Goal: Task Accomplishment & Management: Complete application form

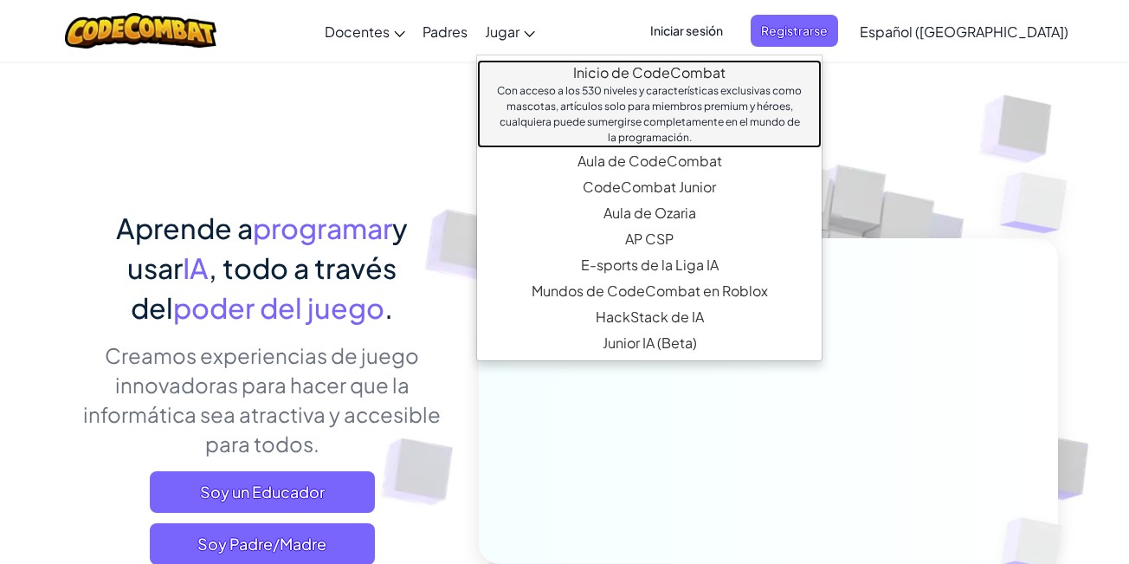
click at [562, 68] on link "Inicio de CodeCombat Con acceso a los 530 niveles y características exclusivas …" at bounding box center [649, 104] width 345 height 88
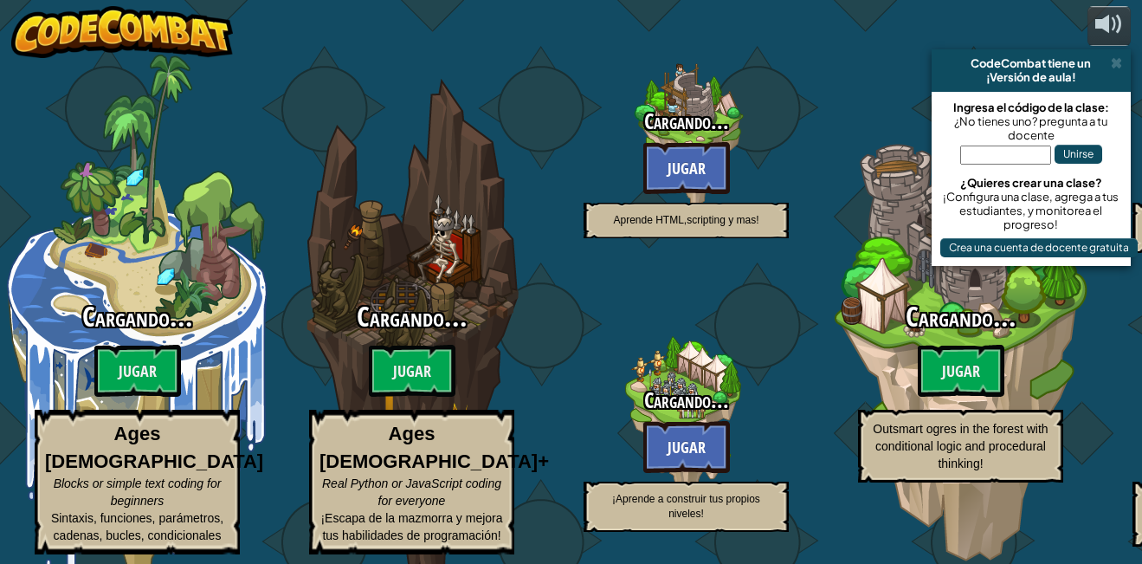
select select "es-419"
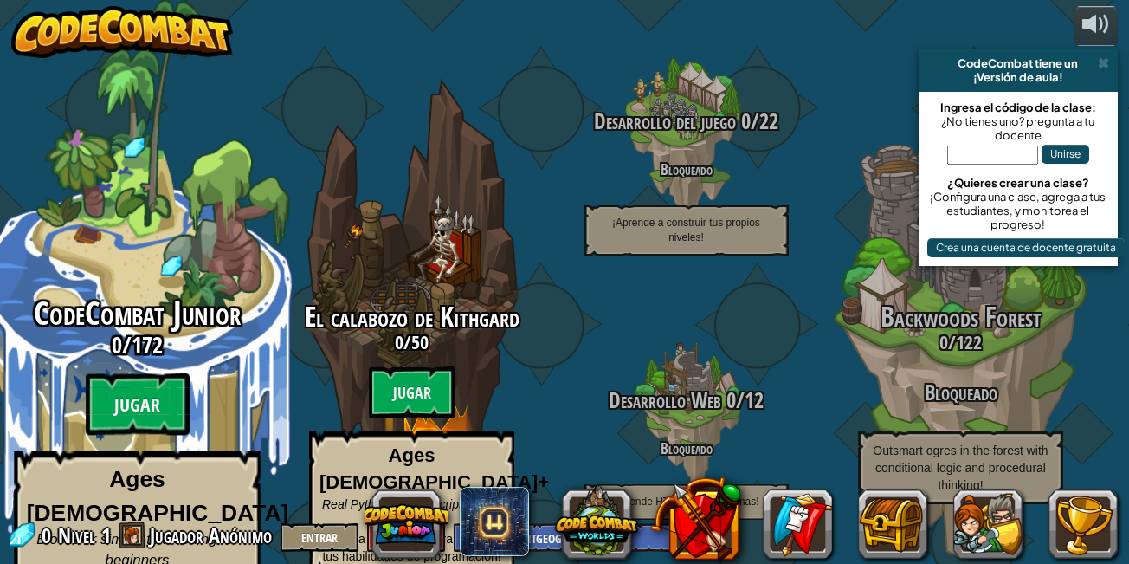
click at [154, 344] on div "CodeCombat Junior 0 / 172 Jugar Ages [DEMOGRAPHIC_DATA] Blocks or simple text c…" at bounding box center [136, 460] width 329 height 328
select select "es-419"
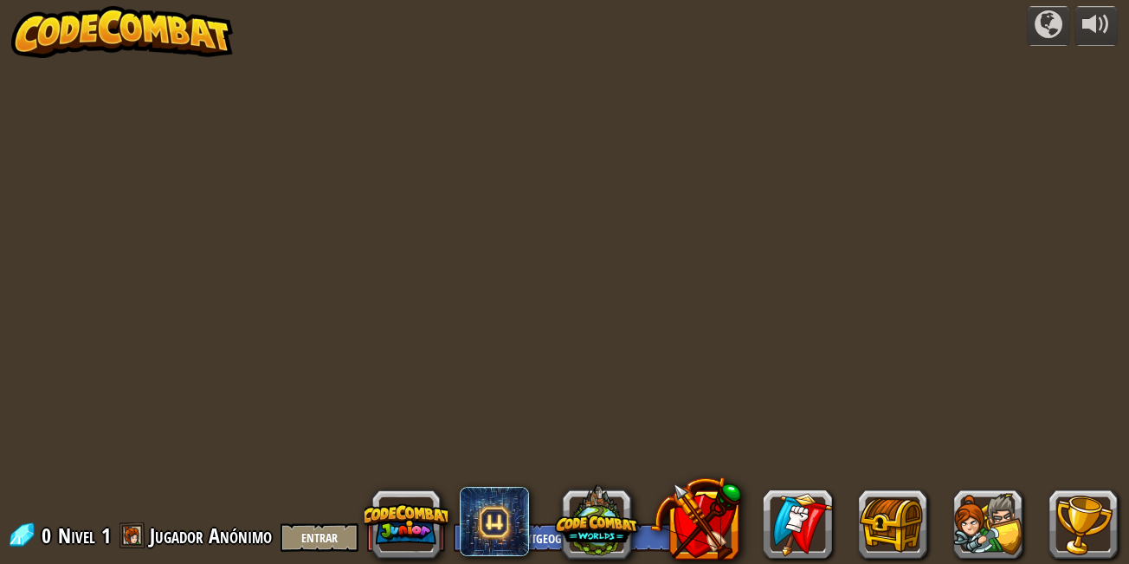
select select "es-419"
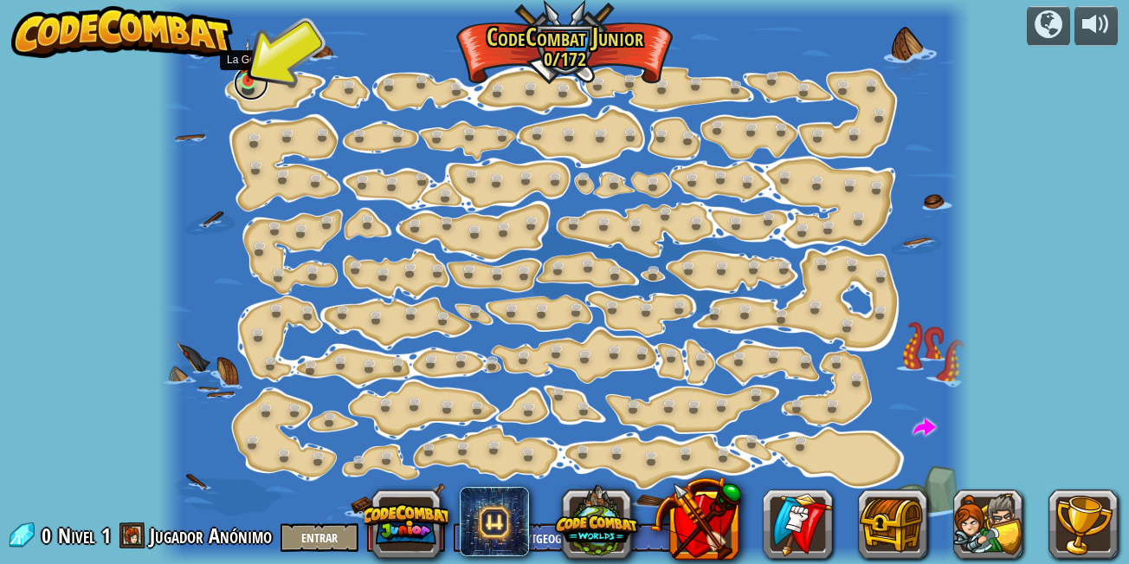
click at [249, 83] on link at bounding box center [251, 83] width 35 height 35
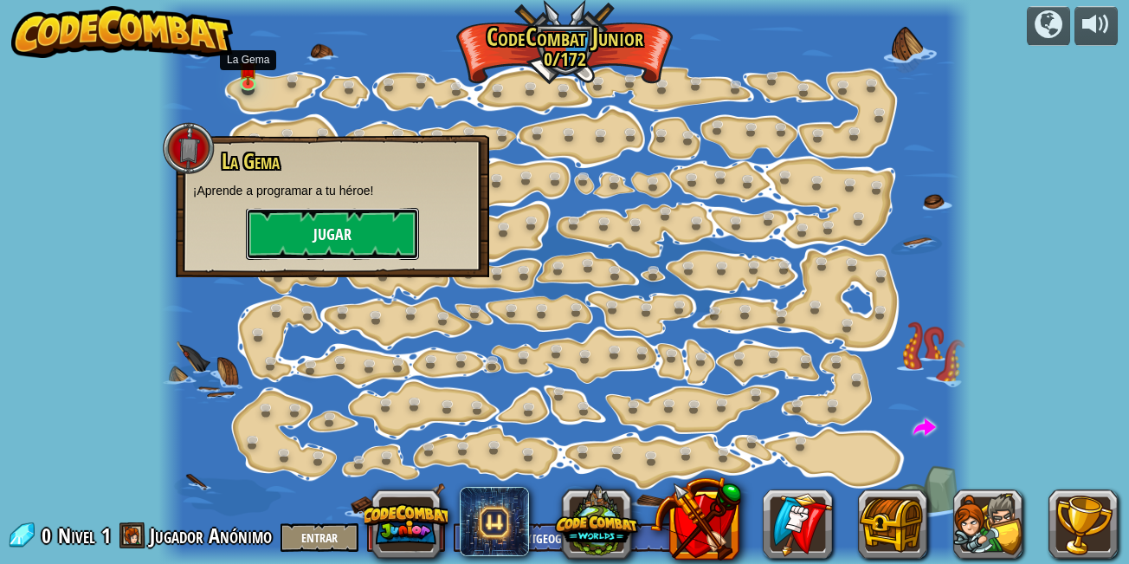
click at [292, 211] on button "Jugar" at bounding box center [332, 234] width 173 height 52
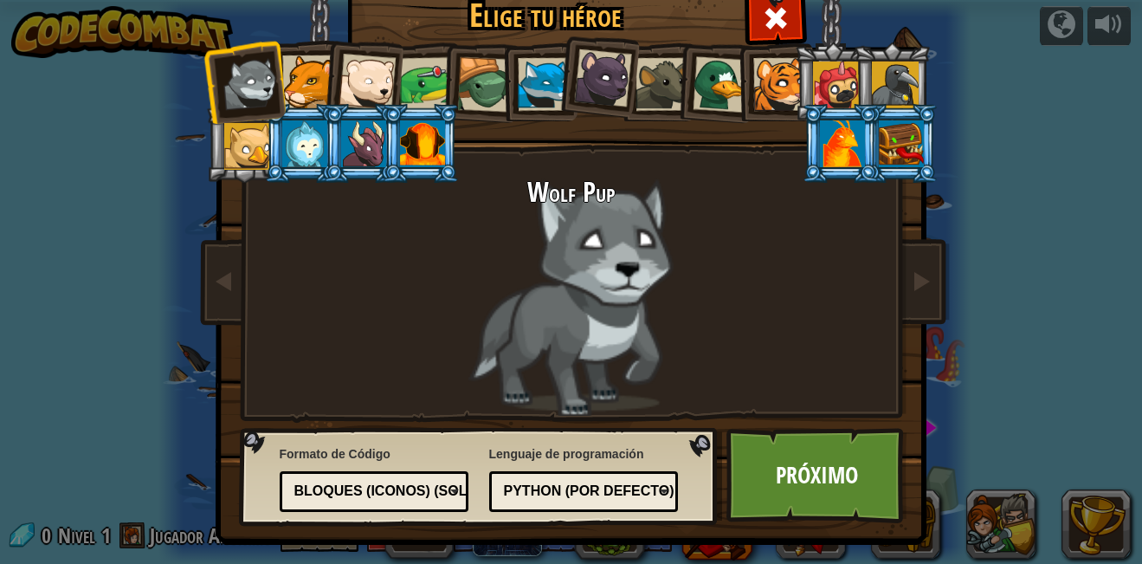
click at [352, 62] on div at bounding box center [367, 82] width 57 height 57
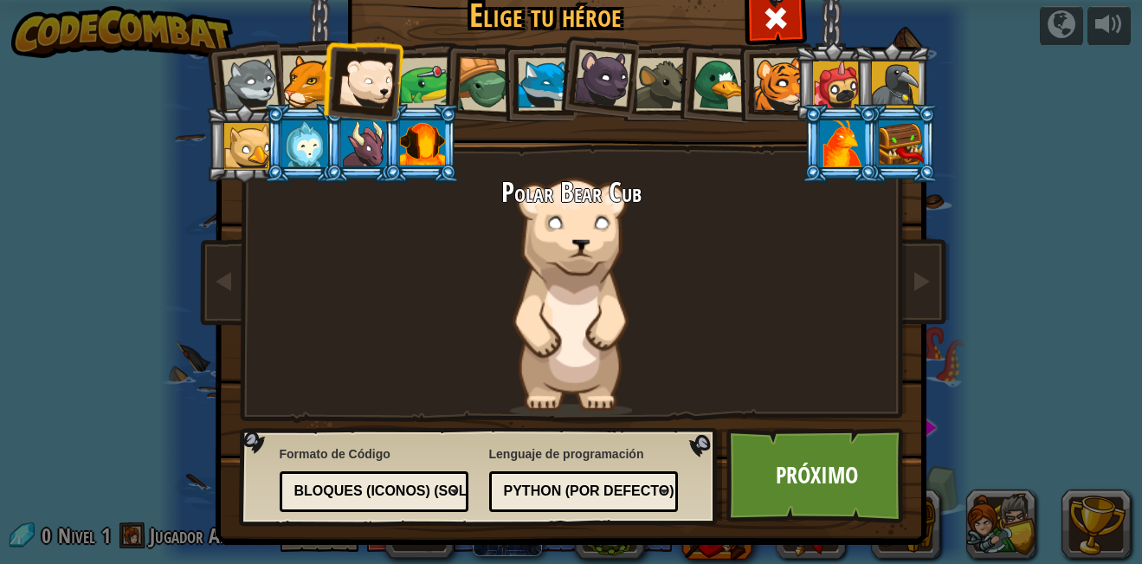
click at [470, 67] on div at bounding box center [484, 84] width 55 height 55
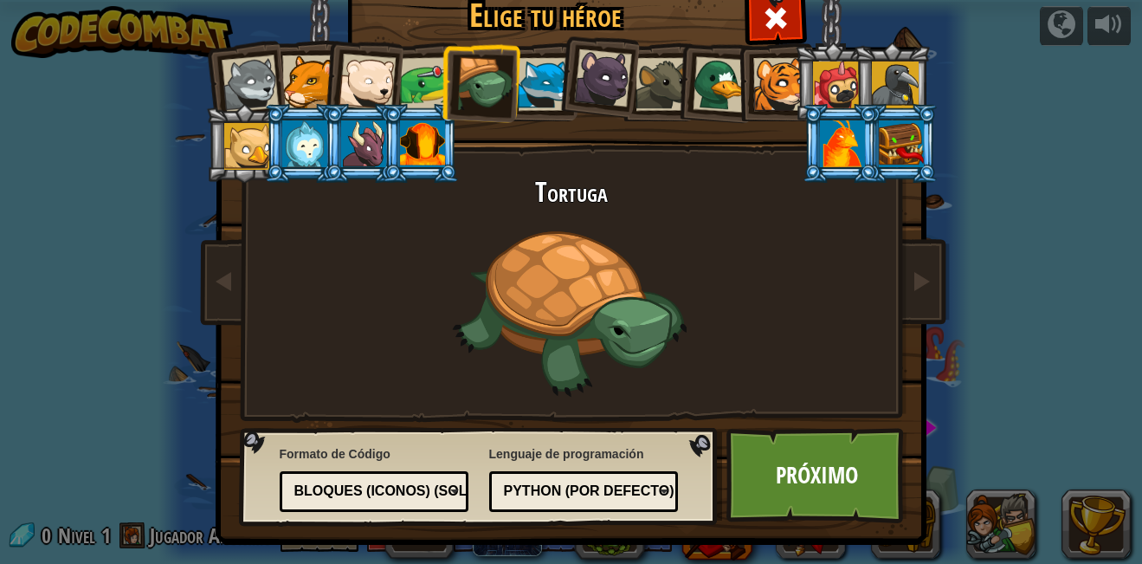
click at [522, 68] on div at bounding box center [544, 84] width 53 height 53
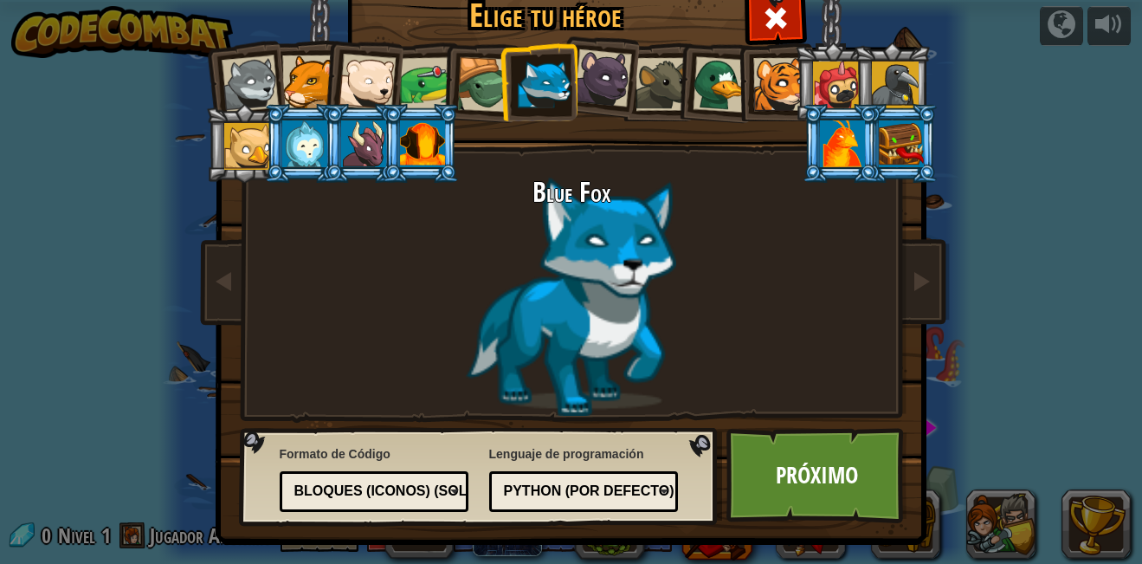
drag, startPoint x: 563, startPoint y: 67, endPoint x: 587, endPoint y: 75, distance: 25.8
click at [572, 42] on ol at bounding box center [572, 42] width 715 height 0
click at [400, 120] on div at bounding box center [422, 143] width 45 height 47
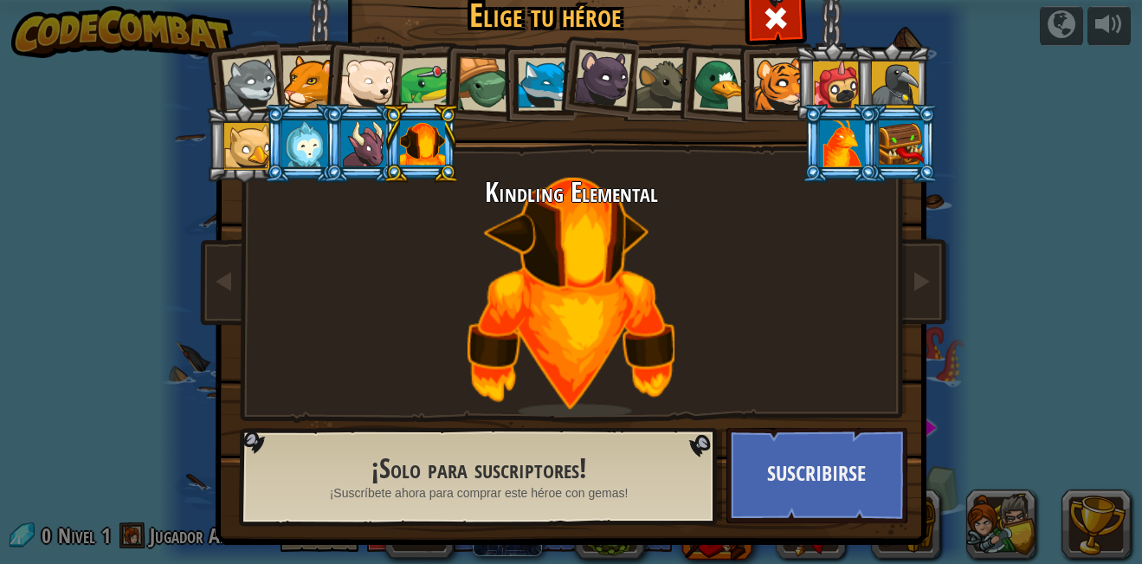
click at [365, 132] on div at bounding box center [363, 143] width 45 height 47
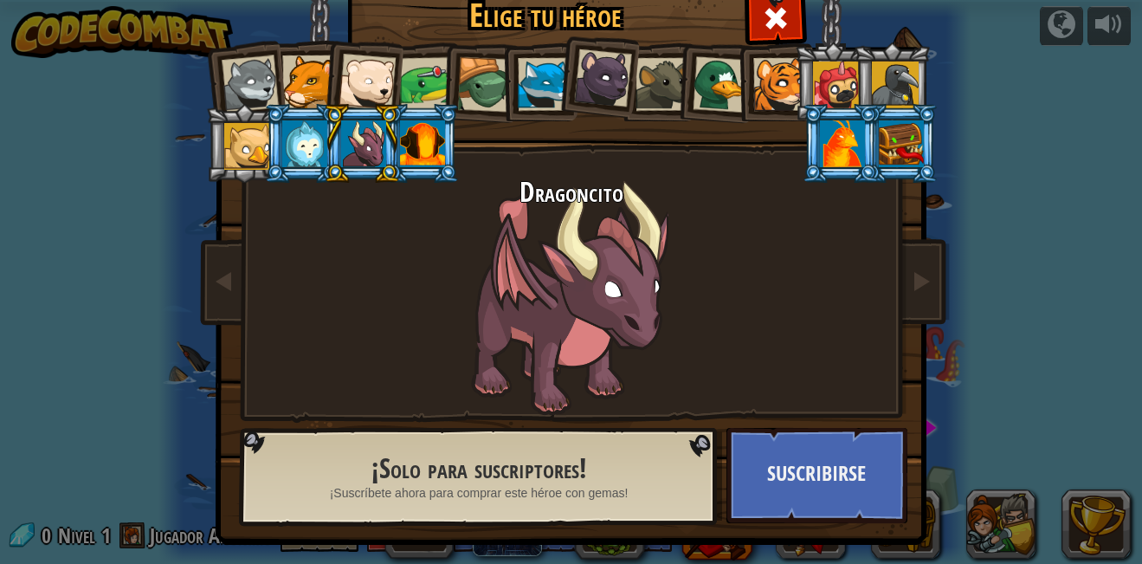
click at [386, 129] on li at bounding box center [362, 143] width 78 height 79
click at [404, 128] on div at bounding box center [422, 143] width 45 height 47
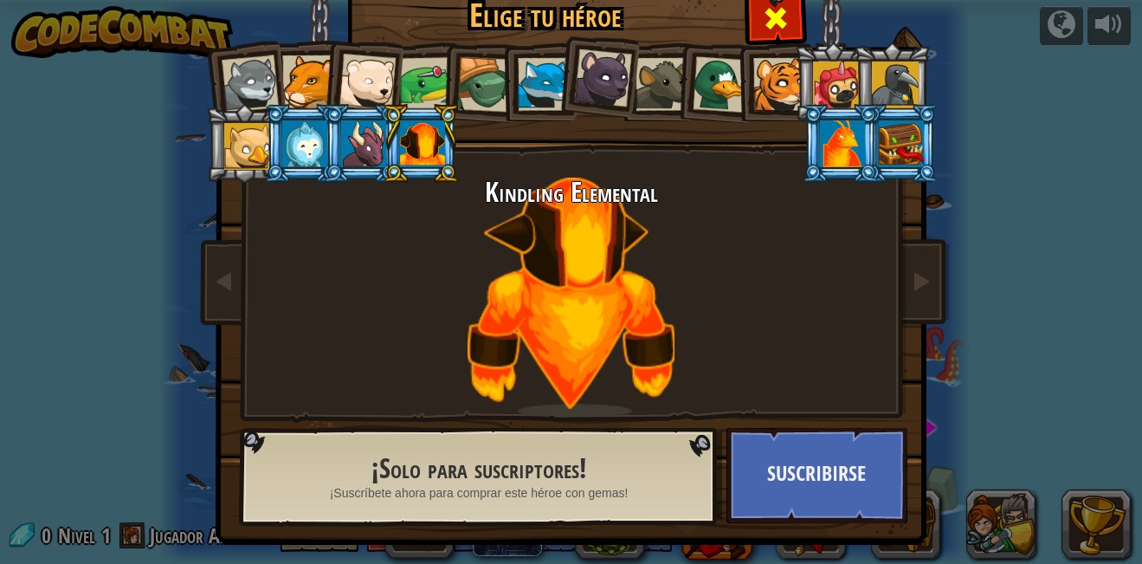
click at [762, 31] on span at bounding box center [776, 18] width 28 height 28
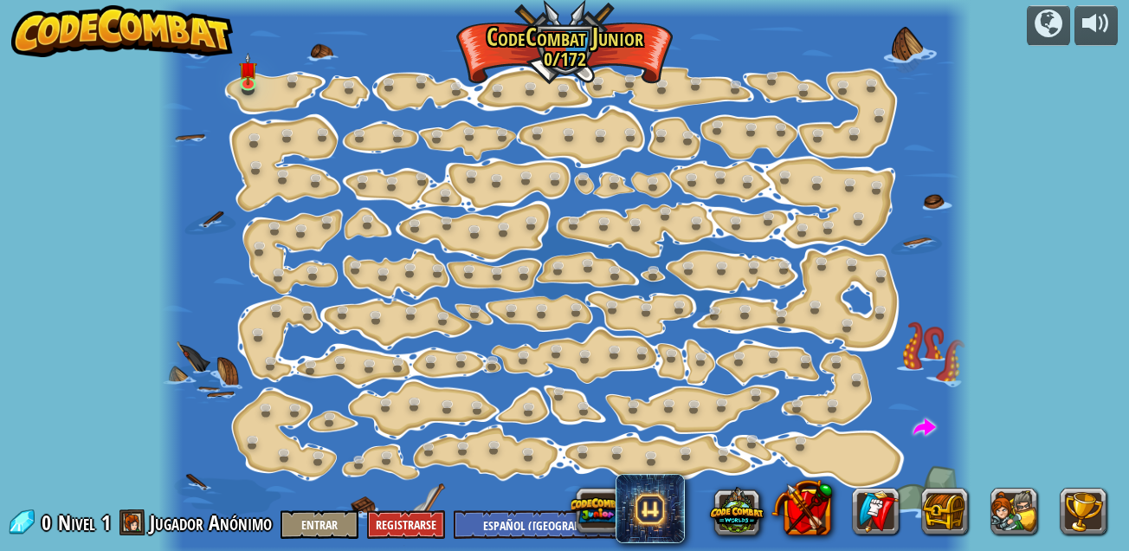
select select "es-419"
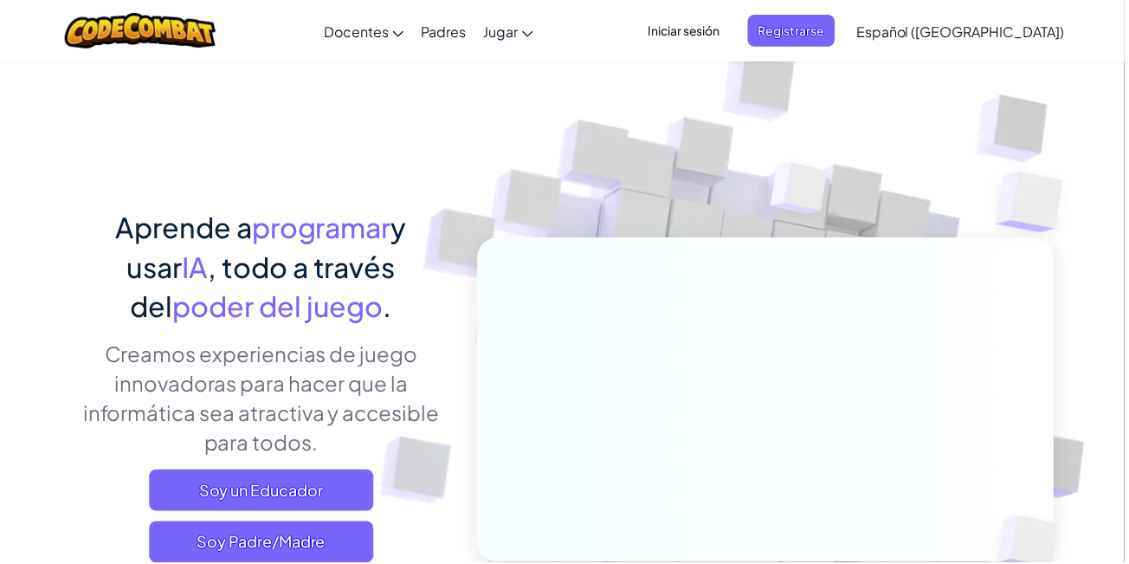
click at [720, 25] on span "Iniciar sesión" at bounding box center [687, 31] width 94 height 32
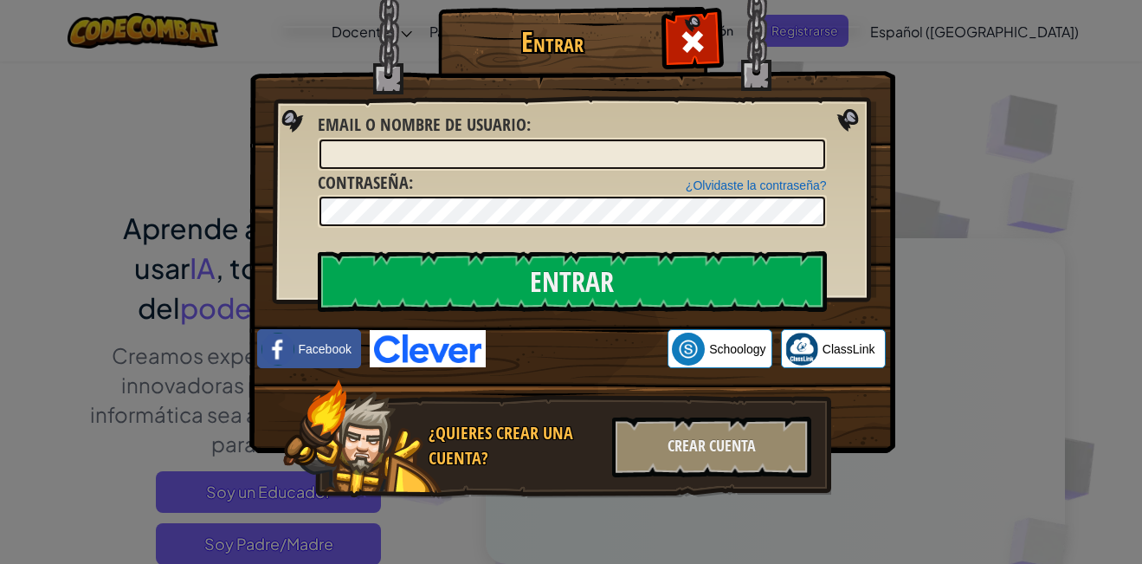
click at [840, 23] on img at bounding box center [572, 201] width 646 height 504
click at [681, 47] on span at bounding box center [693, 42] width 28 height 28
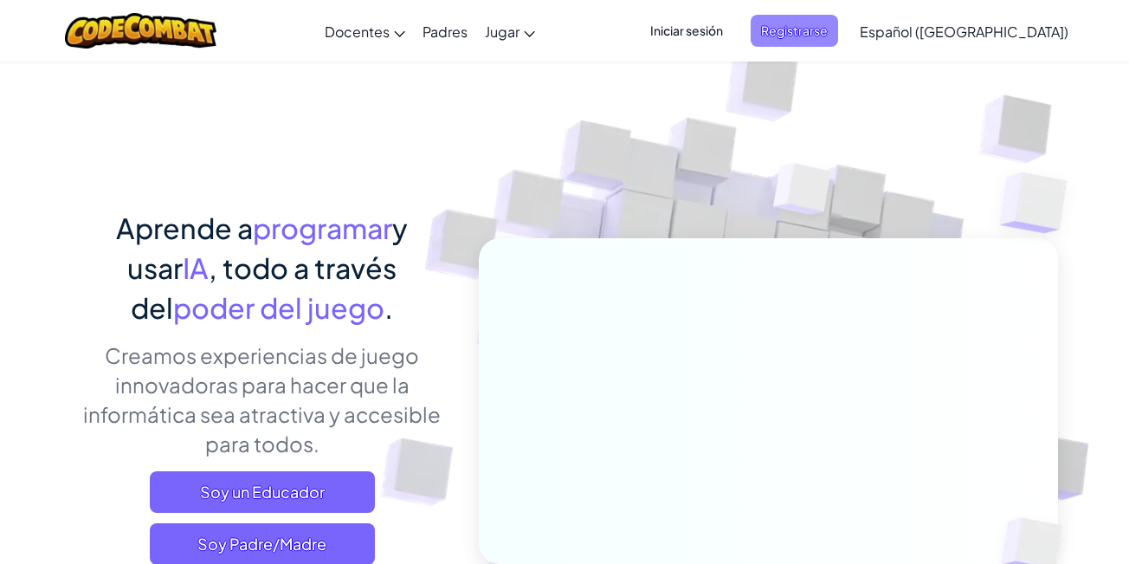
click at [793, 36] on span "Registrarse" at bounding box center [794, 31] width 87 height 32
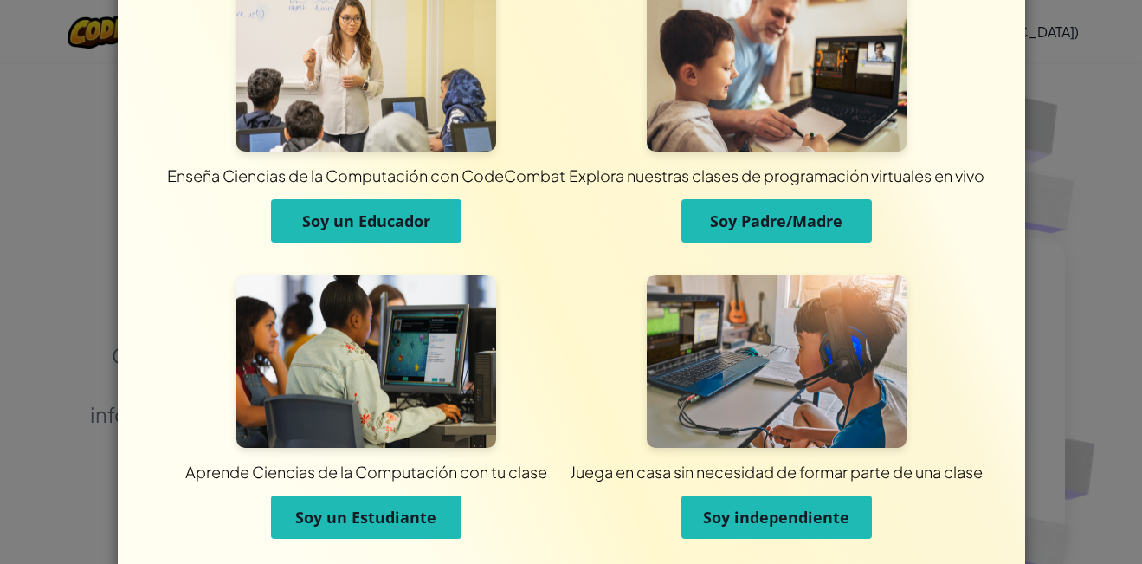
scroll to position [122, 0]
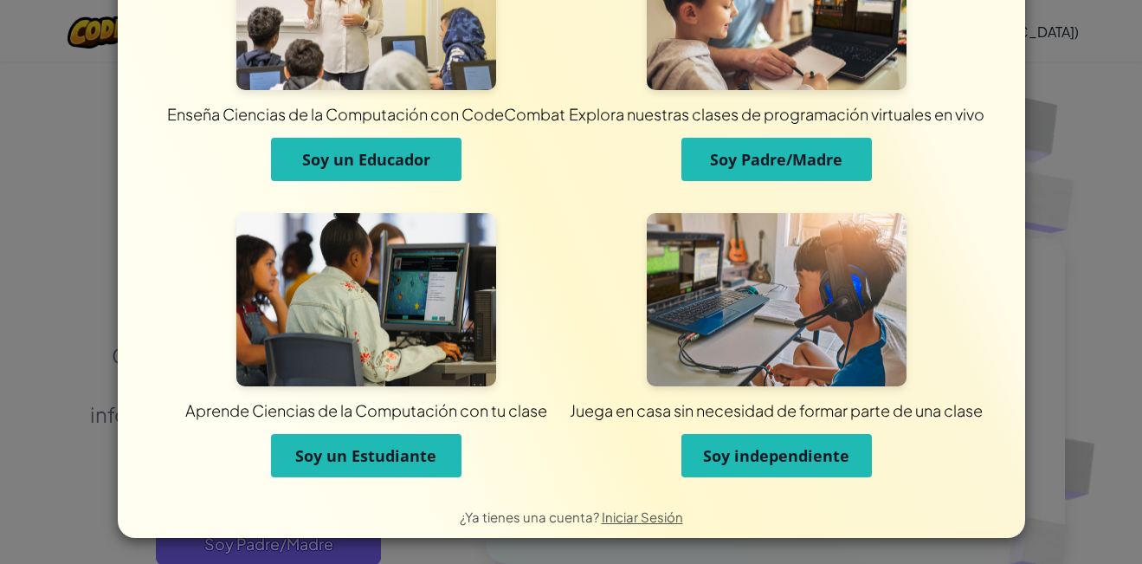
click at [737, 280] on img at bounding box center [777, 299] width 260 height 173
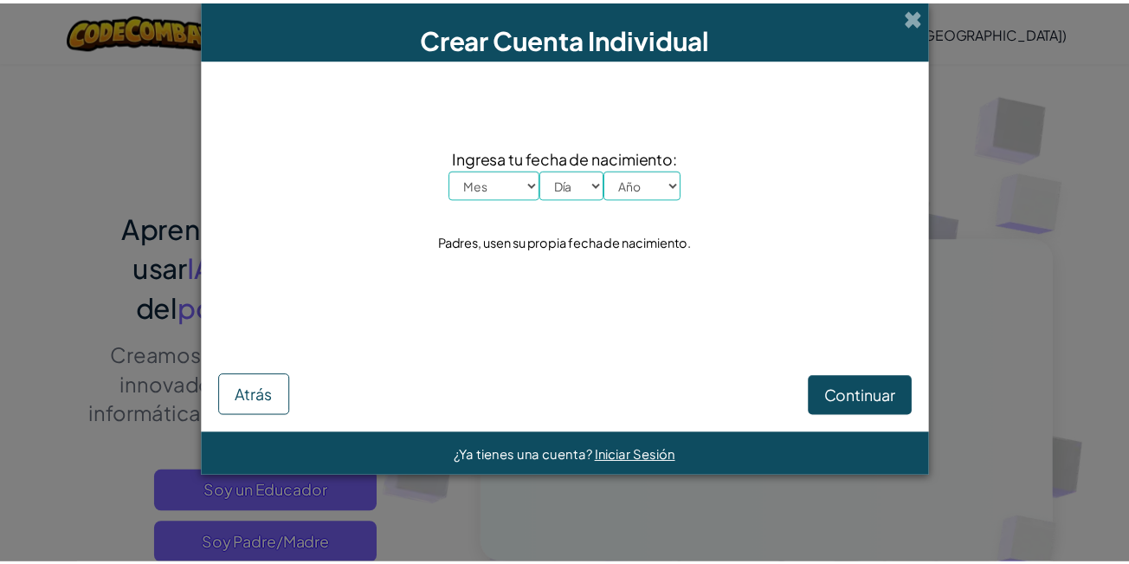
scroll to position [0, 0]
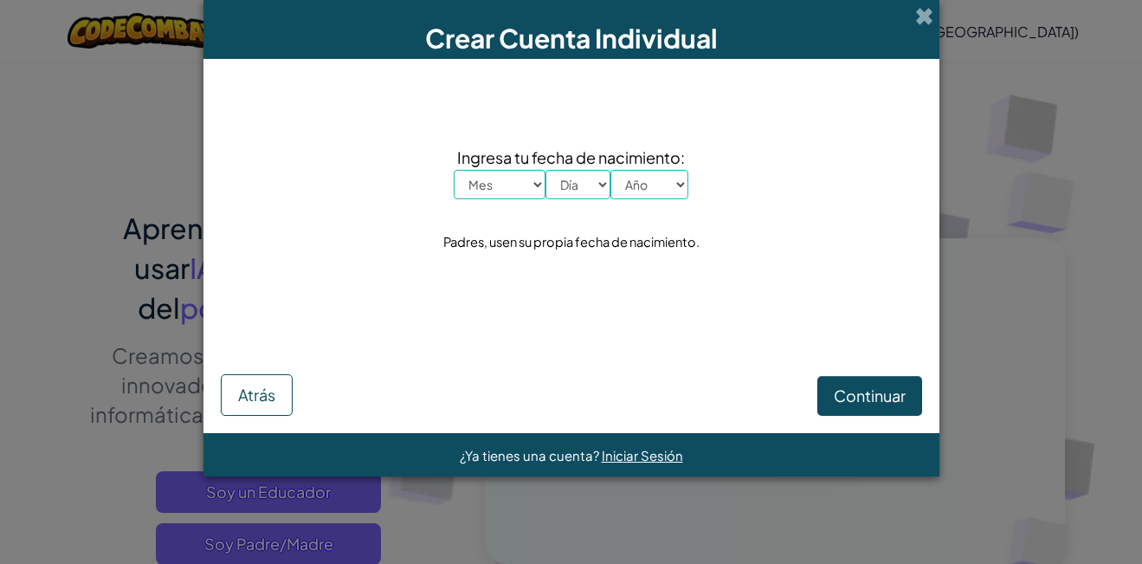
click at [495, 185] on select "Mes Enero Febrero Marzo [PERSON_NAME] [PERSON_NAME] Septiembre Octubre Noviembr…" at bounding box center [500, 184] width 92 height 29
select select "1"
click at [454, 170] on select "Mes Enero Febrero Marzo [PERSON_NAME] [PERSON_NAME] Septiembre Octubre Noviembr…" at bounding box center [500, 184] width 92 height 29
click at [598, 178] on select "Día 1 2 3 4 5 6 7 8 9 10 11 12 13 14 15 16 17 18 19 20 21 22 23 24 25 26 27 28 …" at bounding box center [578, 184] width 65 height 29
select select "1"
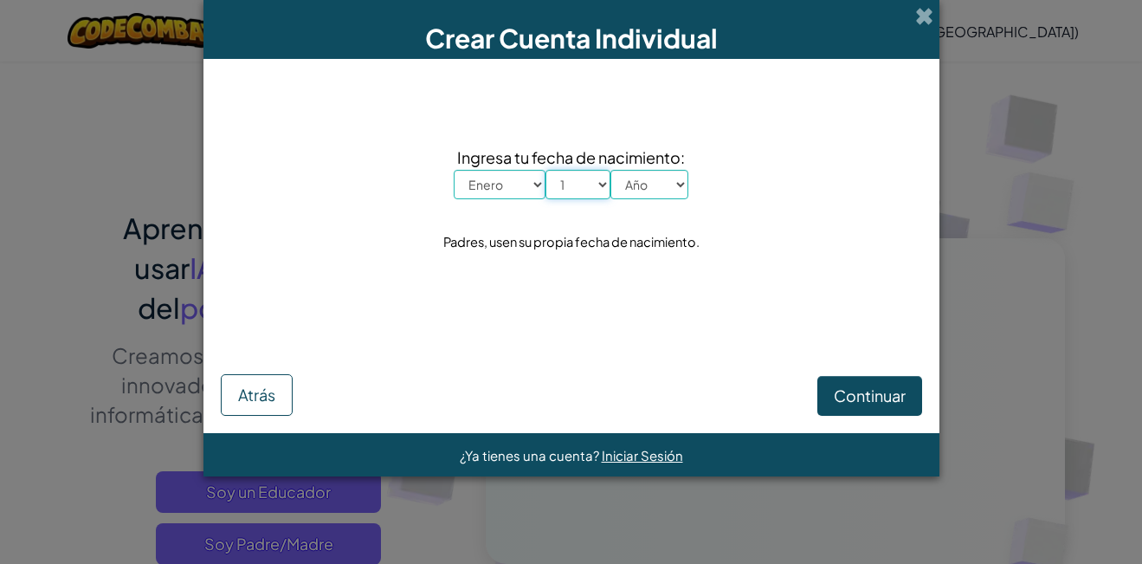
click at [546, 170] on select "Día 1 2 3 4 5 6 7 8 9 10 11 12 13 14 15 16 17 18 19 20 21 22 23 24 25 26 27 28 …" at bounding box center [578, 184] width 65 height 29
click at [634, 181] on select "Año 2025 2024 2023 2022 2021 2020 2019 2018 2017 2016 2015 2014 2013 2012 2011 …" at bounding box center [650, 184] width 78 height 29
select select "1926"
click at [611, 170] on select "Año 2025 2024 2023 2022 2021 2020 2019 2018 2017 2016 2015 2014 2013 2012 2011 …" at bounding box center [650, 184] width 78 height 29
click at [831, 385] on button "Continuar" at bounding box center [870, 396] width 105 height 40
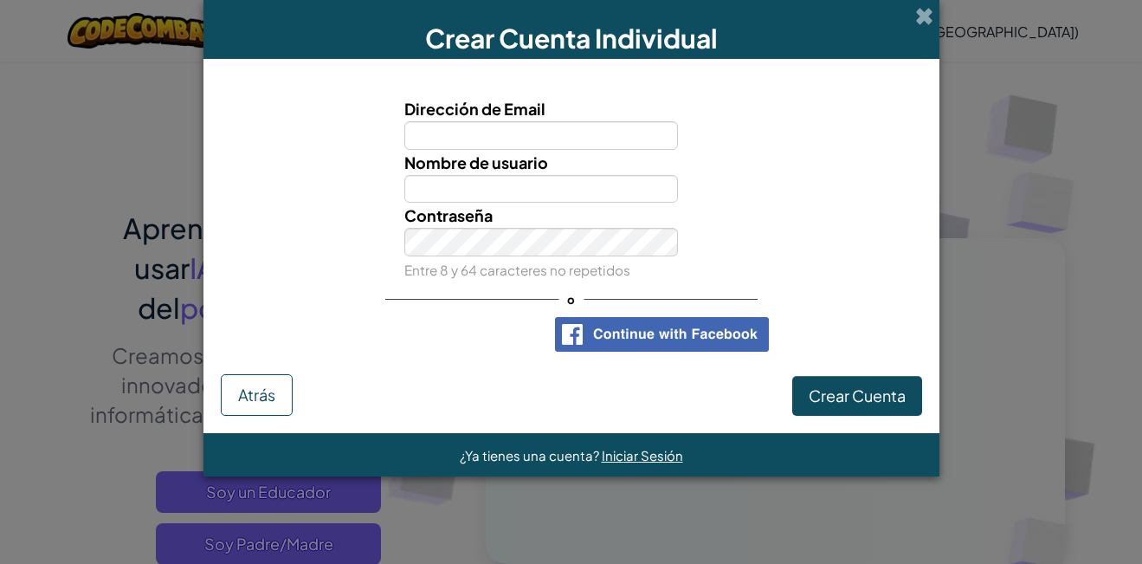
click at [424, 146] on input "Dirección de Email" at bounding box center [541, 135] width 274 height 29
type input "c"
click at [266, 392] on span "Atrás" at bounding box center [256, 395] width 37 height 20
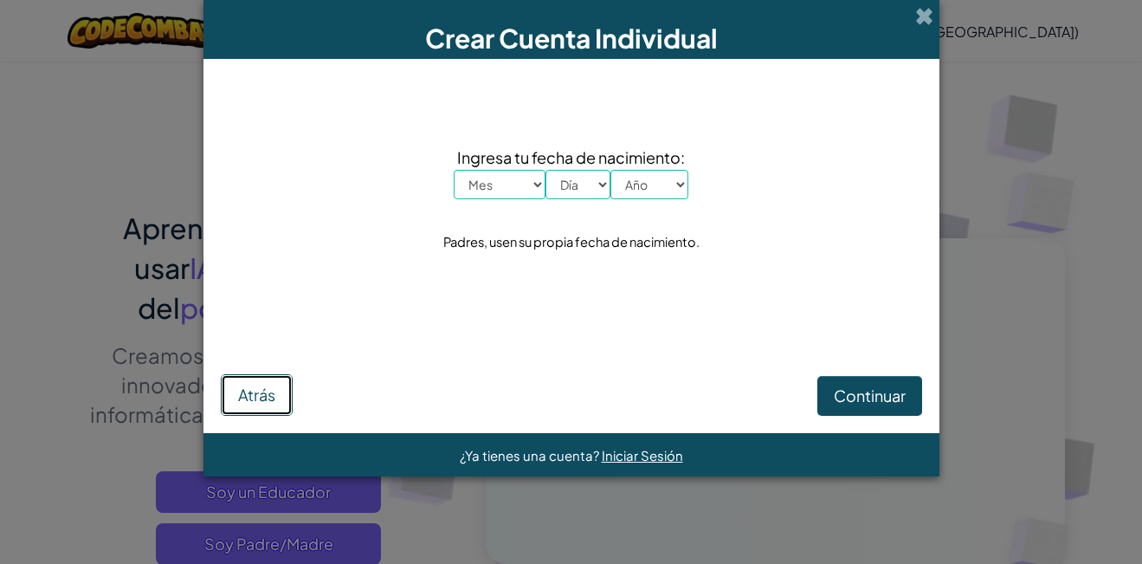
click at [241, 385] on span "Atrás" at bounding box center [256, 395] width 37 height 20
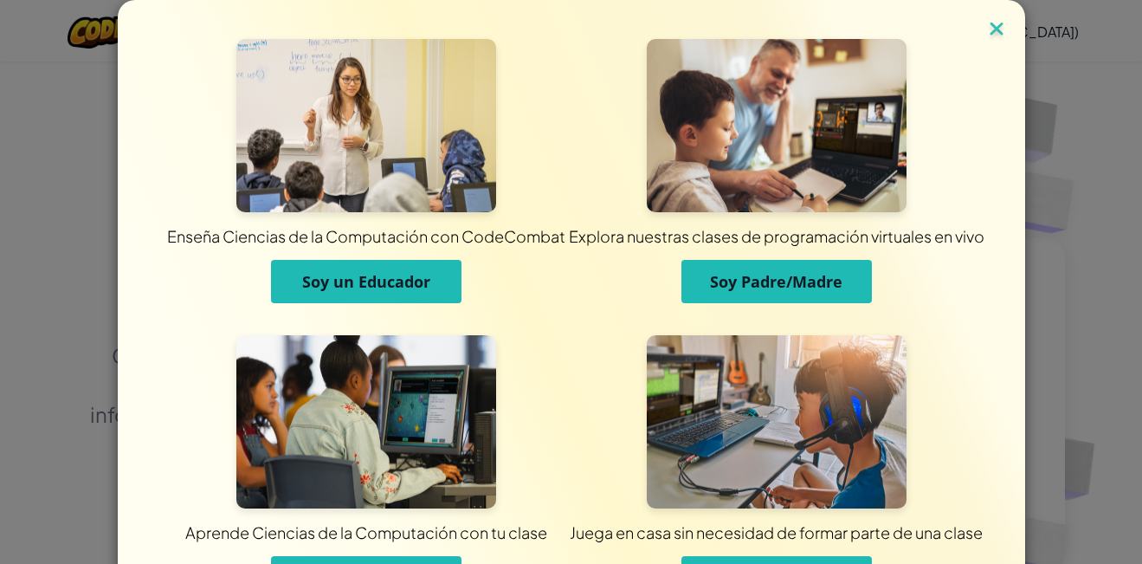
click at [990, 23] on img at bounding box center [997, 30] width 23 height 26
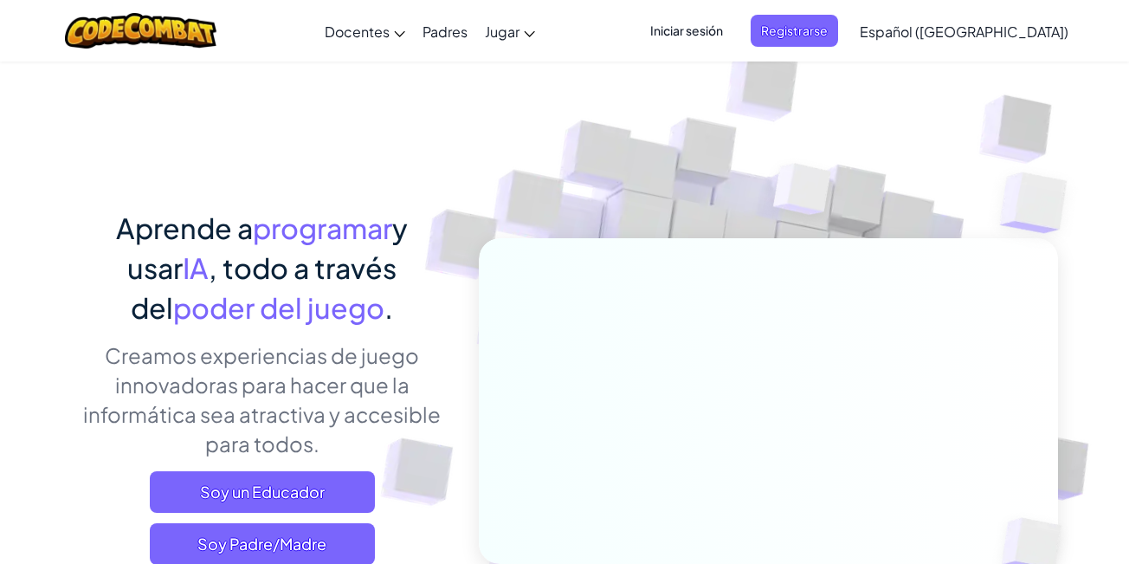
click at [734, 32] on span "Iniciar sesión" at bounding box center [687, 31] width 94 height 32
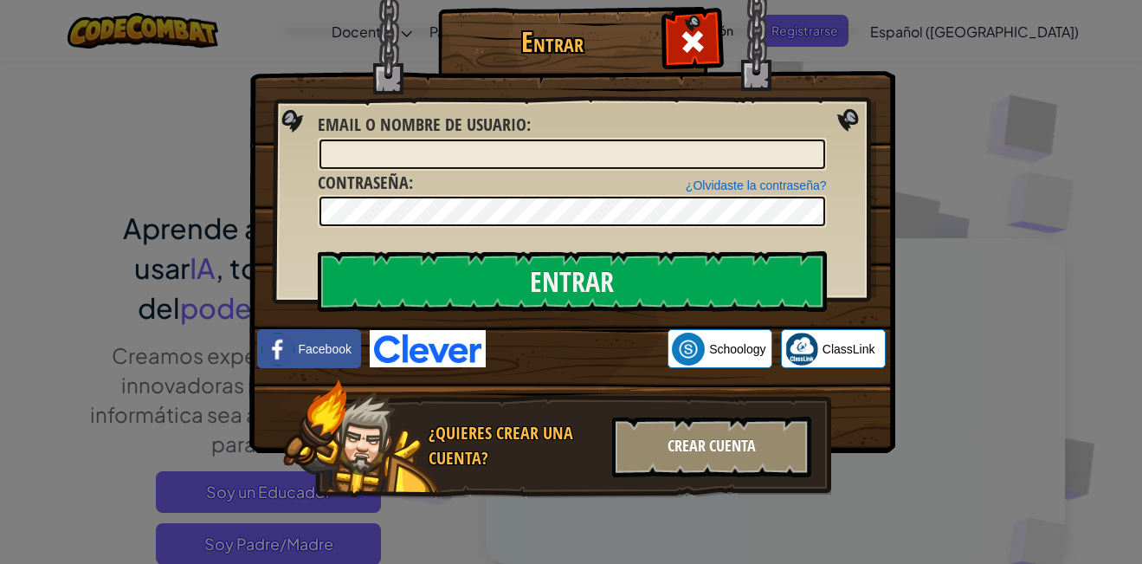
click at [656, 440] on div "Crear Cuenta" at bounding box center [711, 447] width 199 height 61
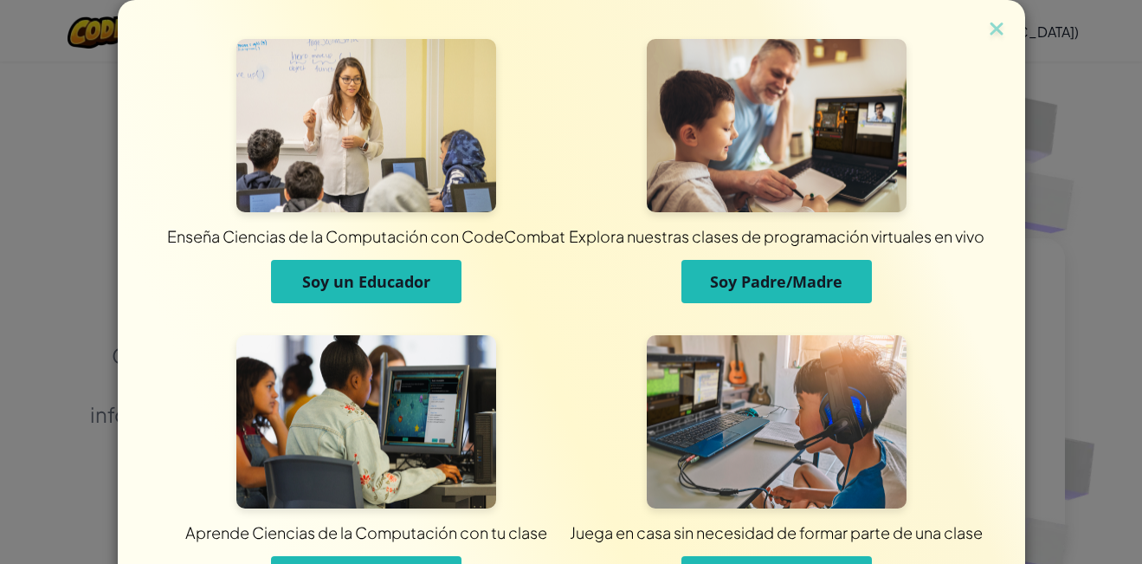
click at [352, 143] on img at bounding box center [366, 125] width 260 height 173
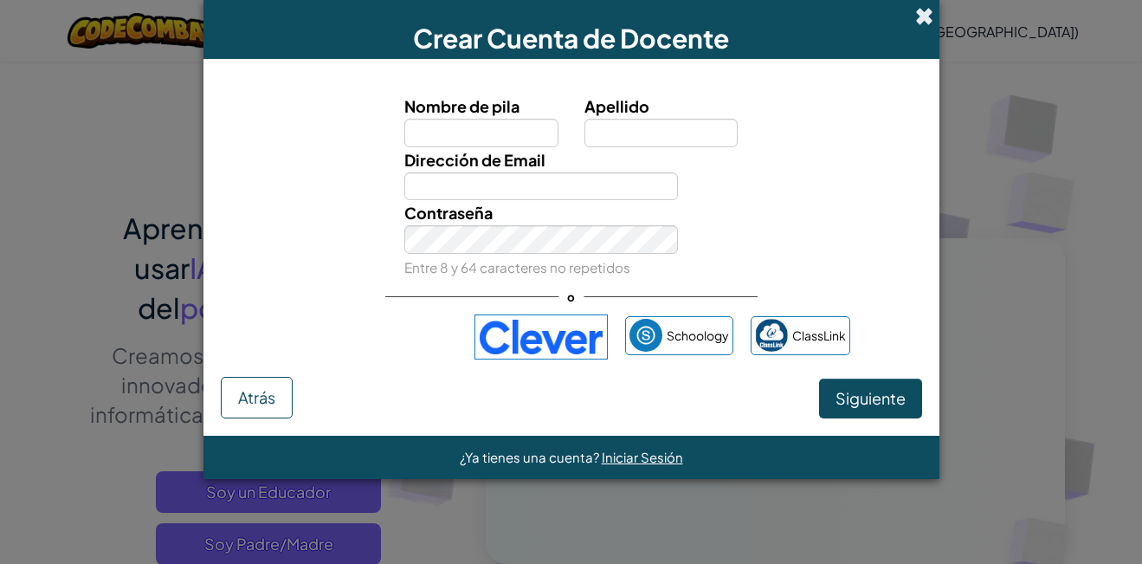
click at [928, 11] on span at bounding box center [924, 16] width 18 height 18
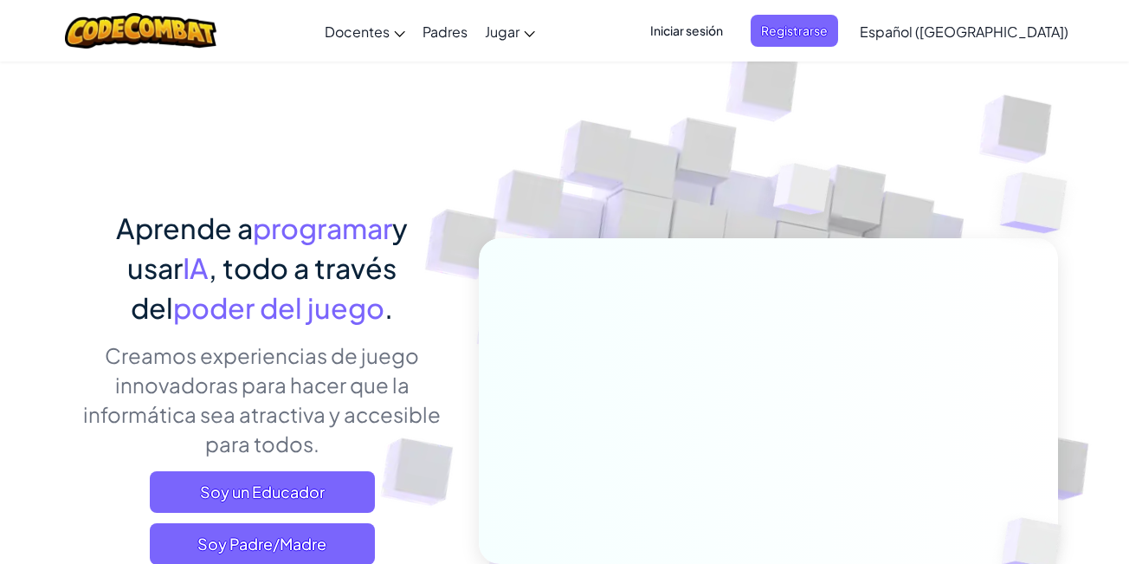
click at [734, 33] on span "Iniciar sesión" at bounding box center [687, 31] width 94 height 32
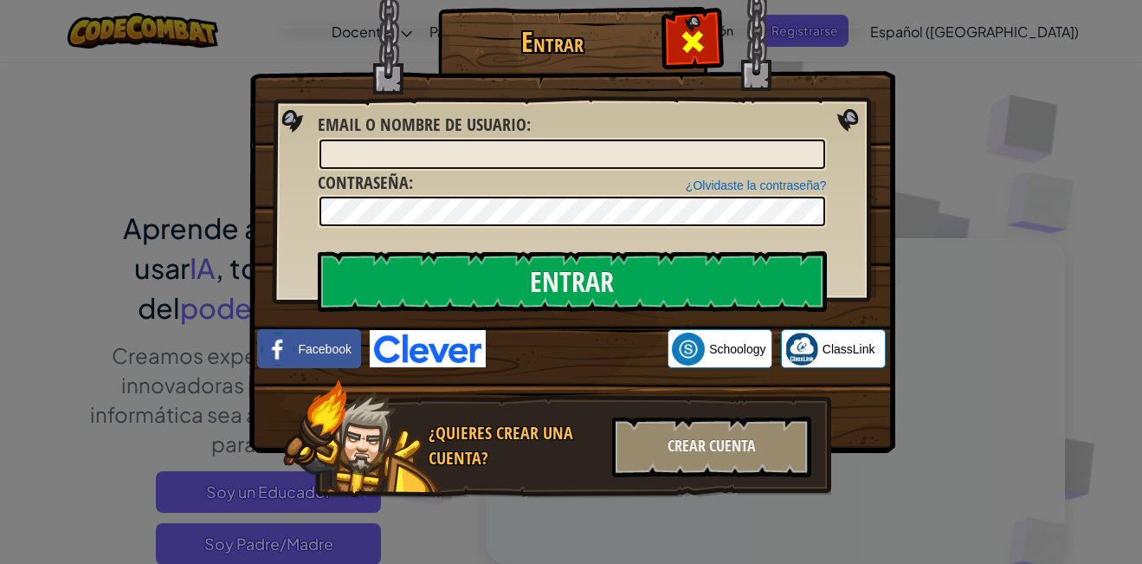
click at [704, 39] on span at bounding box center [693, 42] width 28 height 28
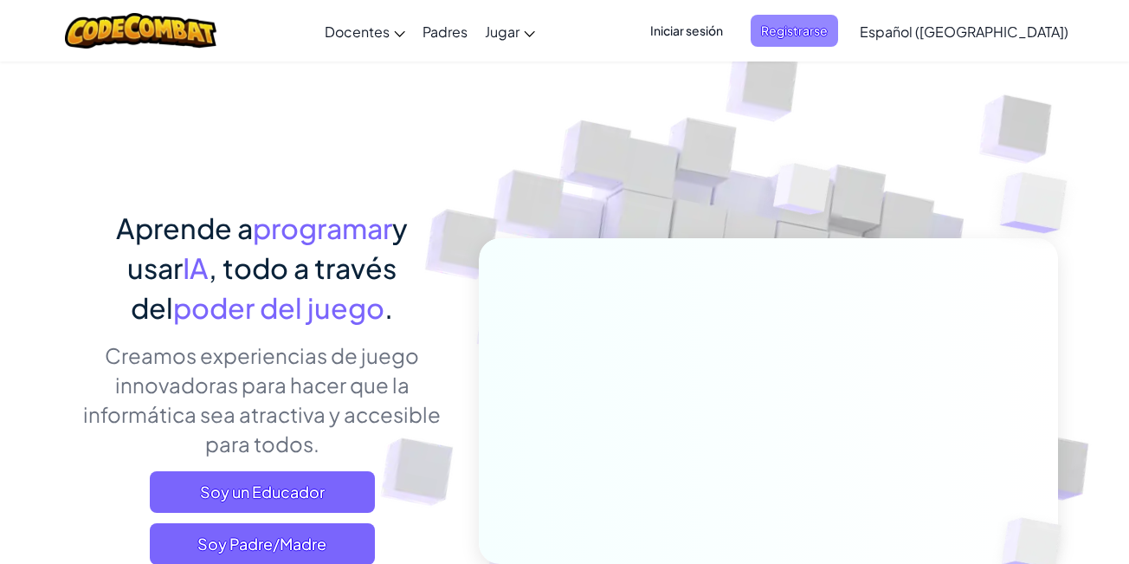
click at [835, 36] on span "Registrarse" at bounding box center [794, 31] width 87 height 32
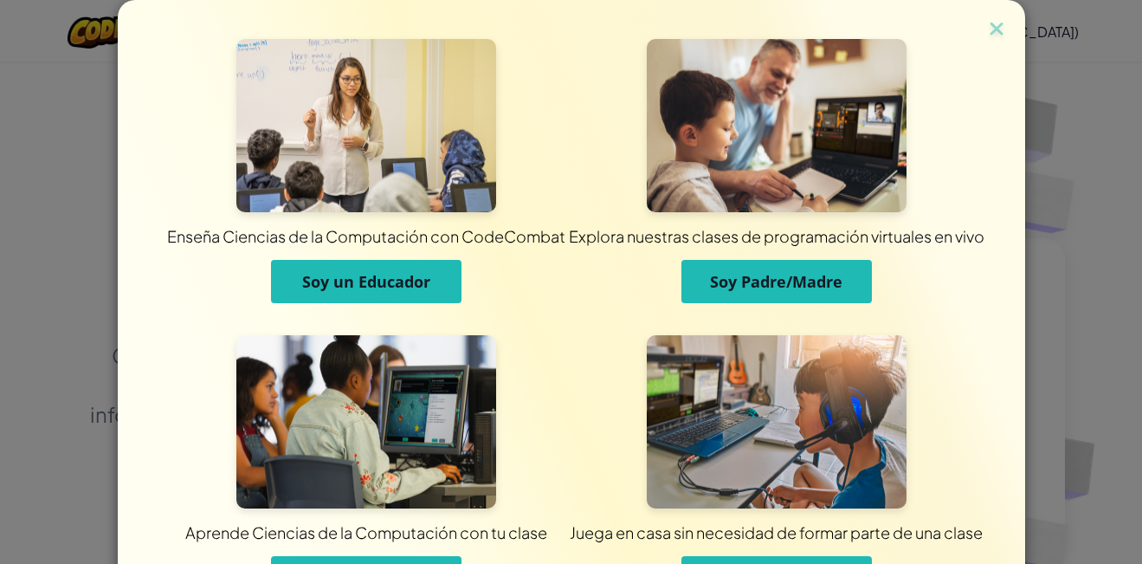
scroll to position [87, 0]
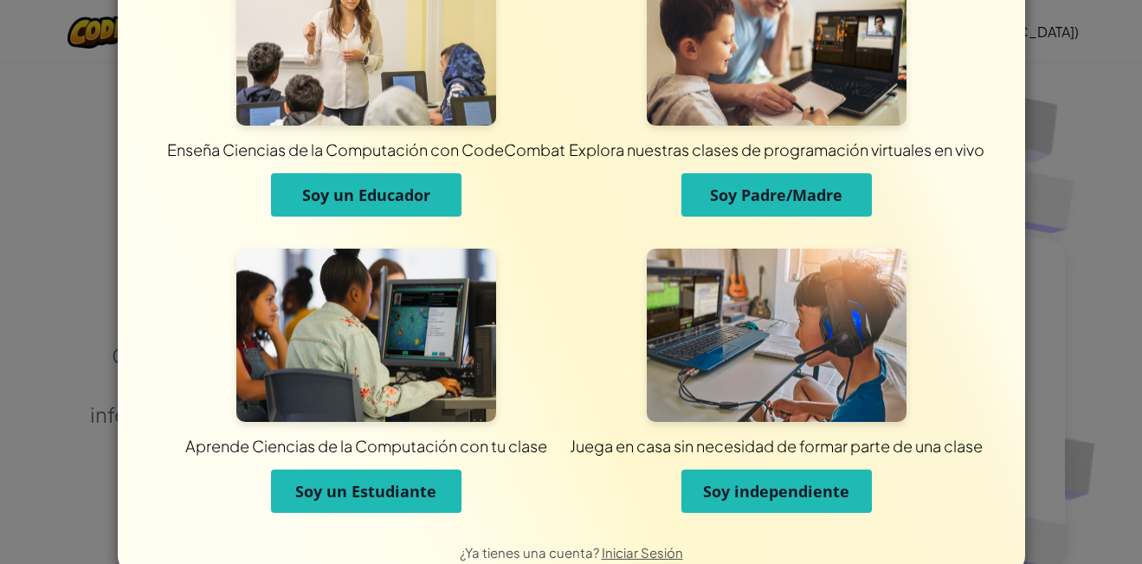
click at [403, 336] on img at bounding box center [366, 335] width 260 height 173
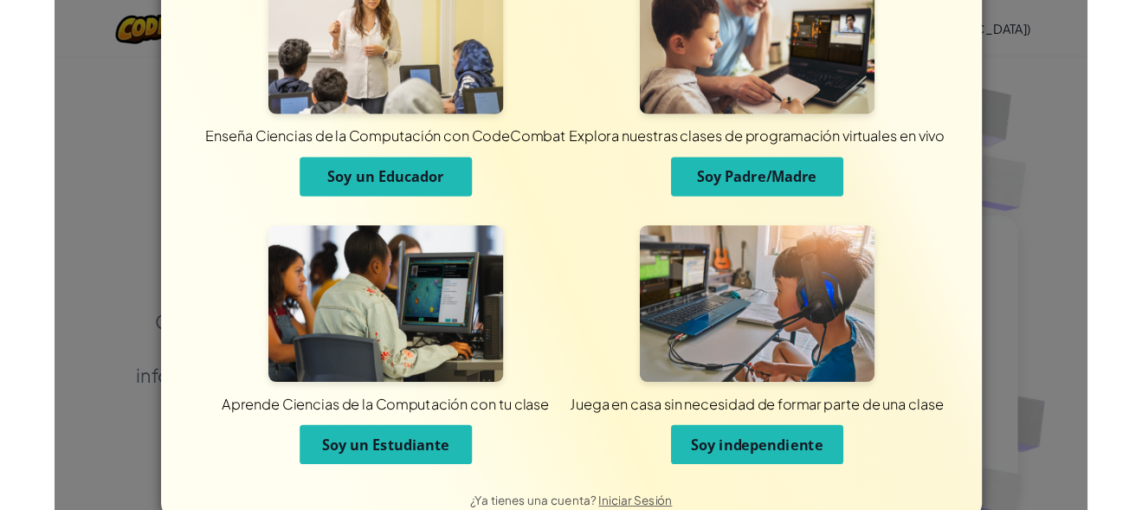
scroll to position [0, 0]
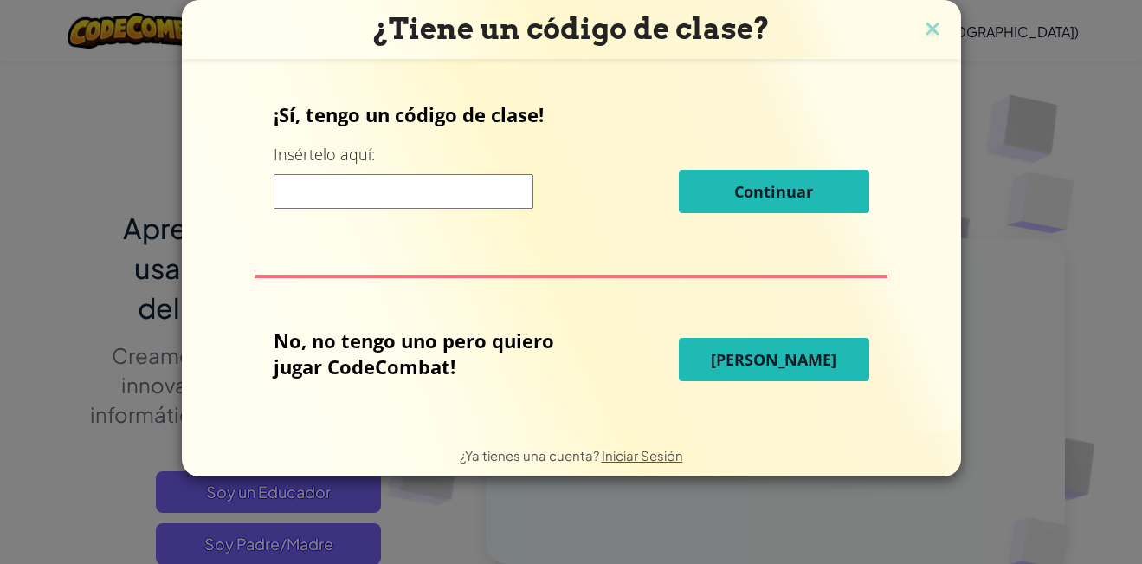
click at [362, 186] on input at bounding box center [404, 191] width 260 height 35
paste input "SweetSwimSink"
type input "SweetSwimSink"
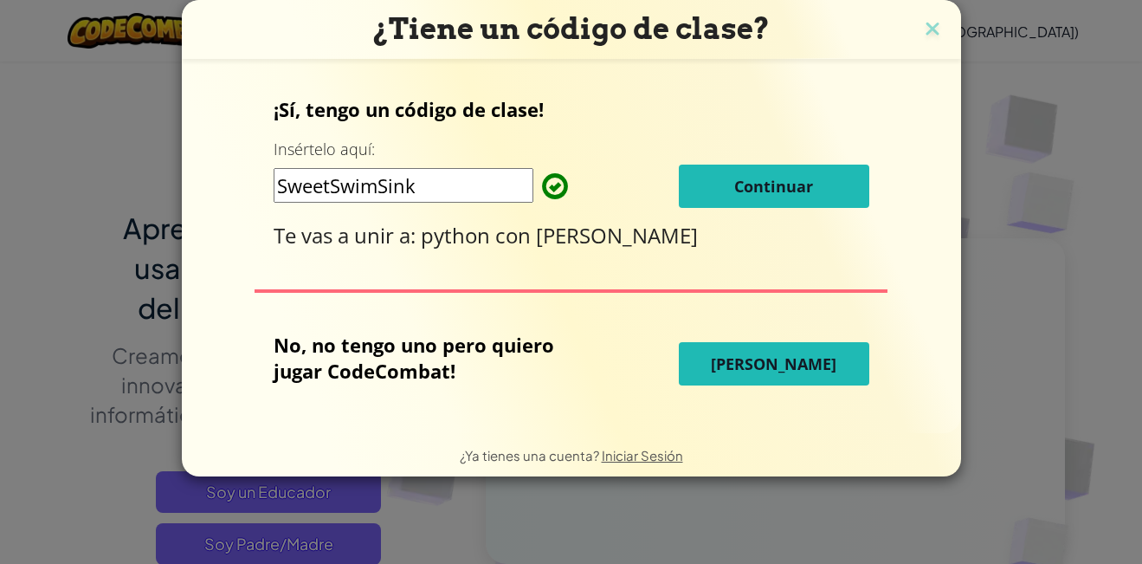
click at [755, 181] on span "Continuar" at bounding box center [773, 186] width 79 height 21
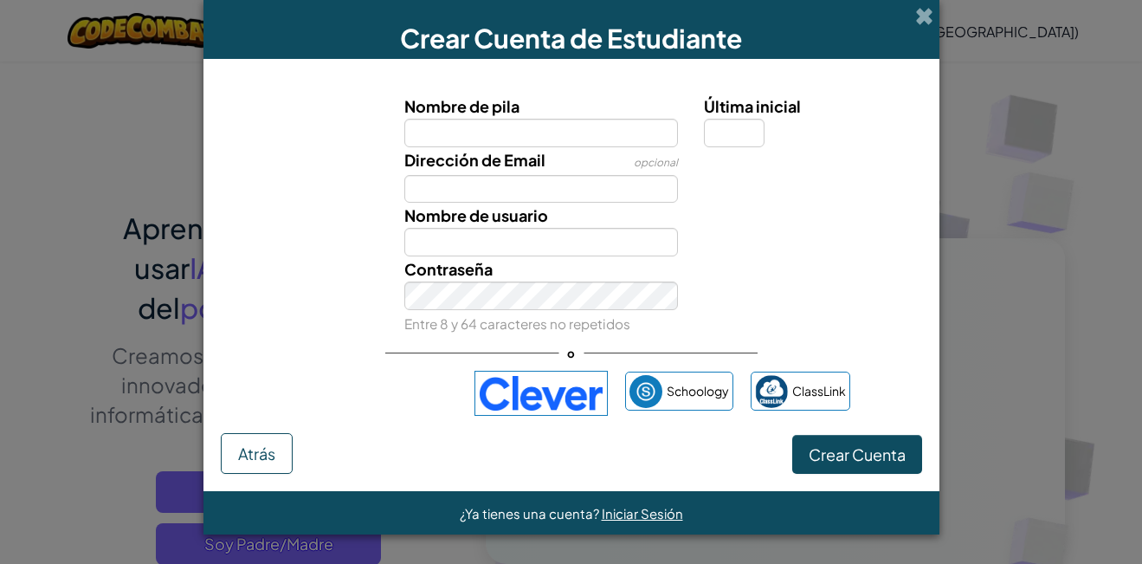
click at [480, 139] on input "Nombre de pila" at bounding box center [541, 133] width 274 height 29
type input "rompetoto3000000"
type input "Rompetoto3000000"
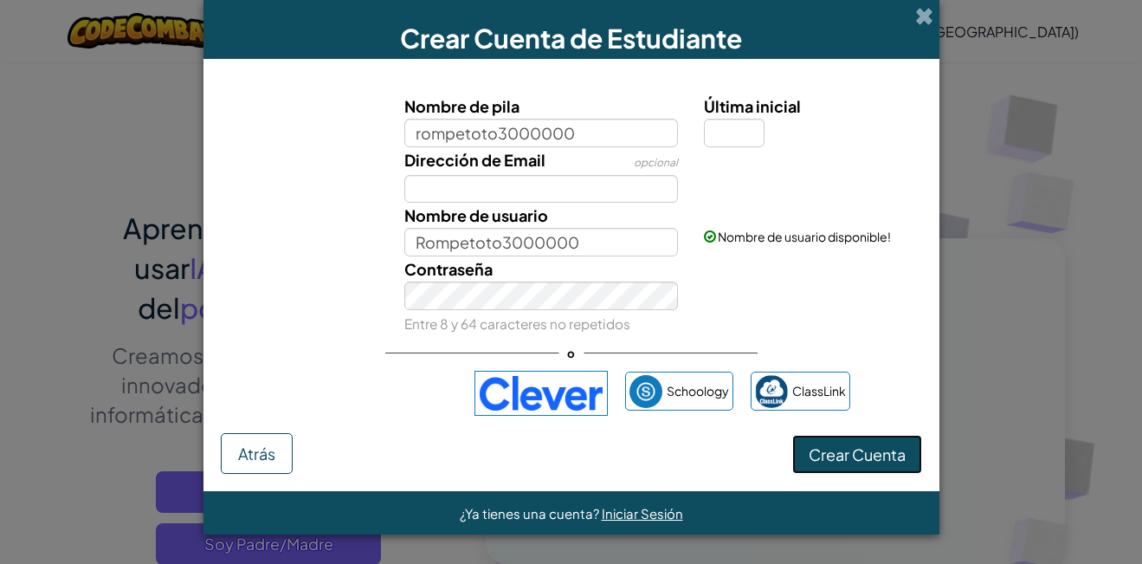
click at [806, 444] on button "Crear Cuenta" at bounding box center [857, 455] width 130 height 40
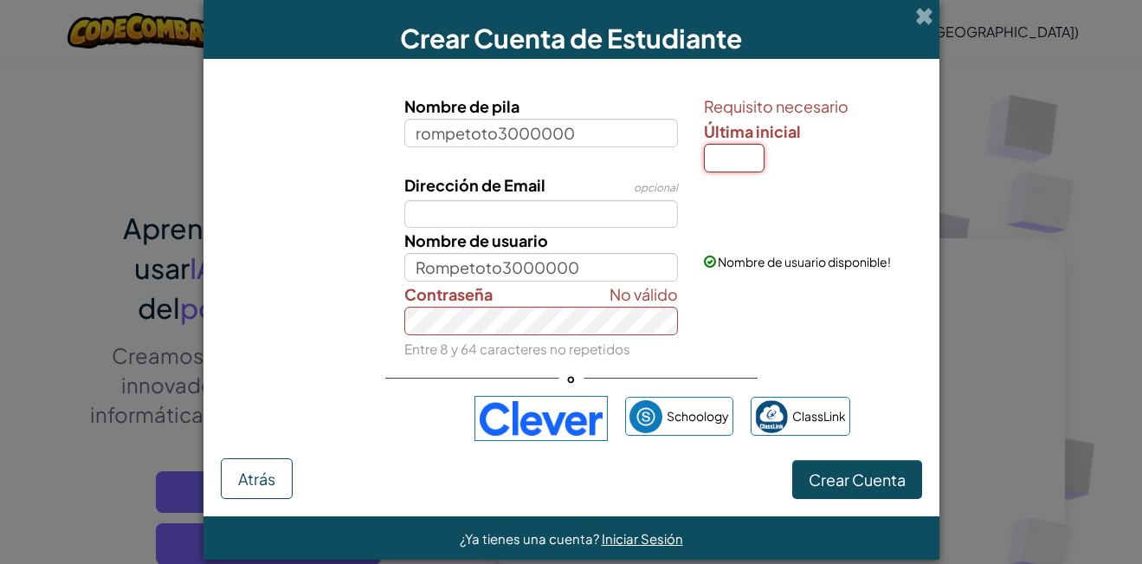
click at [712, 165] on input "Última inicial" at bounding box center [734, 158] width 61 height 29
type input "o"
click at [857, 483] on span "Crear Cuenta" at bounding box center [857, 479] width 97 height 20
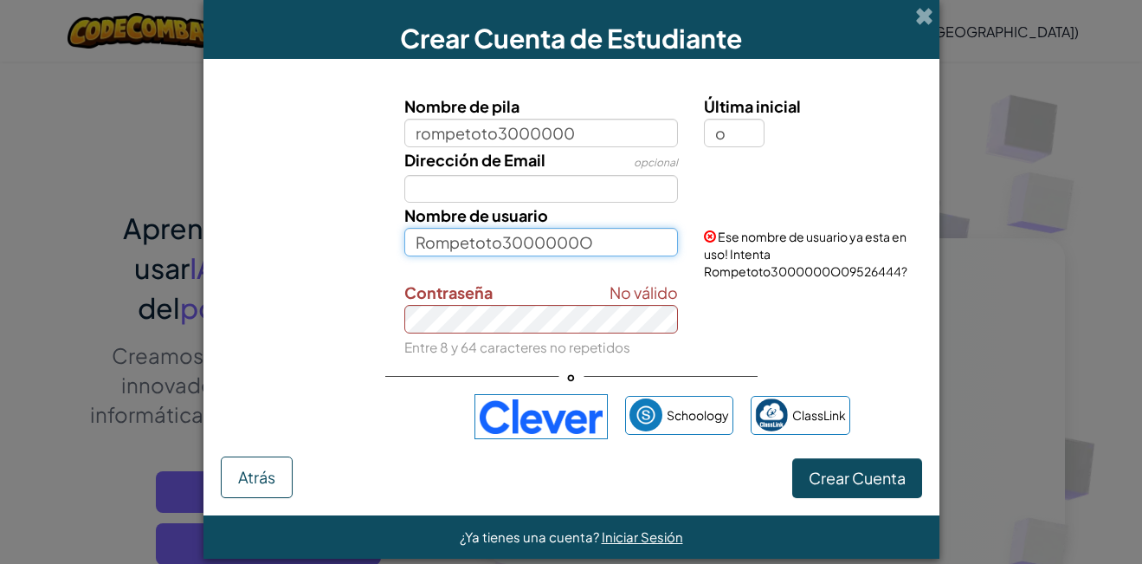
click at [590, 249] on input "Rompetoto3000000O" at bounding box center [541, 242] width 274 height 29
type input "Rompetoto400000000000"
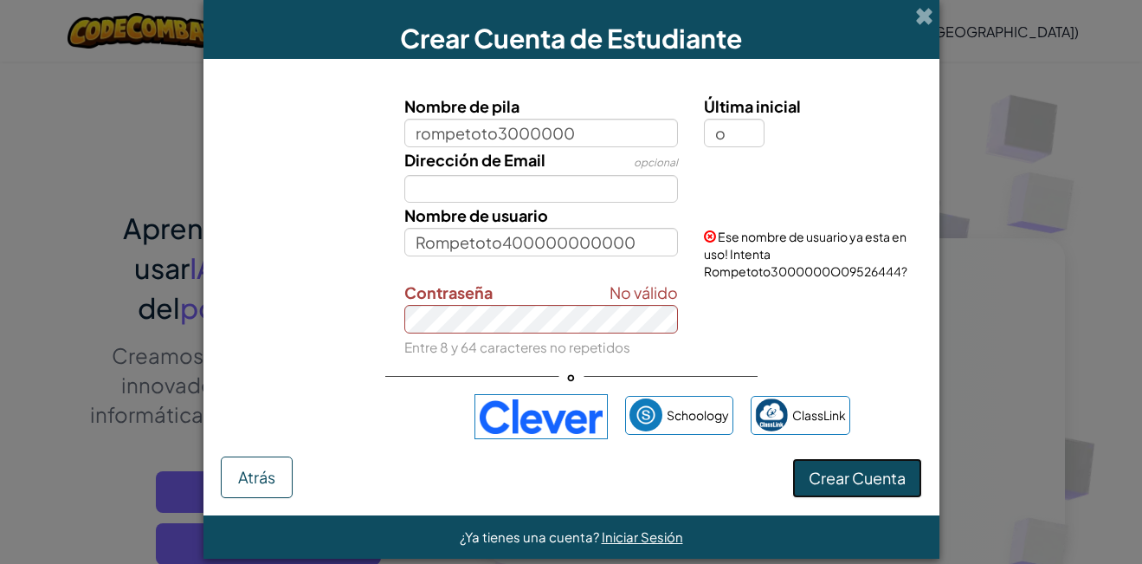
click at [837, 477] on form "Nombre de pila rompetoto3000000 Última inicial o Dirección de Email opcional No…" at bounding box center [572, 287] width 736 height 456
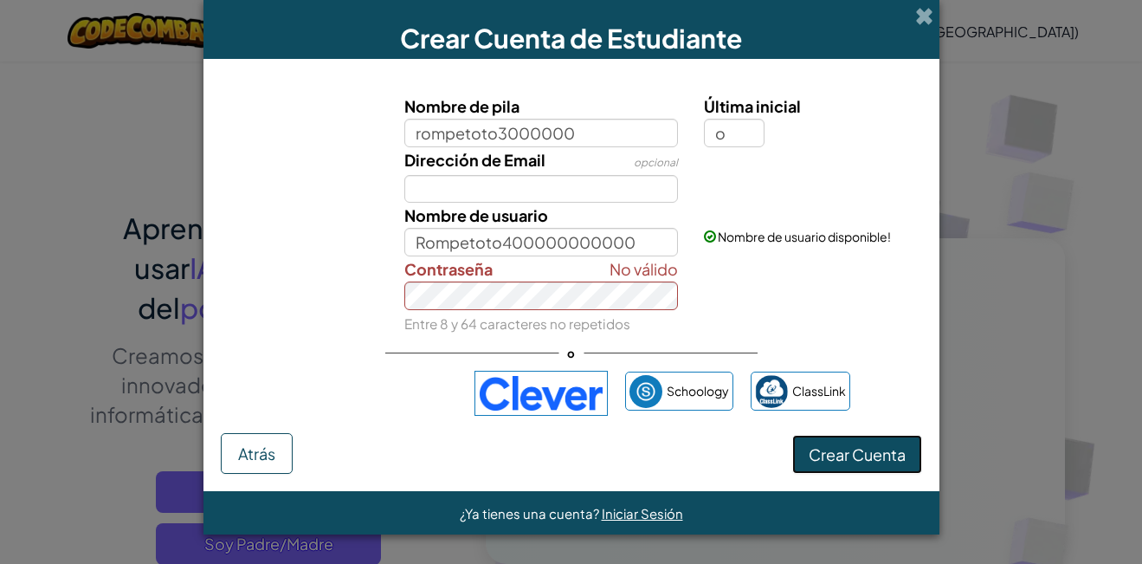
click at [855, 467] on button "Crear Cuenta" at bounding box center [857, 455] width 130 height 40
click at [837, 445] on span "Crear Cuenta" at bounding box center [857, 454] width 97 height 20
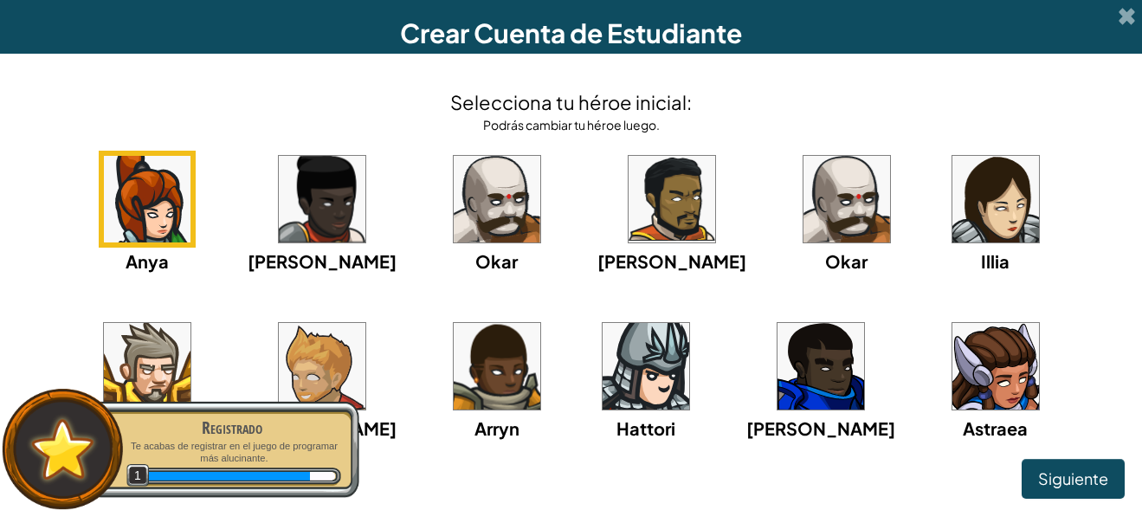
click at [778, 374] on img at bounding box center [821, 366] width 87 height 87
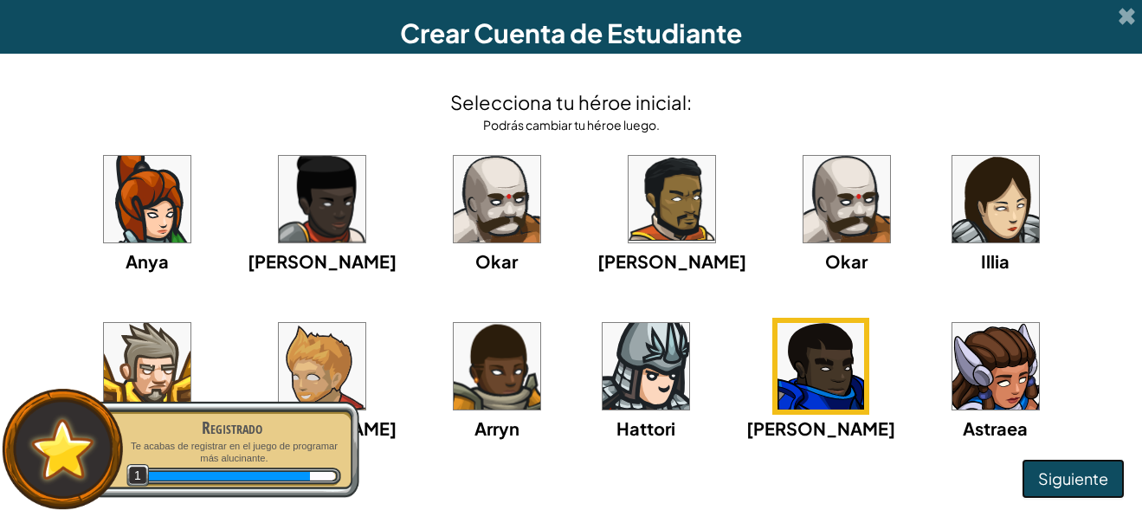
click at [1052, 462] on button "Siguiente" at bounding box center [1073, 479] width 103 height 40
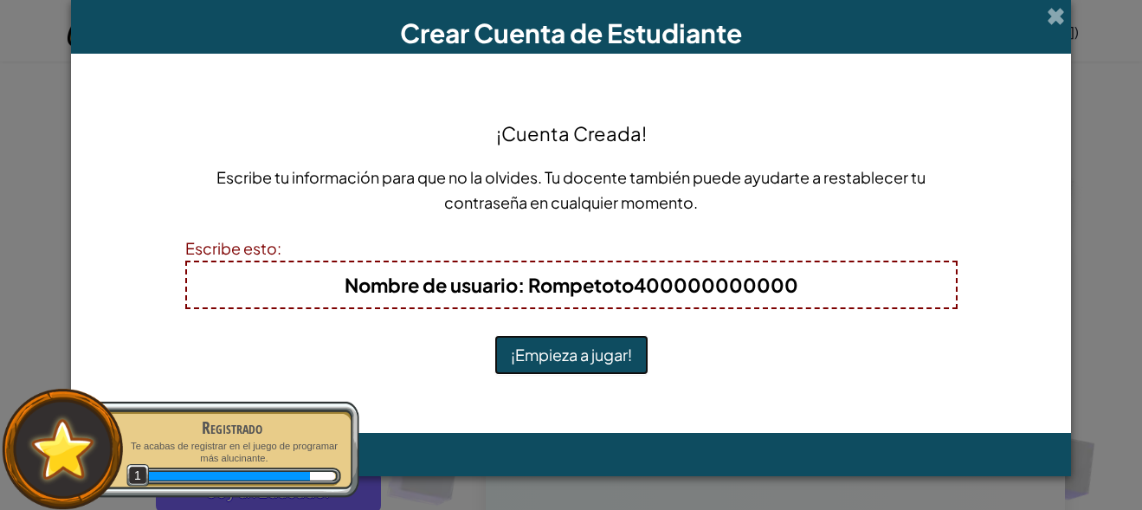
click at [595, 347] on button "¡Empieza a jugar!" at bounding box center [572, 355] width 154 height 40
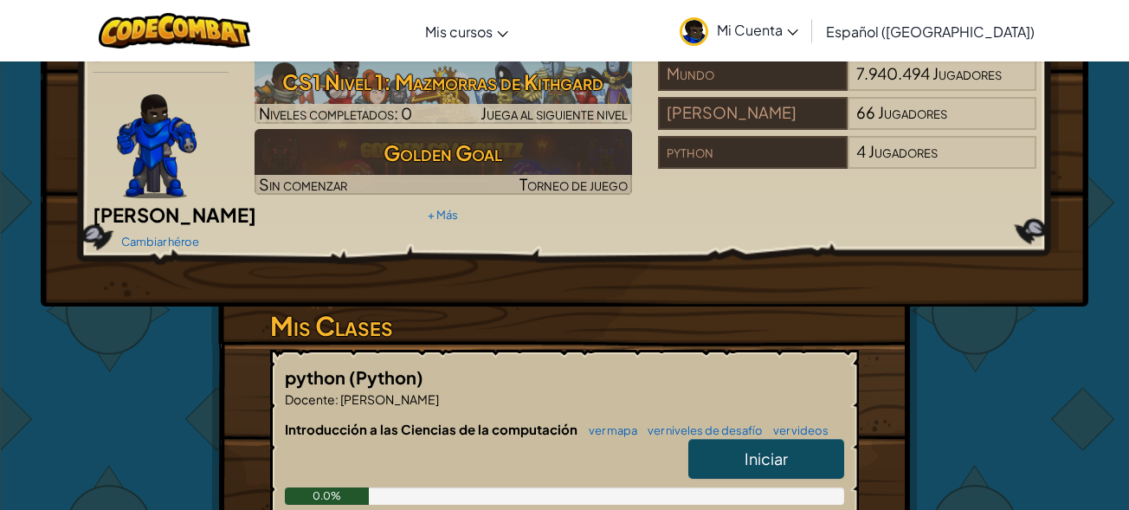
scroll to position [173, 0]
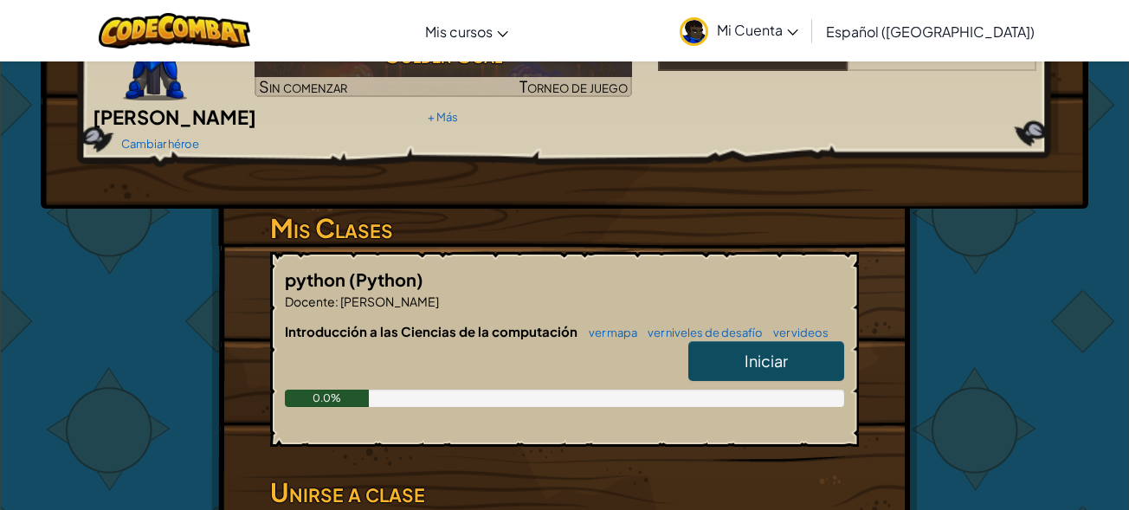
click at [760, 341] on link "Iniciar" at bounding box center [767, 361] width 156 height 40
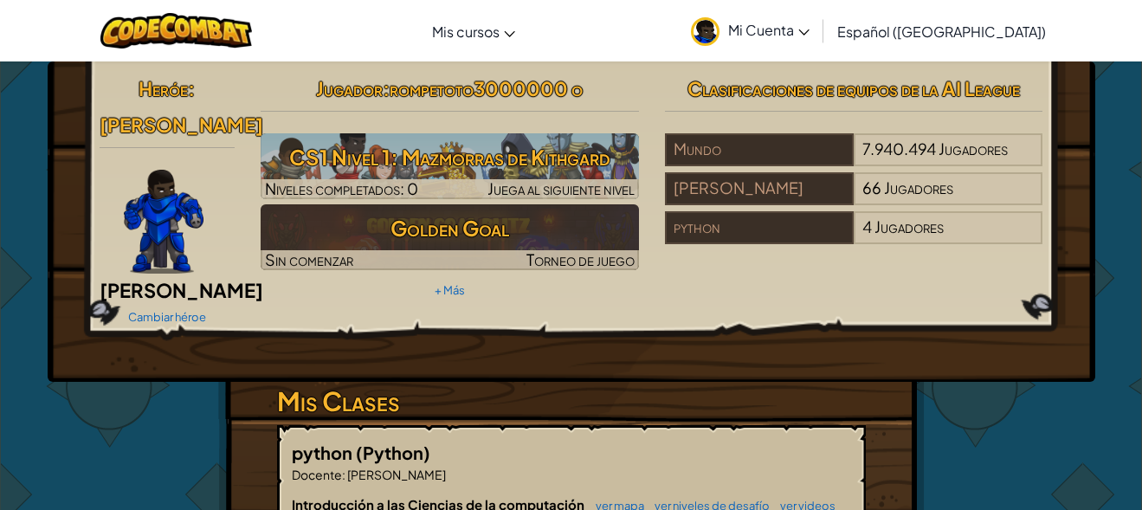
select select "es-419"
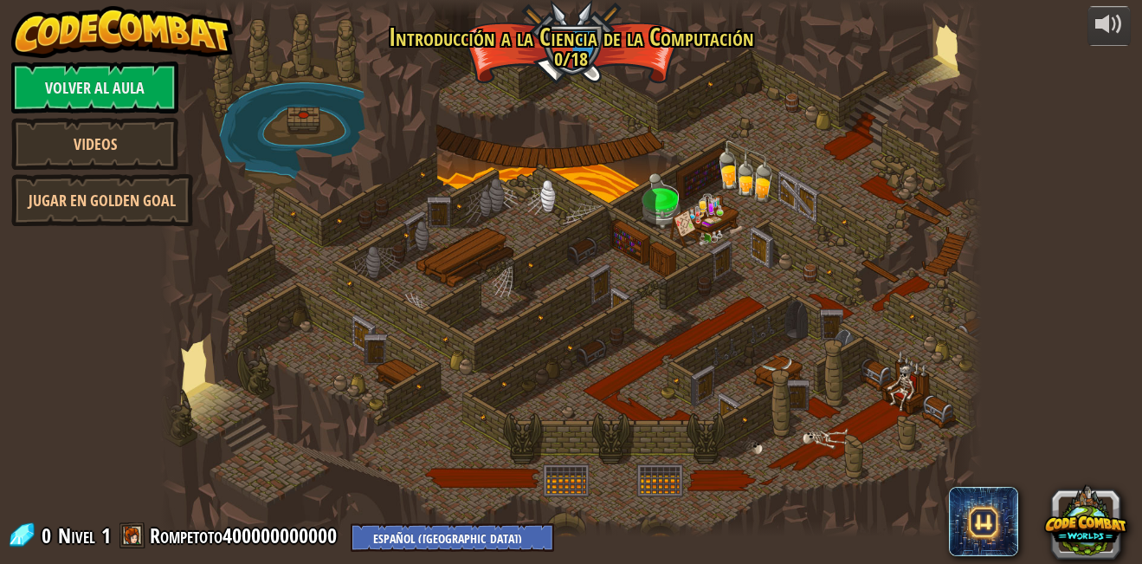
select select "es-419"
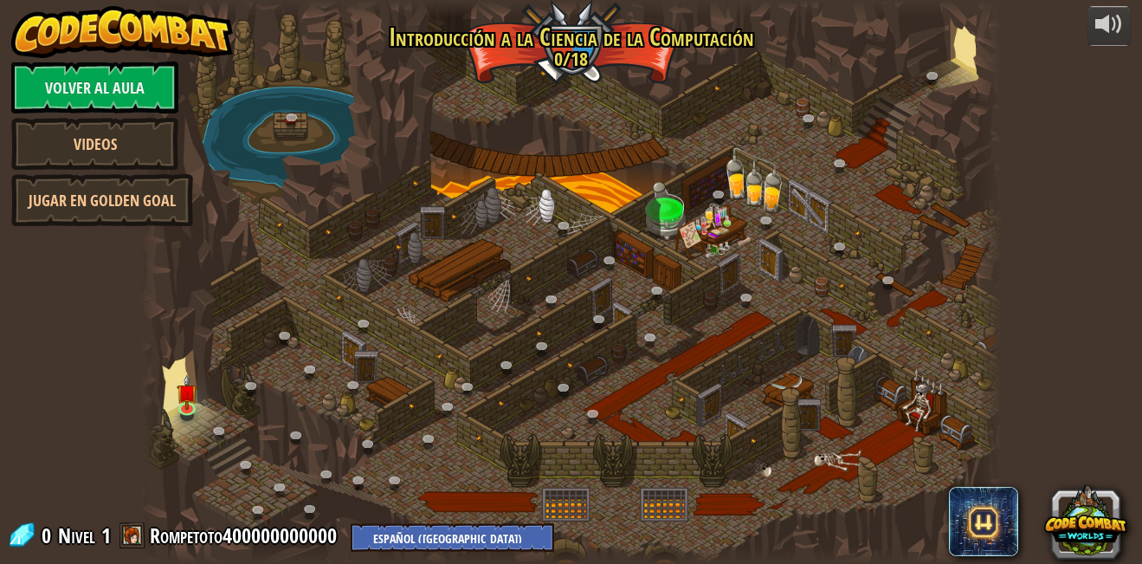
click at [684, 36] on div at bounding box center [571, 282] width 863 height 564
click at [181, 404] on img at bounding box center [187, 383] width 21 height 47
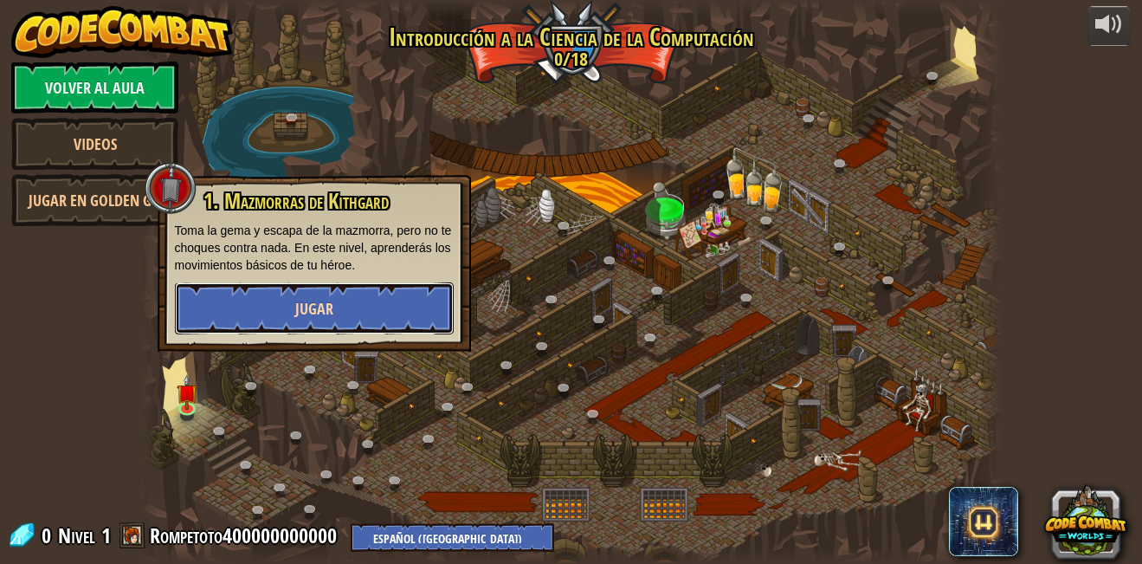
click at [297, 301] on span "Jugar" at bounding box center [314, 309] width 38 height 22
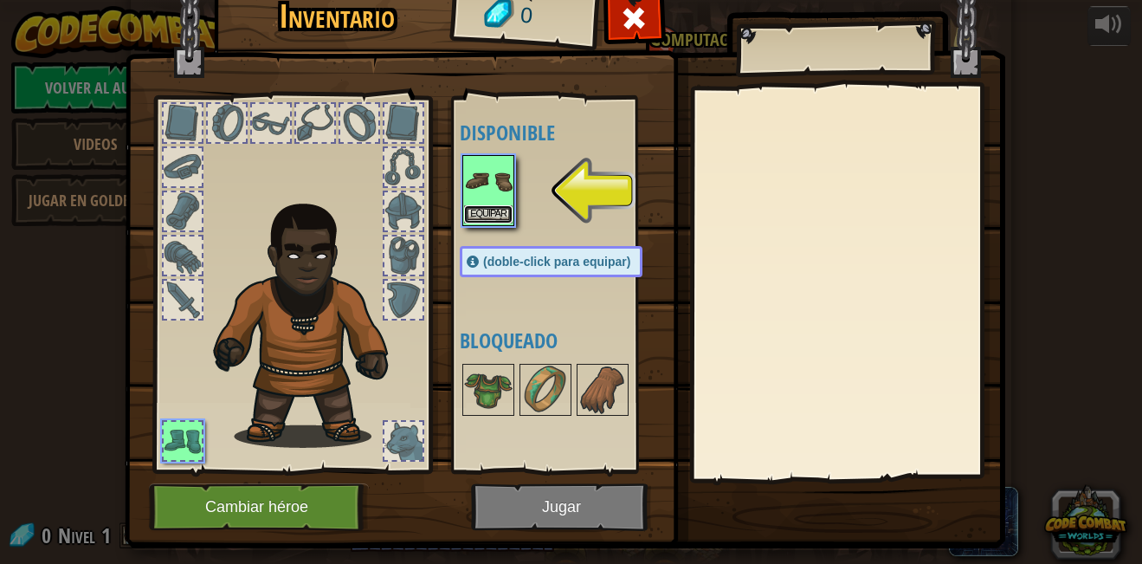
click at [493, 208] on button "Equipar" at bounding box center [488, 214] width 48 height 18
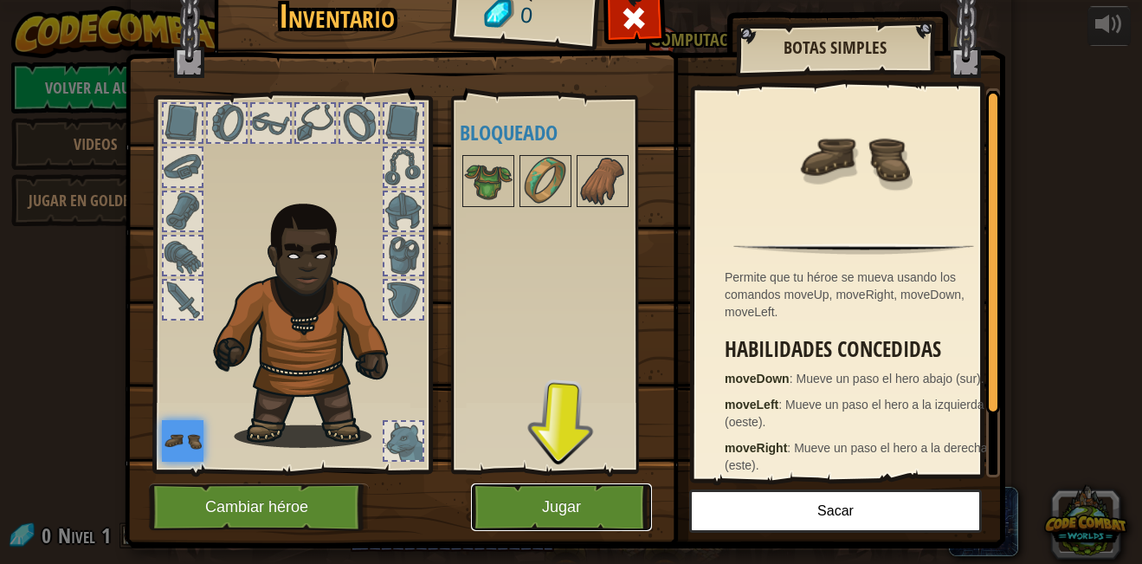
click at [520, 507] on button "Jugar" at bounding box center [561, 507] width 181 height 48
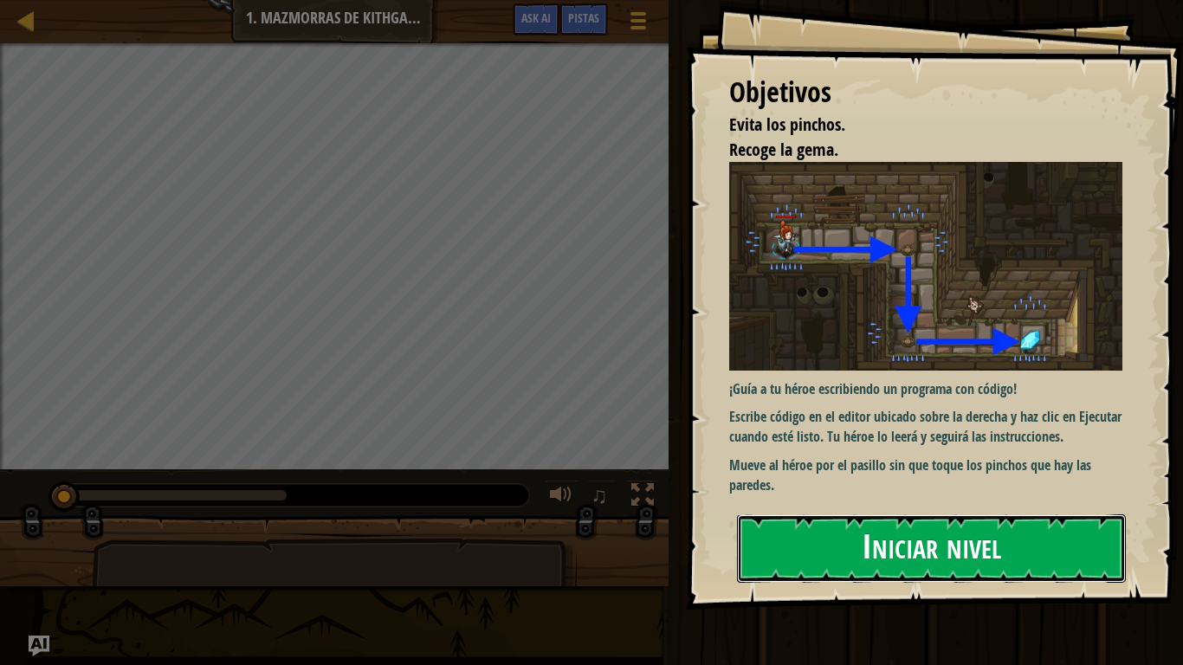
click at [823, 509] on button "Iniciar nivel" at bounding box center [931, 548] width 389 height 68
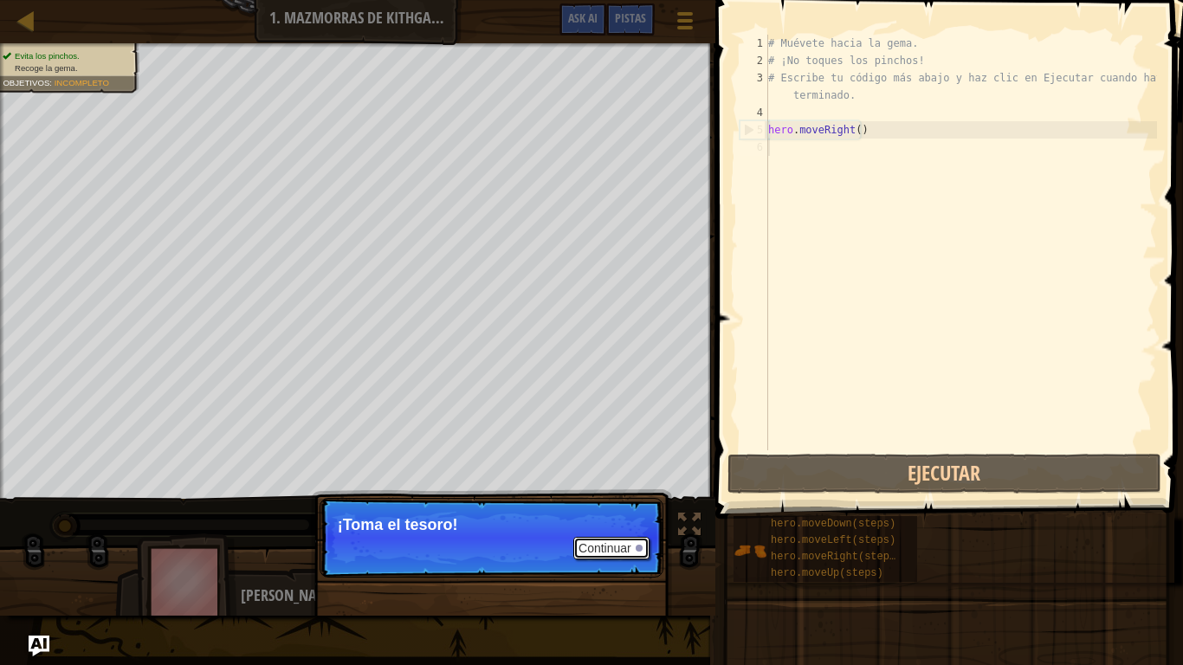
click at [612, 509] on button "Continuar" at bounding box center [611, 548] width 76 height 23
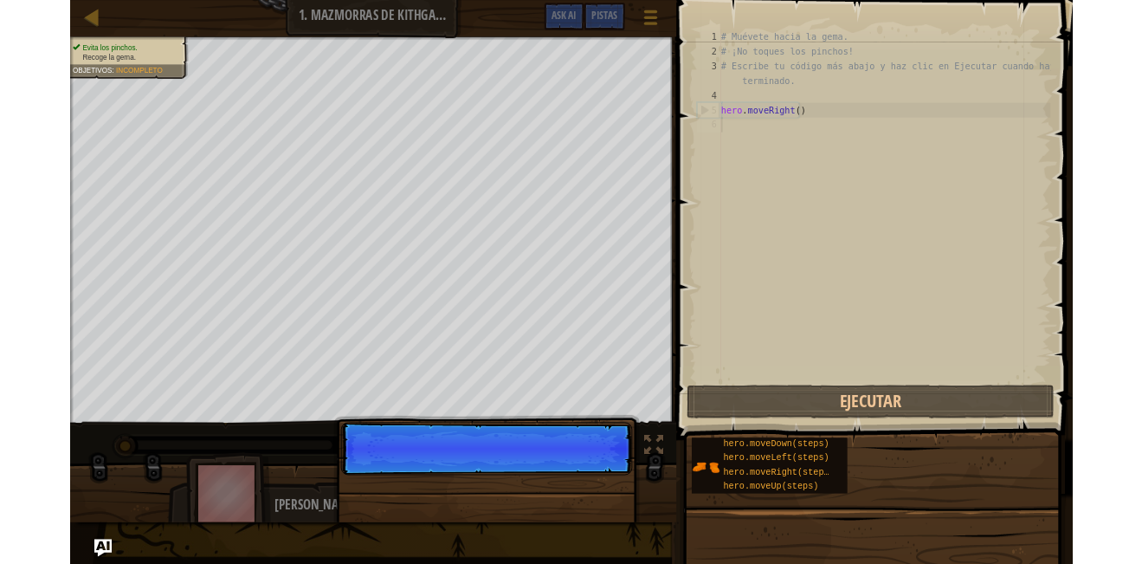
scroll to position [8, 0]
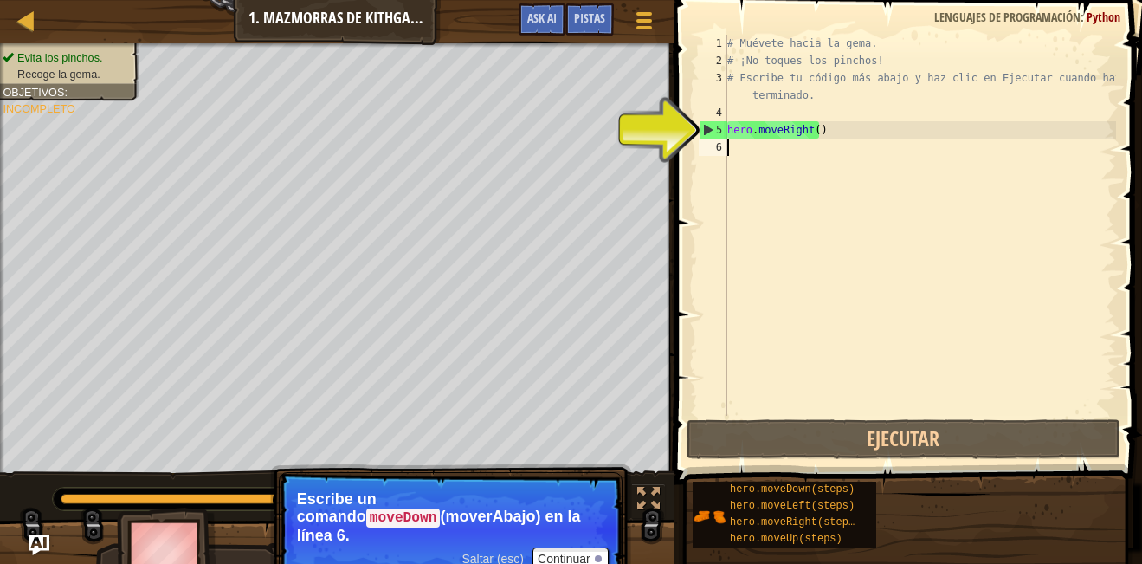
type textarea "h"
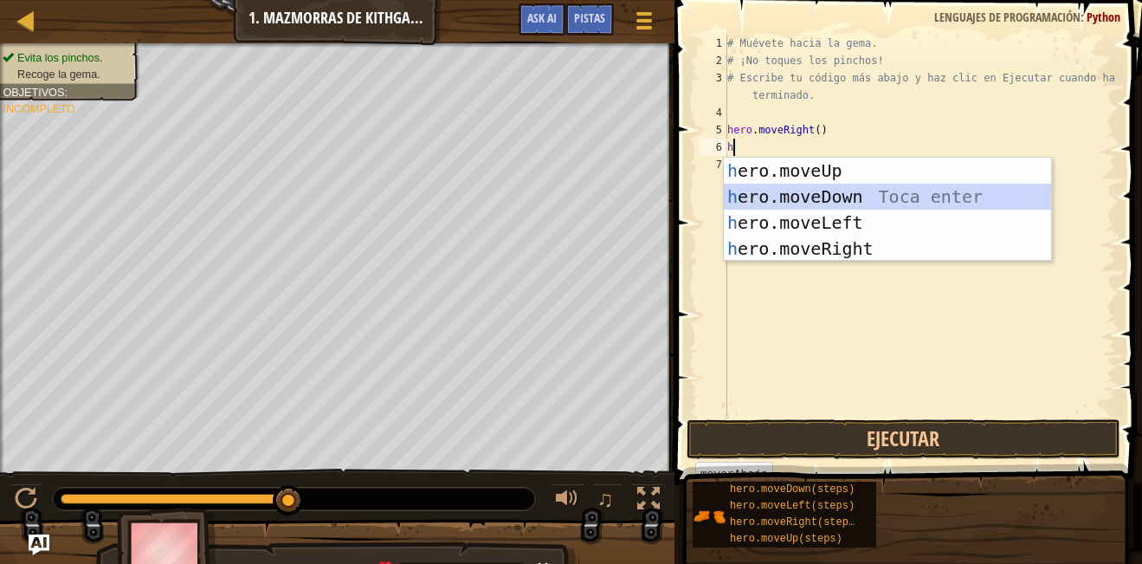
click at [853, 187] on div "h ero.moveUp Toca enter h ero.moveDown Toca enter h ero.moveLeft Toca enter h e…" at bounding box center [887, 236] width 327 height 156
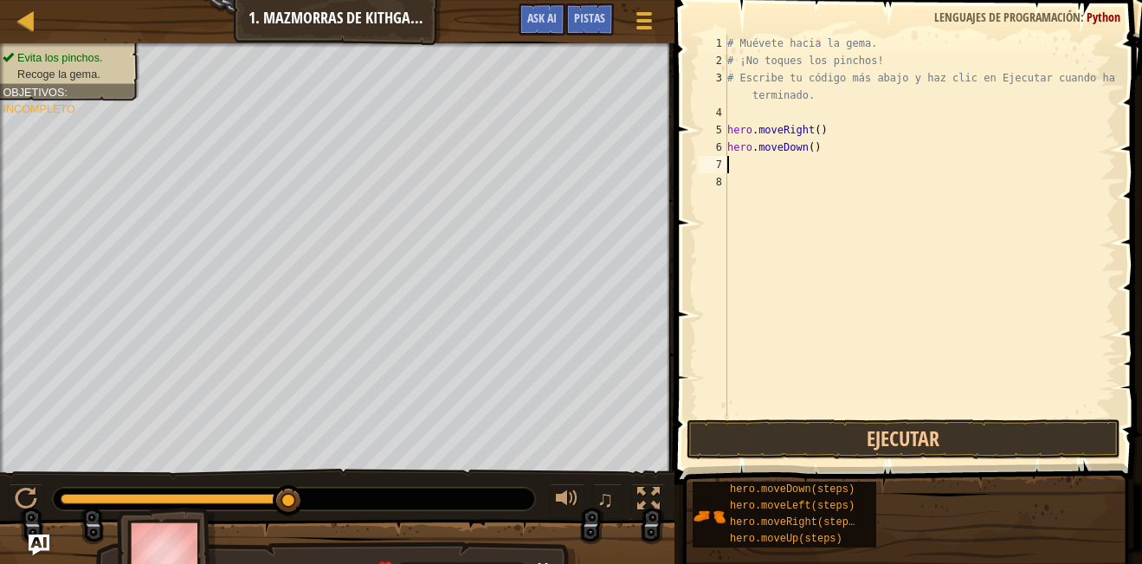
type textarea "h"
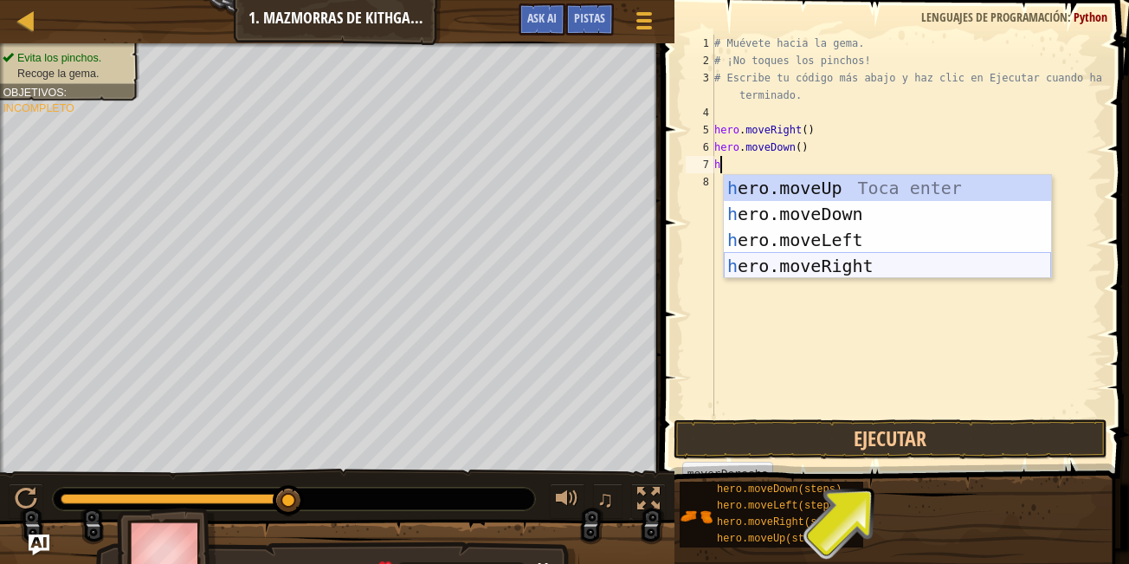
click at [854, 255] on div "h ero.moveUp Toca enter h ero.moveDown Toca enter h ero.moveLeft Toca enter h e…" at bounding box center [887, 253] width 327 height 156
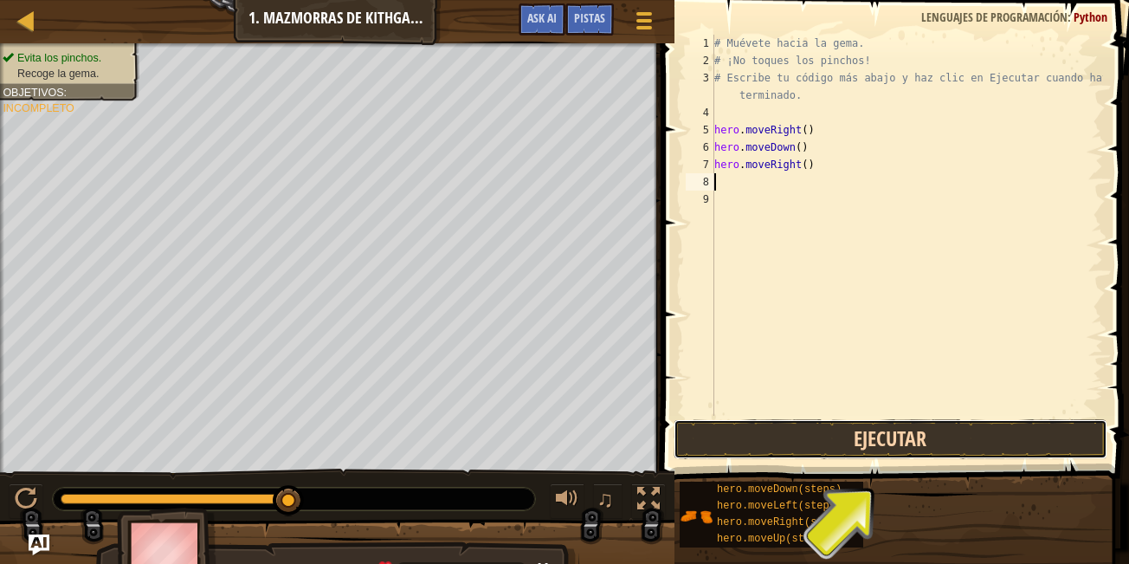
click at [852, 429] on button "Ejecutar" at bounding box center [891, 439] width 434 height 40
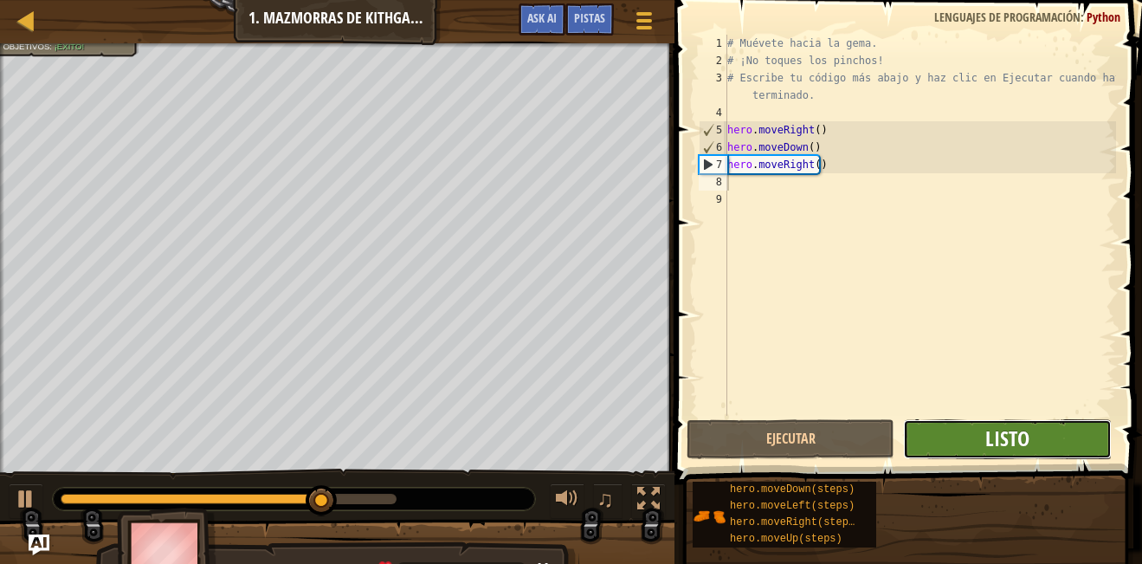
click at [1019, 445] on span "Listo" at bounding box center [1008, 438] width 44 height 28
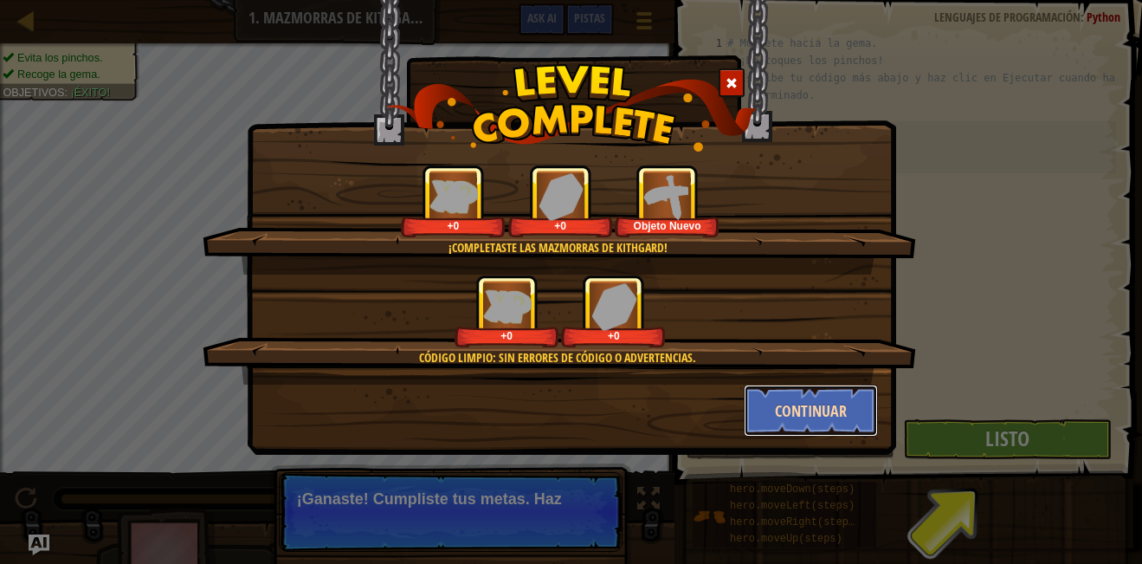
click at [800, 416] on button "Continuar" at bounding box center [811, 411] width 134 height 52
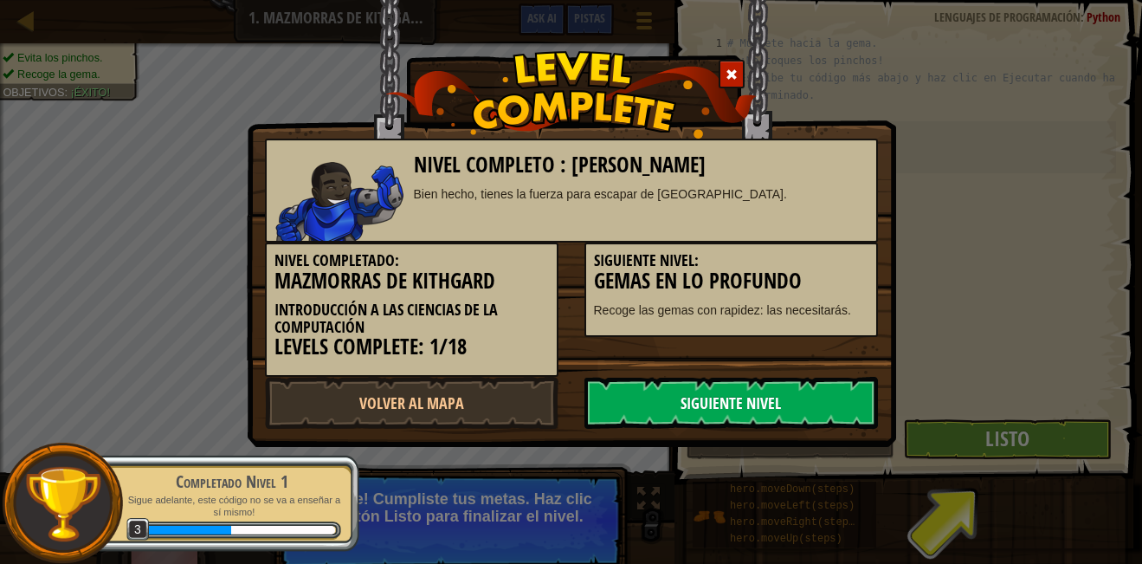
click at [717, 402] on link "Siguiente Nivel" at bounding box center [732, 403] width 294 height 52
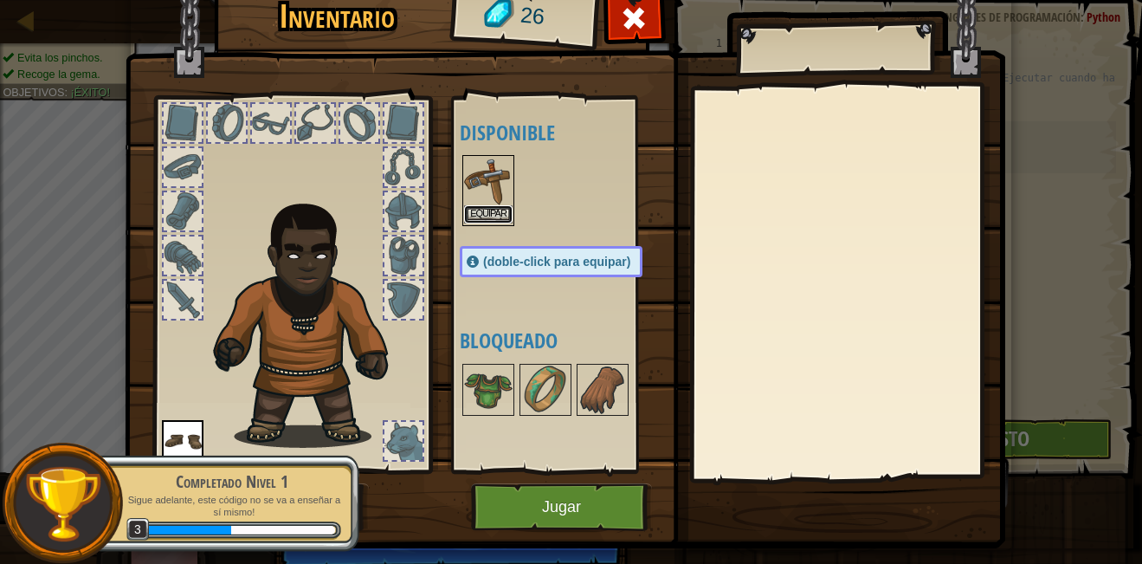
click at [469, 208] on button "Equipar" at bounding box center [488, 214] width 48 height 18
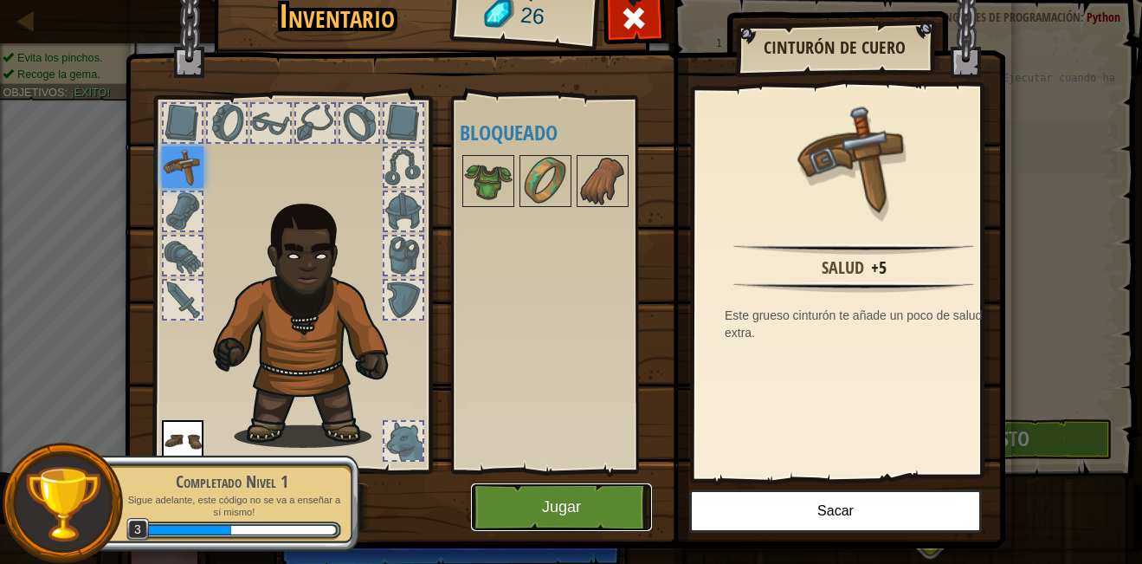
click at [571, 509] on button "Jugar" at bounding box center [561, 507] width 181 height 48
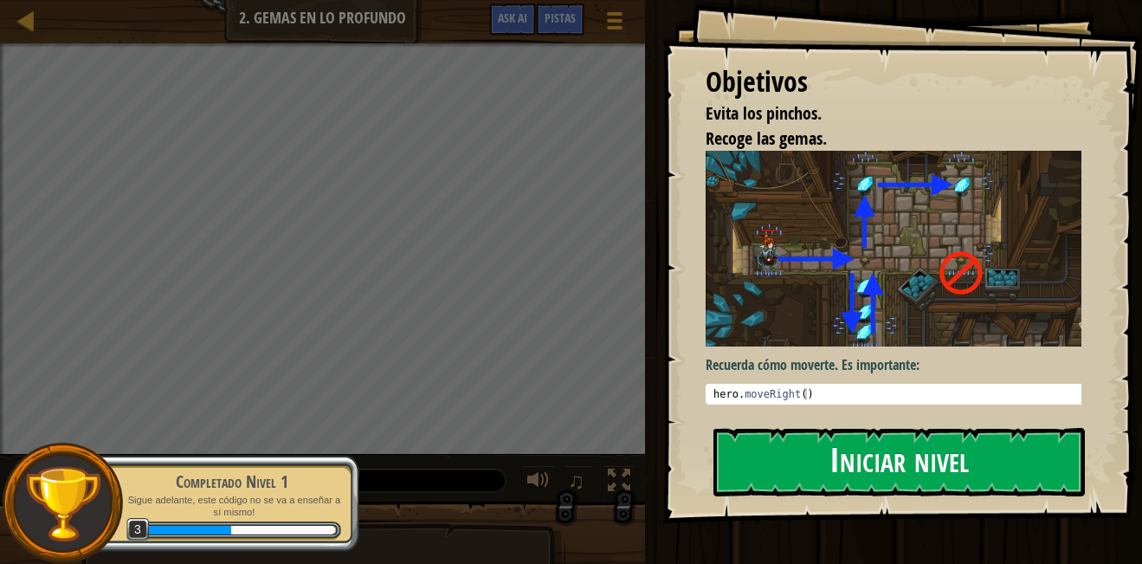
click at [826, 288] on img at bounding box center [900, 249] width 389 height 196
click at [843, 443] on button "Iniciar nivel" at bounding box center [900, 462] width 372 height 68
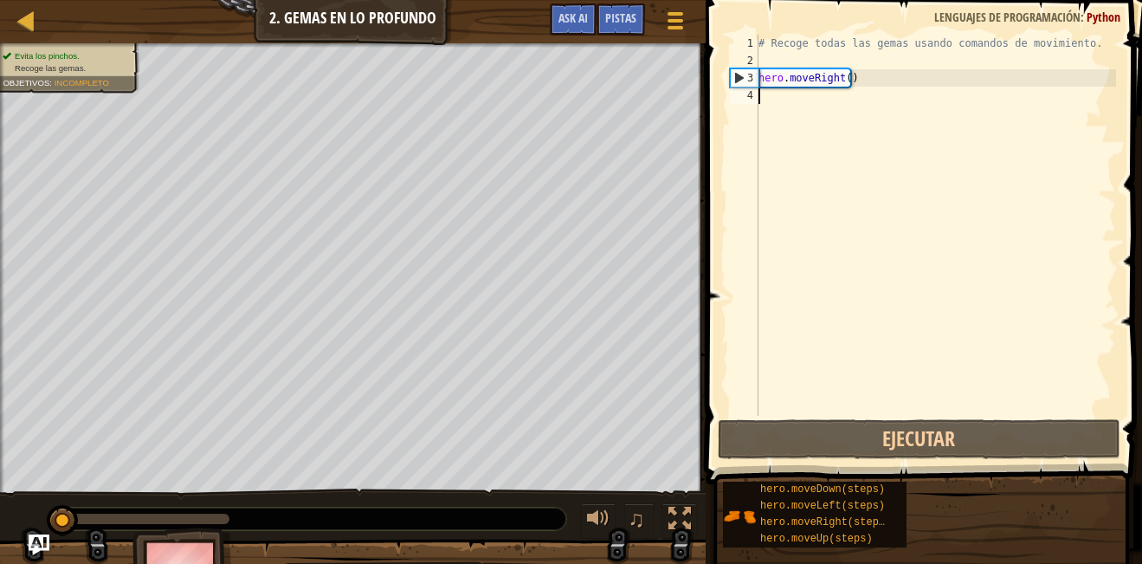
type textarea "h"
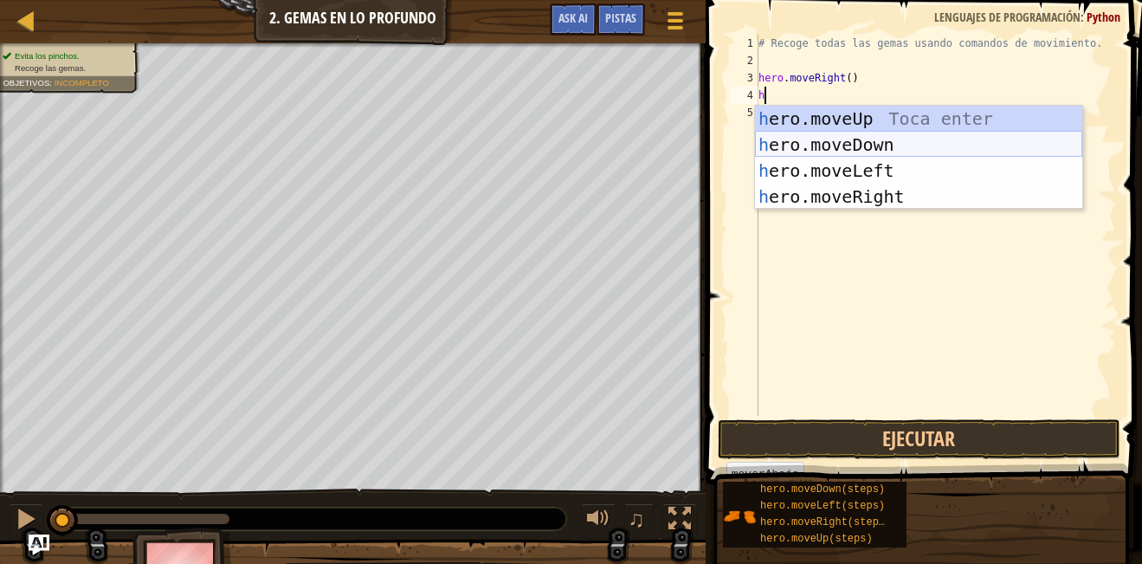
click at [880, 145] on div "h ero.moveUp Toca enter h ero.moveDown Toca enter h ero.moveLeft Toca enter h e…" at bounding box center [918, 184] width 327 height 156
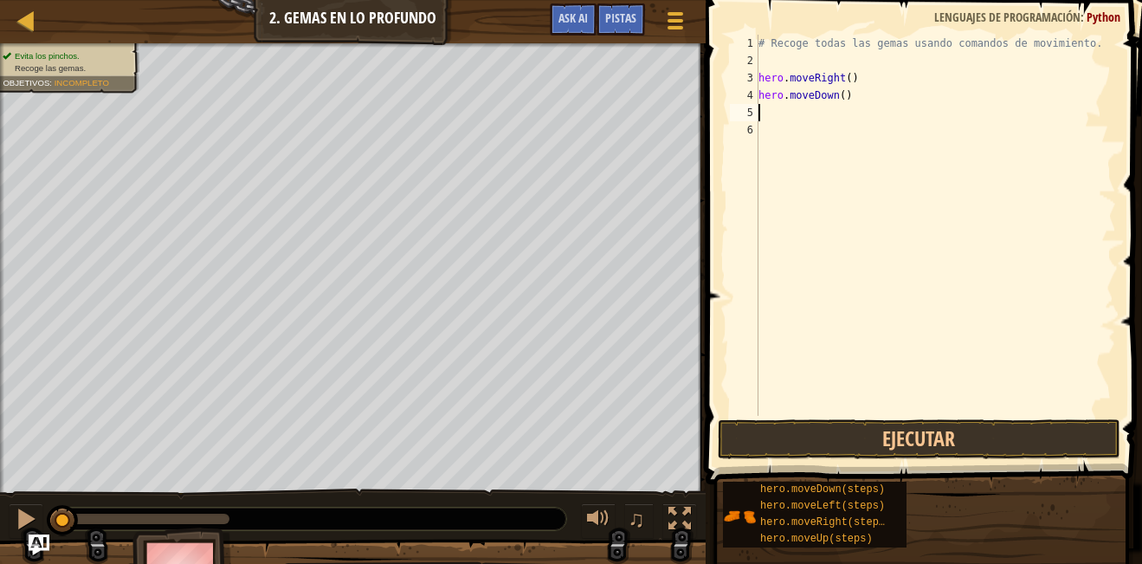
type textarea "h"
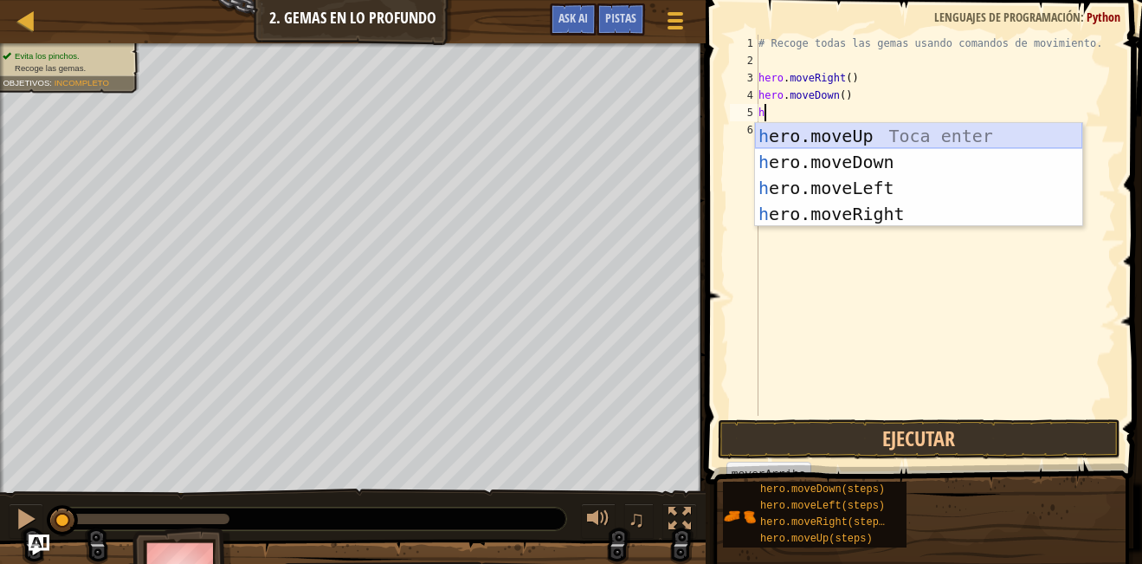
click at [858, 140] on div "h ero.moveUp Toca enter h ero.moveDown Toca enter h ero.moveLeft Toca enter h e…" at bounding box center [918, 201] width 327 height 156
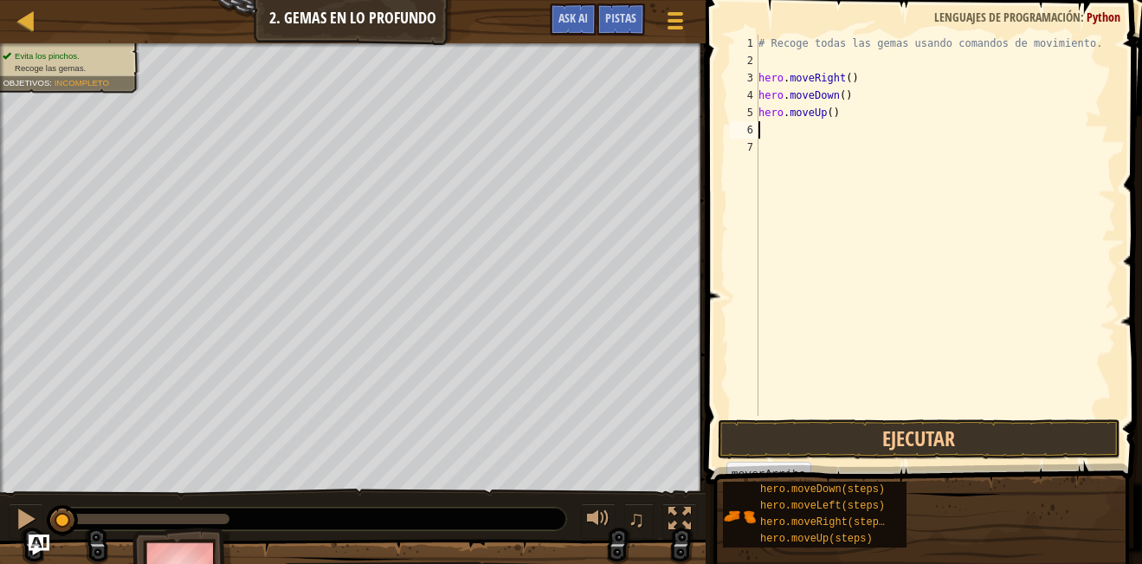
type textarea "h"
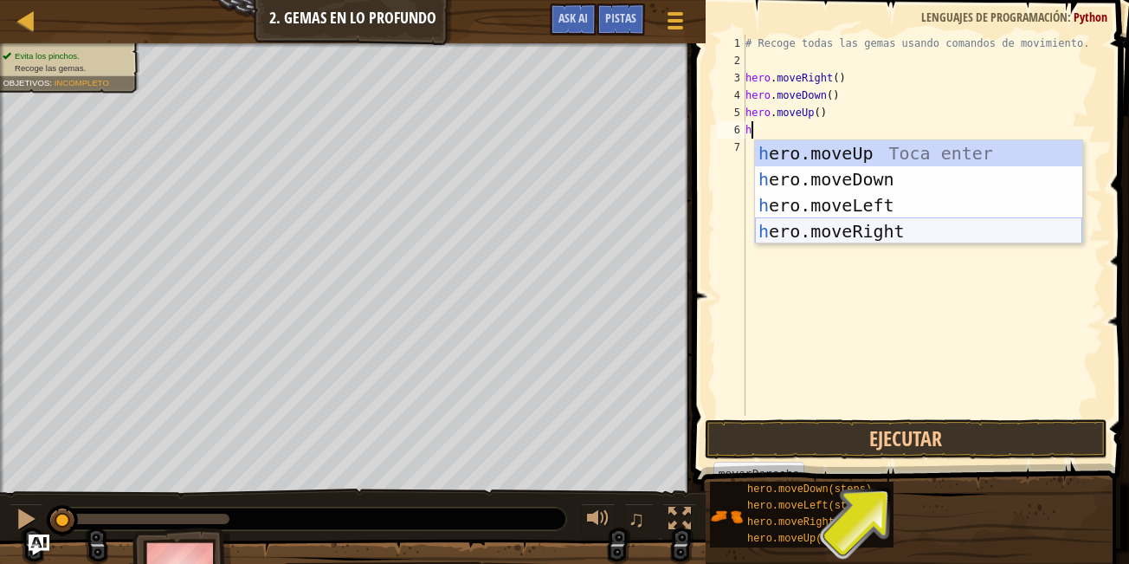
click at [877, 237] on div "h ero.moveUp Toca enter h ero.moveDown Toca enter h ero.moveLeft Toca enter h e…" at bounding box center [918, 218] width 327 height 156
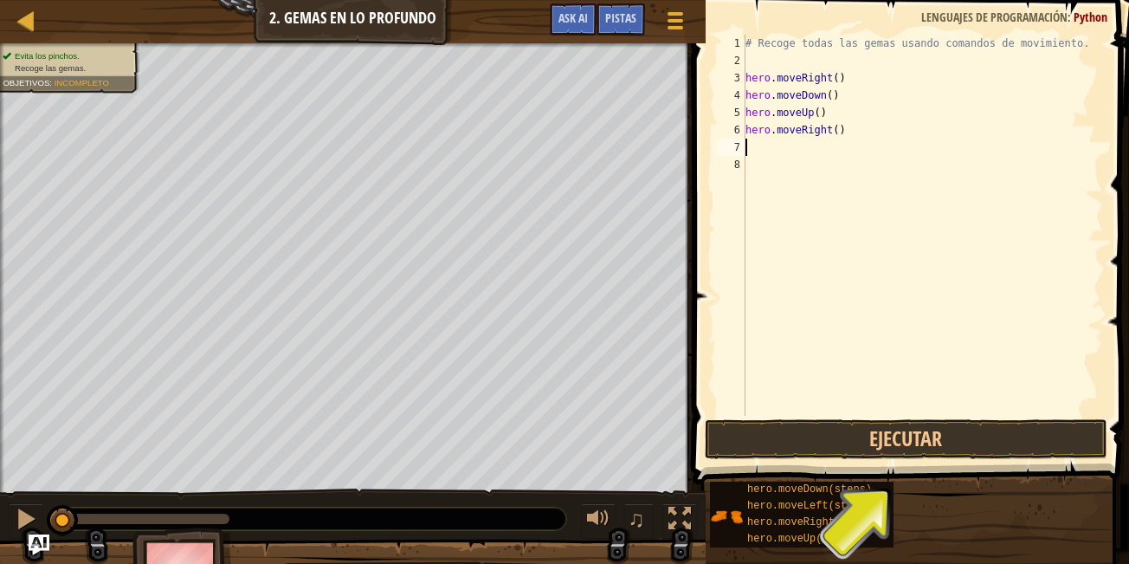
type textarea "h"
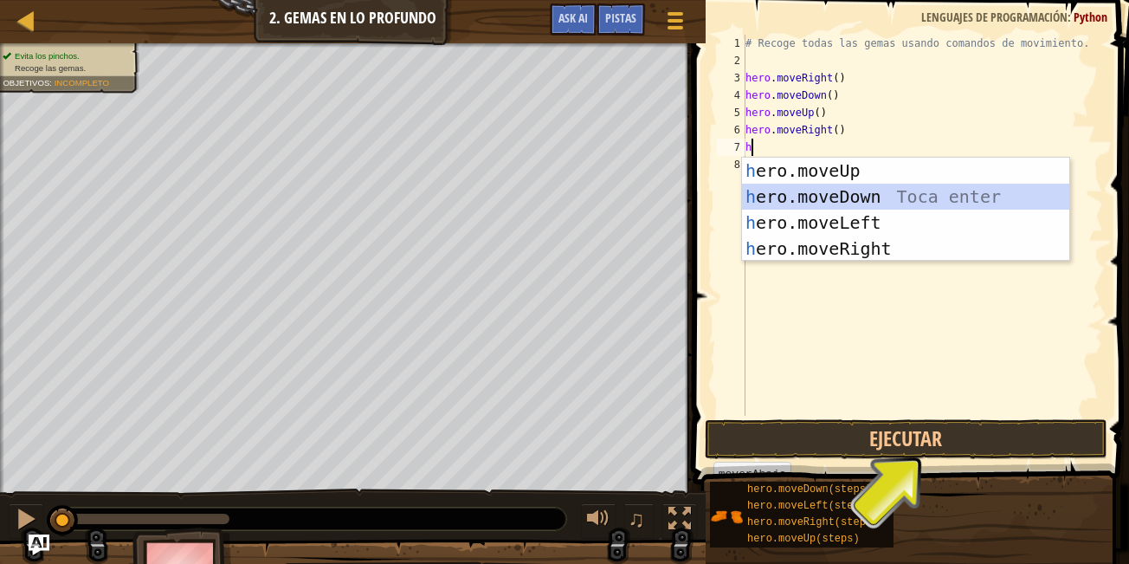
click at [825, 201] on div "h ero.moveUp Toca enter h ero.moveDown Toca enter h ero.moveLeft Toca enter h e…" at bounding box center [905, 236] width 327 height 156
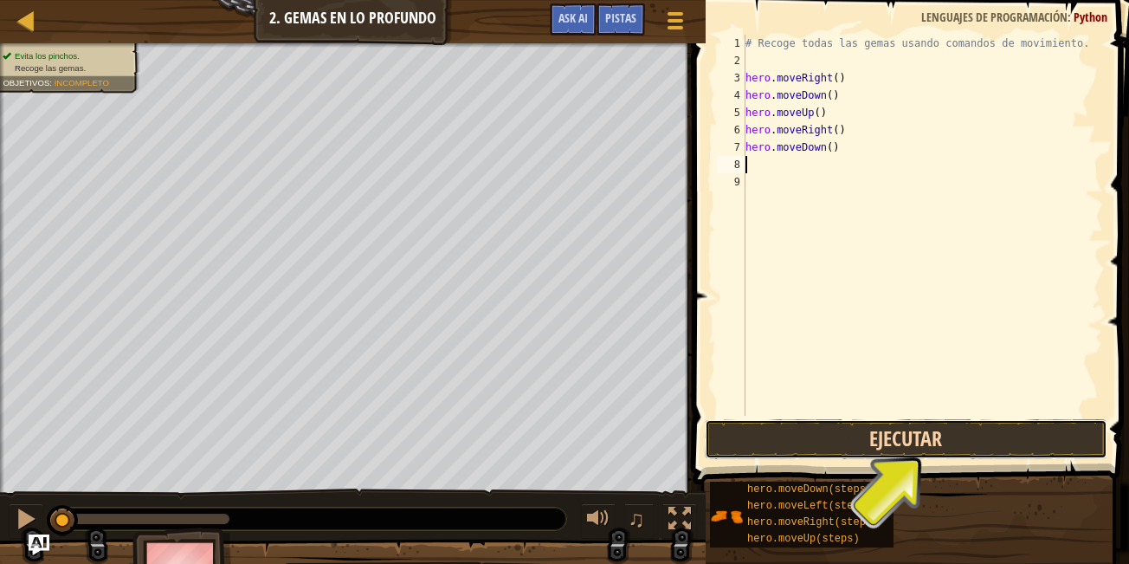
click at [883, 431] on button "Ejecutar" at bounding box center [907, 439] width 404 height 40
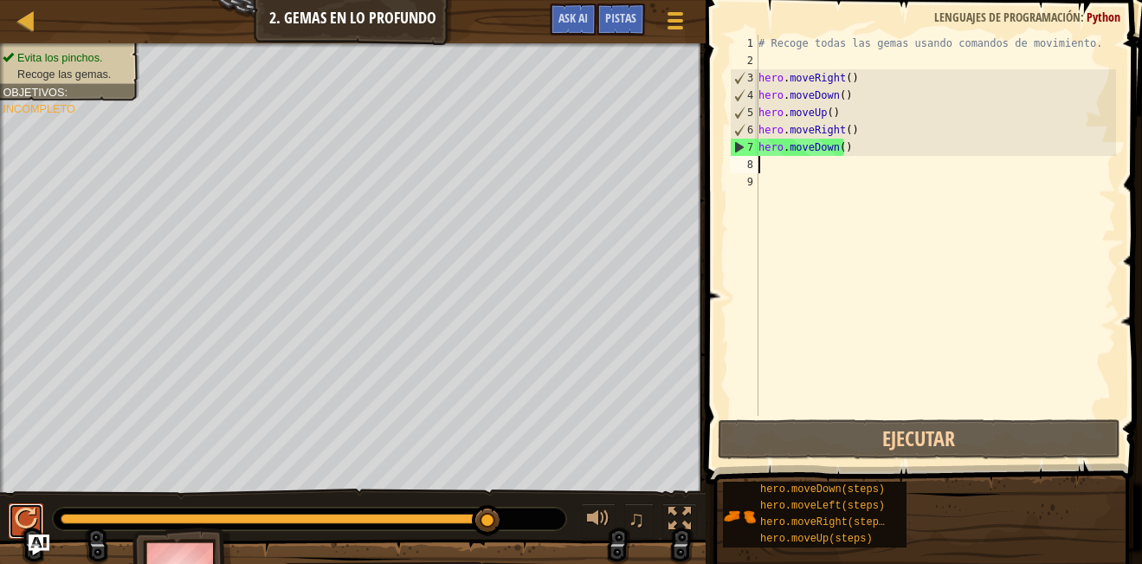
click at [23, 509] on div at bounding box center [26, 519] width 23 height 23
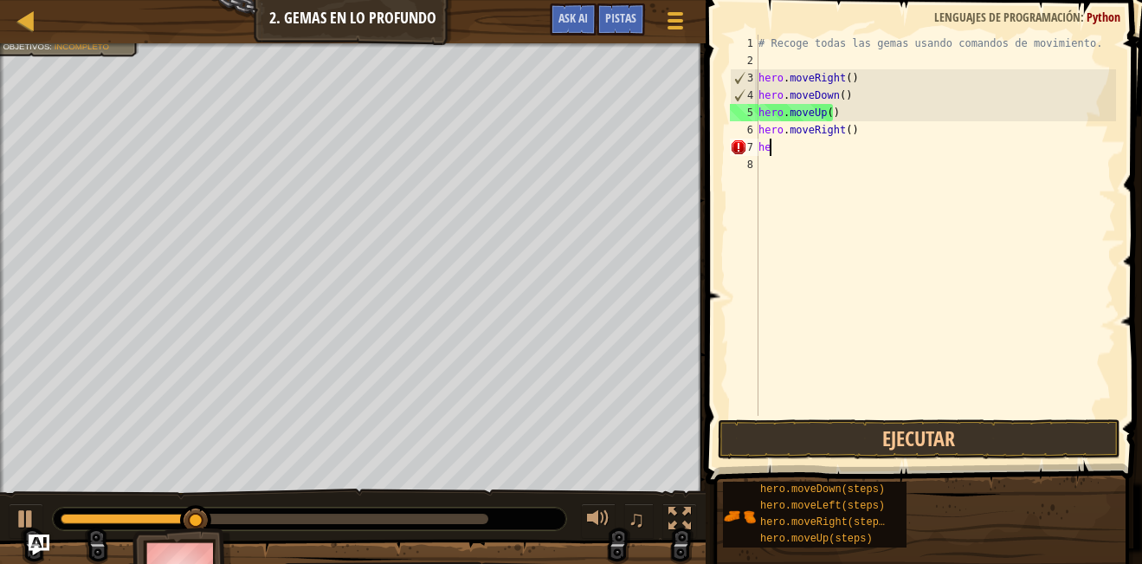
type textarea "h"
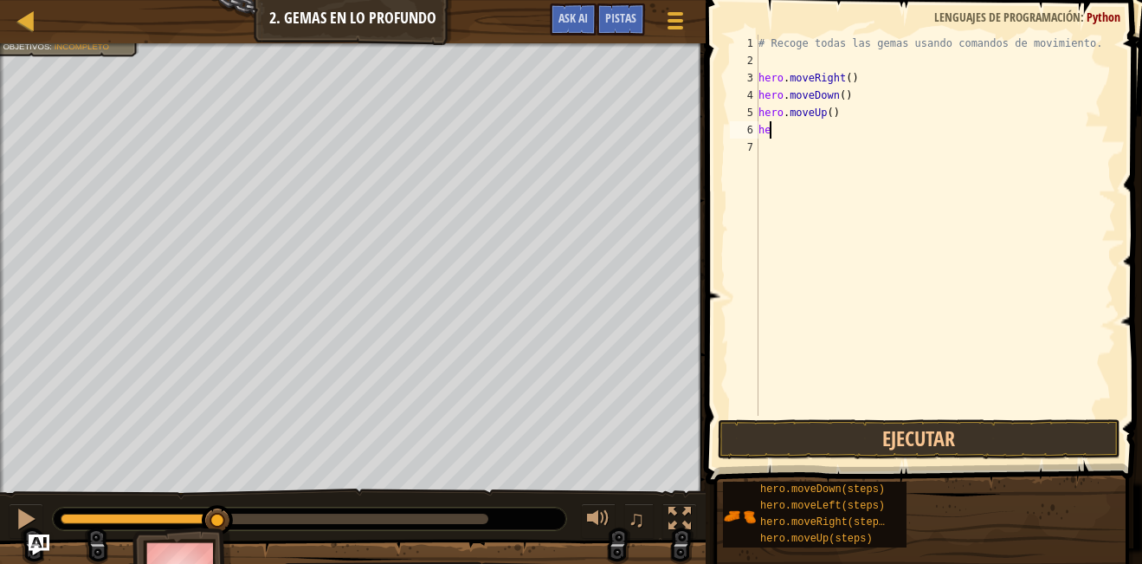
type textarea "h"
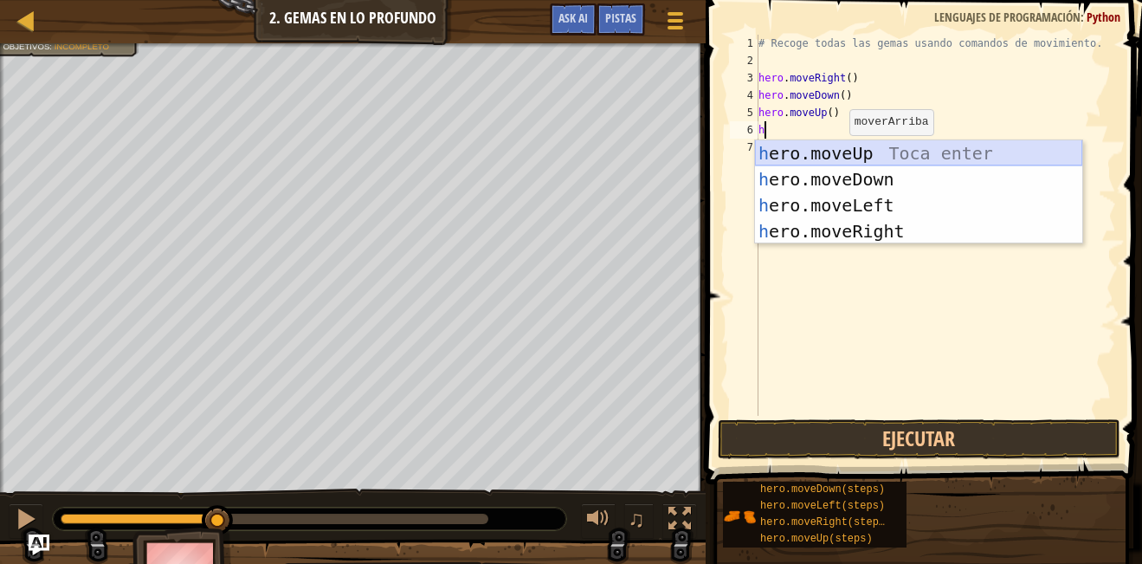
click at [870, 155] on div "h ero.moveUp Toca enter h ero.moveDown Toca enter h ero.moveLeft Toca enter h e…" at bounding box center [918, 218] width 327 height 156
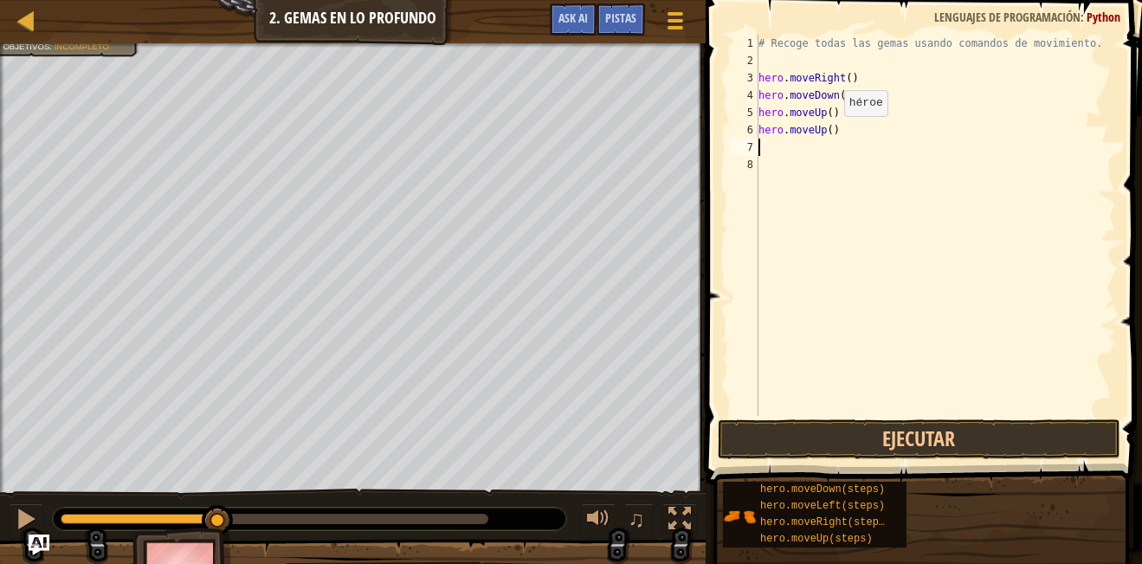
click at [830, 133] on div "# Recoge todas las gemas usando comandos de movimiento. hero . moveRight ( ) he…" at bounding box center [935, 243] width 361 height 416
type textarea "hero.moveUp()"
click at [788, 156] on div "# Recoge todas las gemas usando comandos de movimiento. hero . moveRight ( ) he…" at bounding box center [935, 243] width 361 height 416
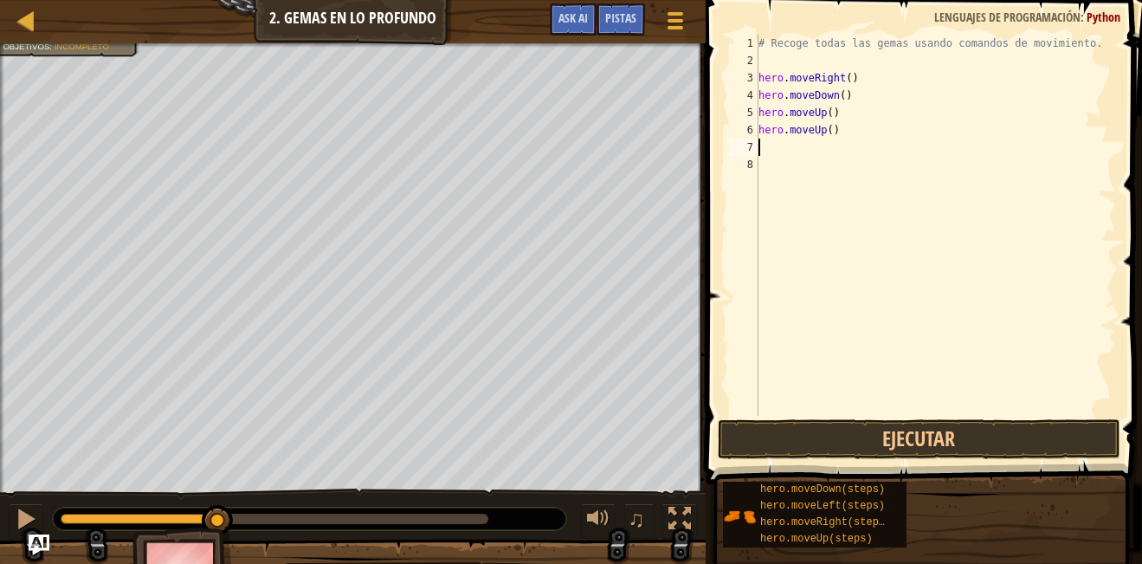
click at [788, 146] on div "# Recoge todas las gemas usando comandos de movimiento. hero . moveRight ( ) he…" at bounding box center [935, 243] width 361 height 416
drag, startPoint x: 847, startPoint y: 135, endPoint x: 753, endPoint y: 135, distance: 94.4
click at [753, 135] on div "1 2 3 4 5 6 7 8 # Recoge todas las gemas usando comandos de movimiento. hero . …" at bounding box center [922, 225] width 390 height 381
type textarea "hero.moveUp()"
click at [830, 113] on div "# Recoge todas las gemas usando comandos de movimiento. hero . moveRight ( ) he…" at bounding box center [935, 243] width 361 height 416
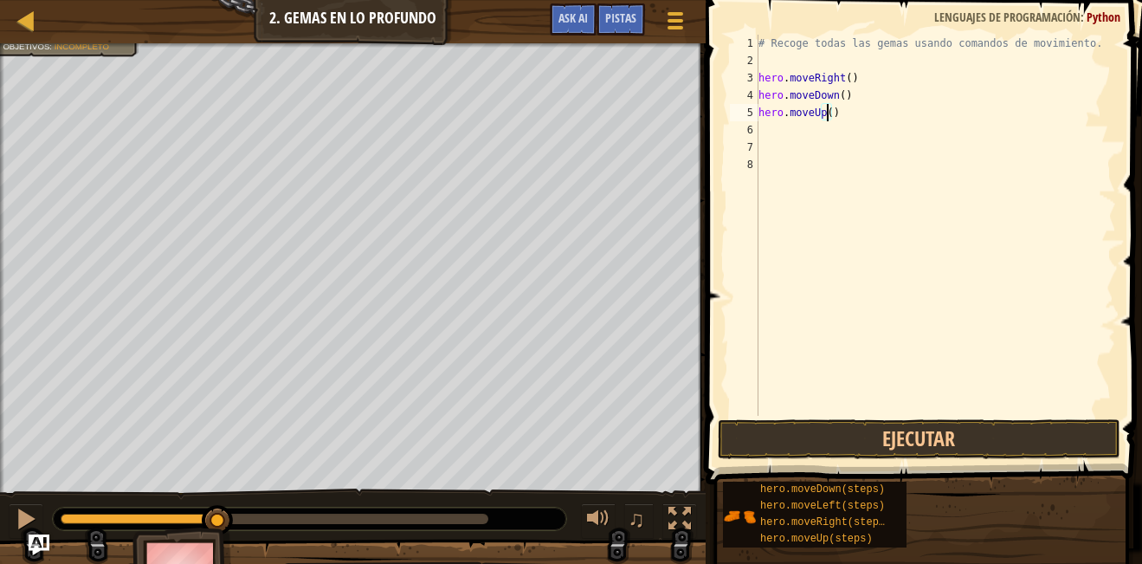
type textarea "hero.moveUp(2)"
click at [776, 139] on div "# Recoge todas las gemas usando comandos de movimiento. hero . moveRight ( ) he…" at bounding box center [935, 243] width 361 height 416
click at [778, 129] on div "# Recoge todas las gemas usando comandos de movimiento. hero . moveRight ( ) he…" at bounding box center [935, 243] width 361 height 416
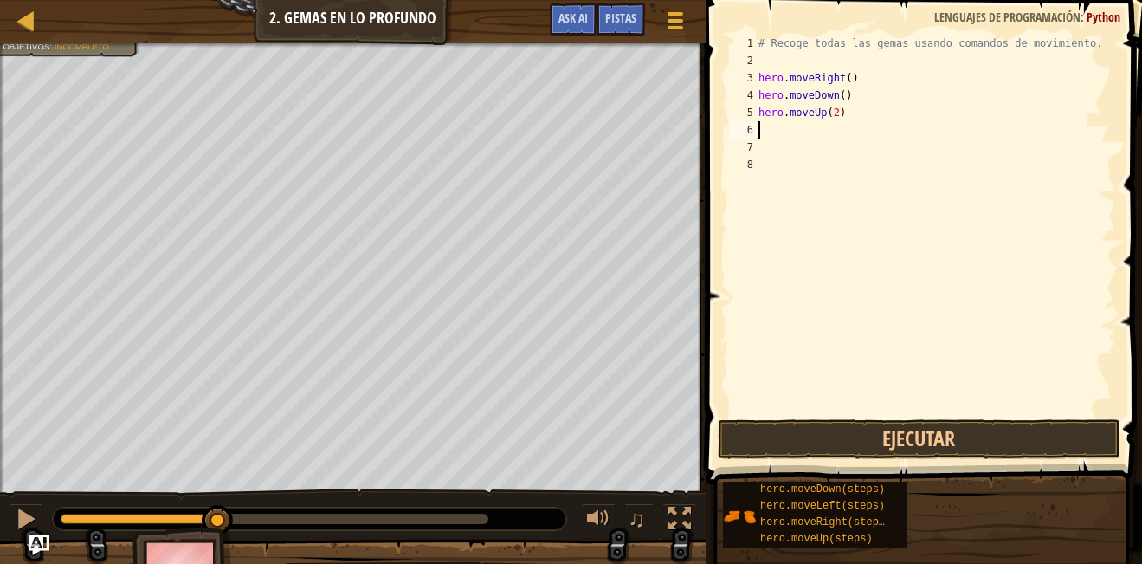
type textarea "h"
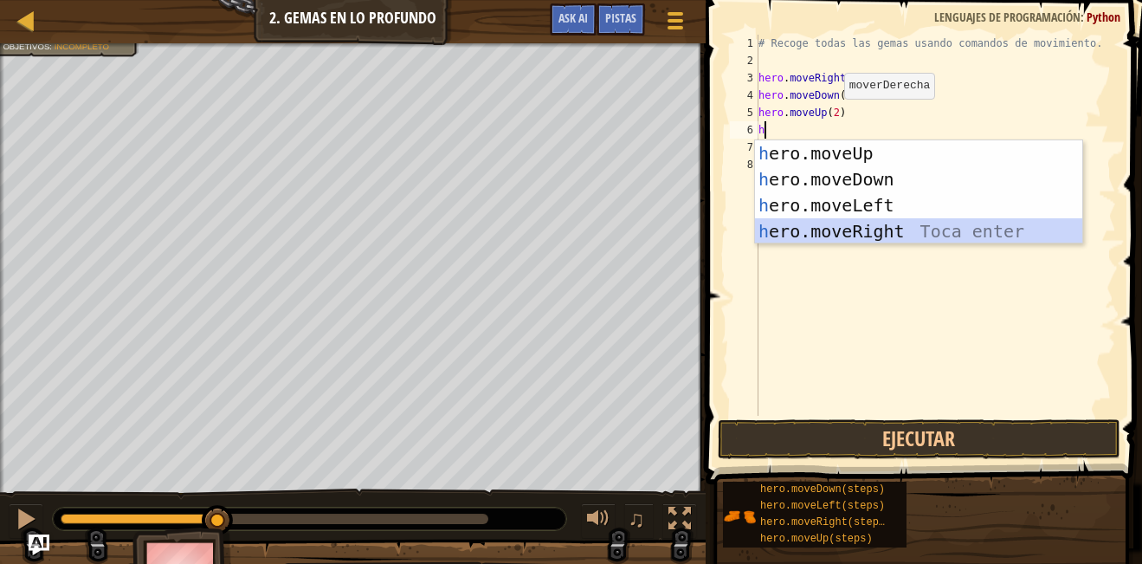
click at [872, 232] on div "h ero.moveUp Toca enter h ero.moveDown Toca enter h ero.moveLeft Toca enter h e…" at bounding box center [918, 218] width 327 height 156
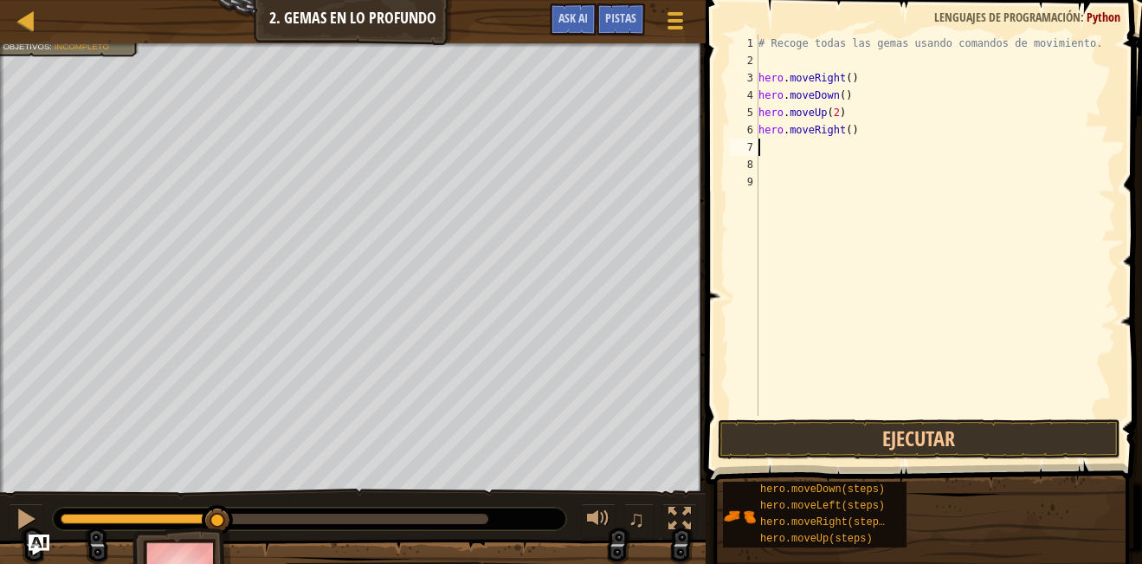
type textarea "h"
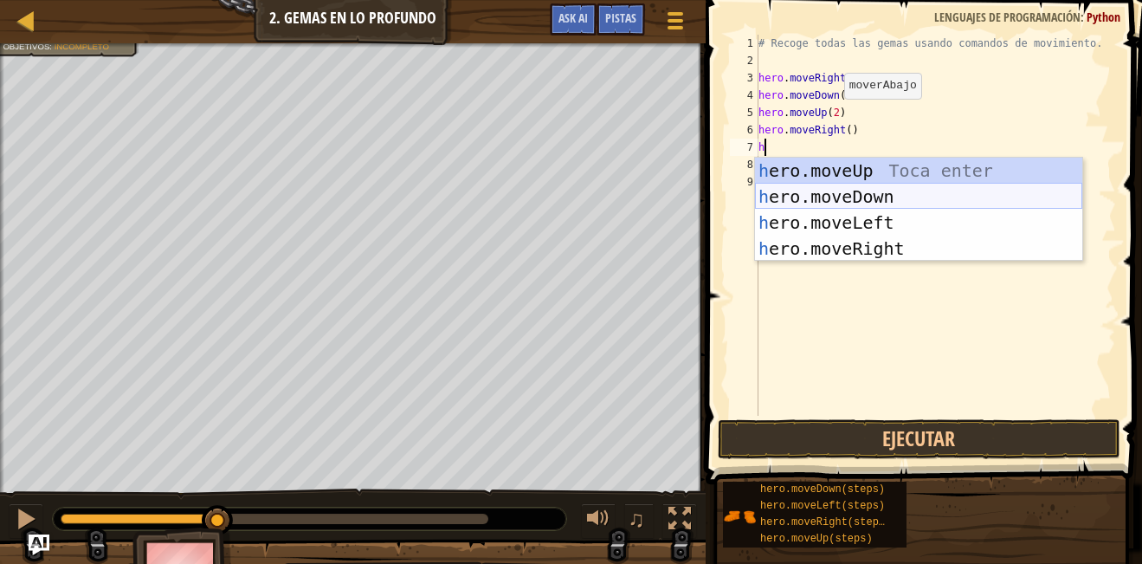
click at [876, 199] on div "h ero.moveUp Toca enter h ero.moveDown Toca enter h ero.moveLeft Toca enter h e…" at bounding box center [918, 236] width 327 height 156
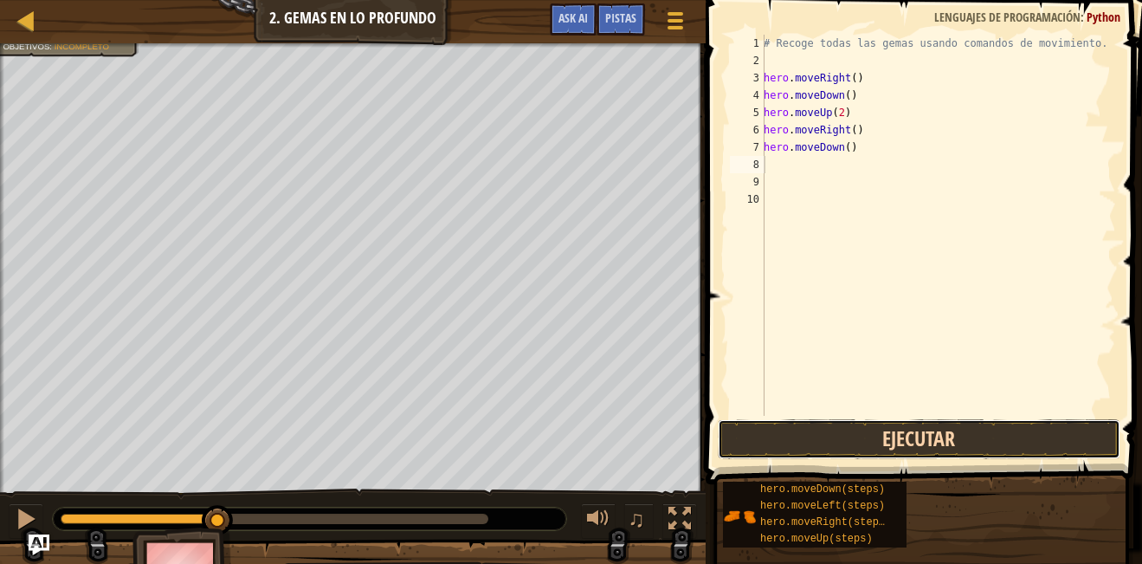
click at [889, 426] on button "Ejecutar" at bounding box center [920, 439] width 404 height 40
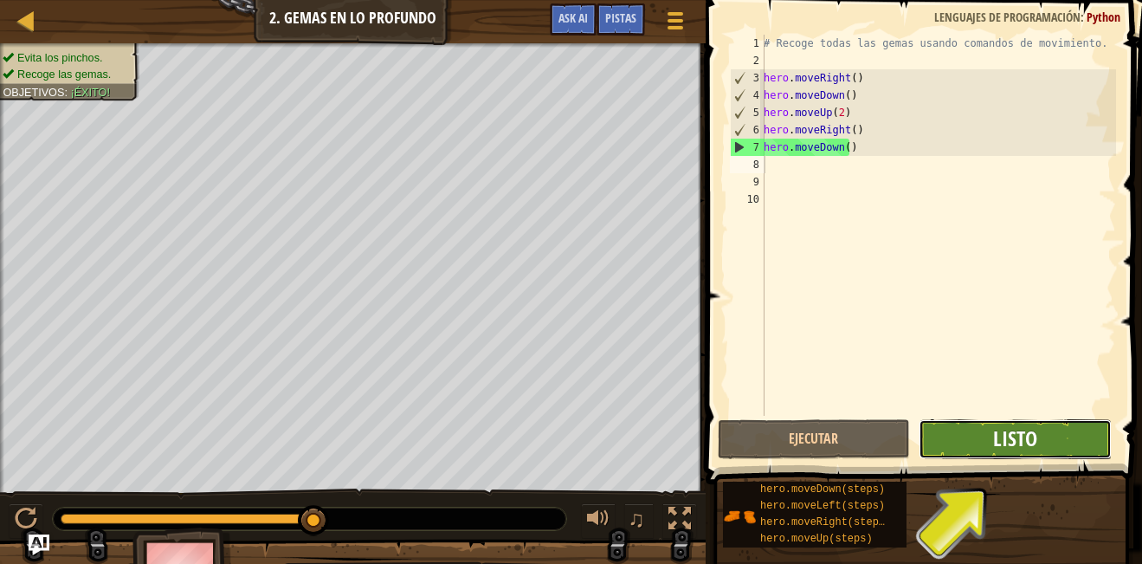
click at [1012, 431] on span "Listo" at bounding box center [1015, 438] width 44 height 28
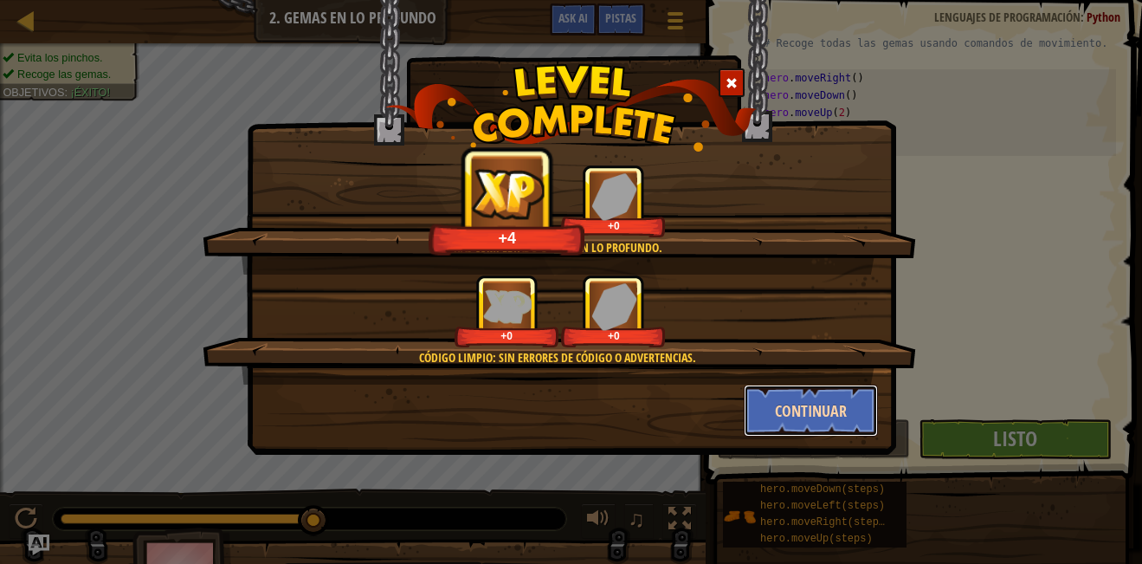
click at [781, 408] on button "Continuar" at bounding box center [811, 411] width 134 height 52
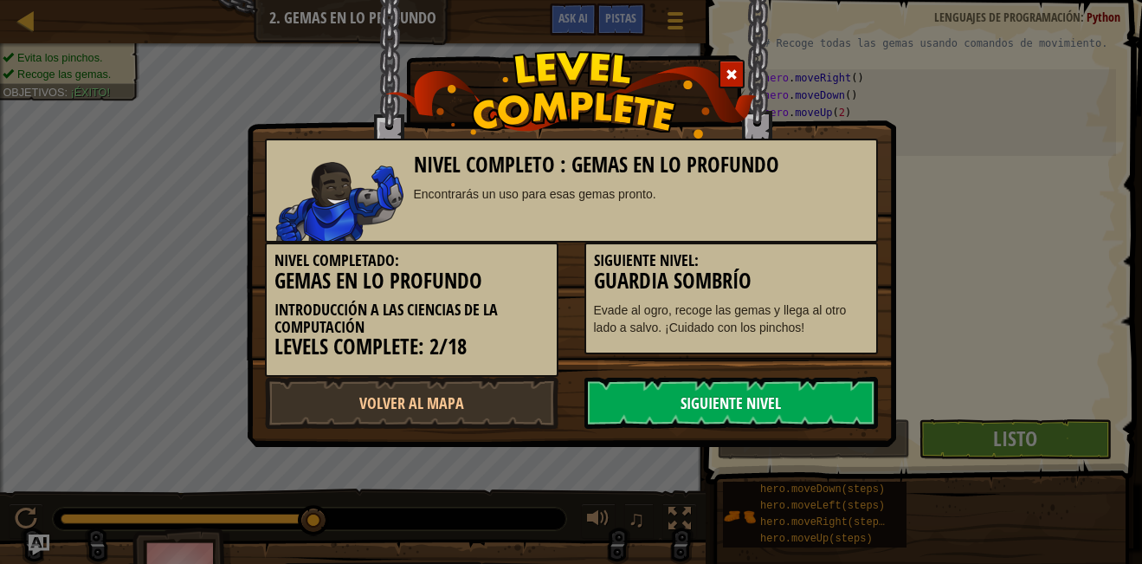
click at [671, 410] on link "Siguiente Nivel" at bounding box center [732, 403] width 294 height 52
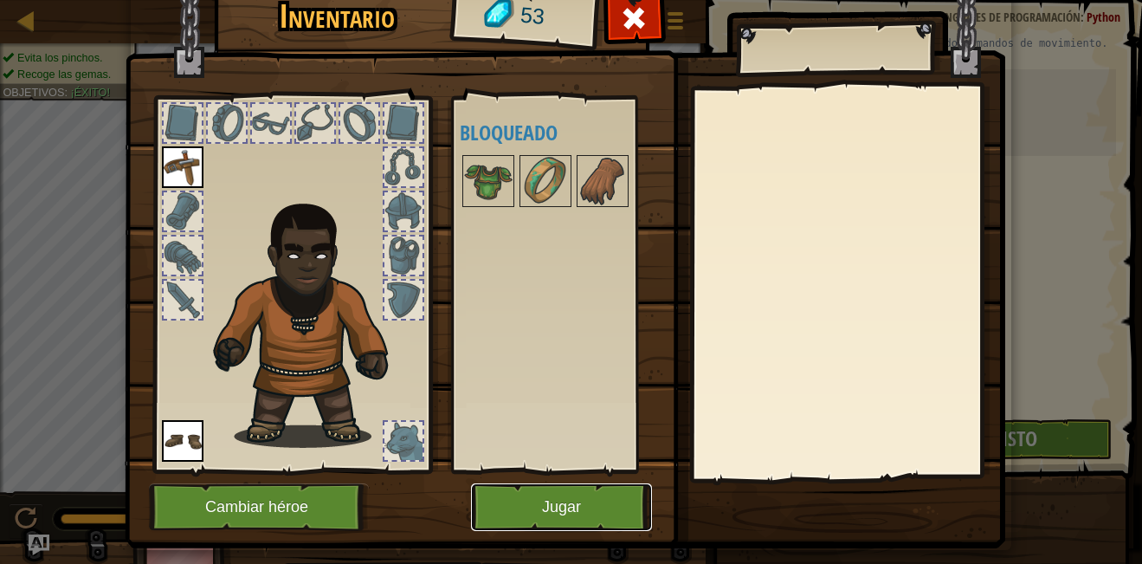
click at [523, 508] on button "Jugar" at bounding box center [561, 507] width 181 height 48
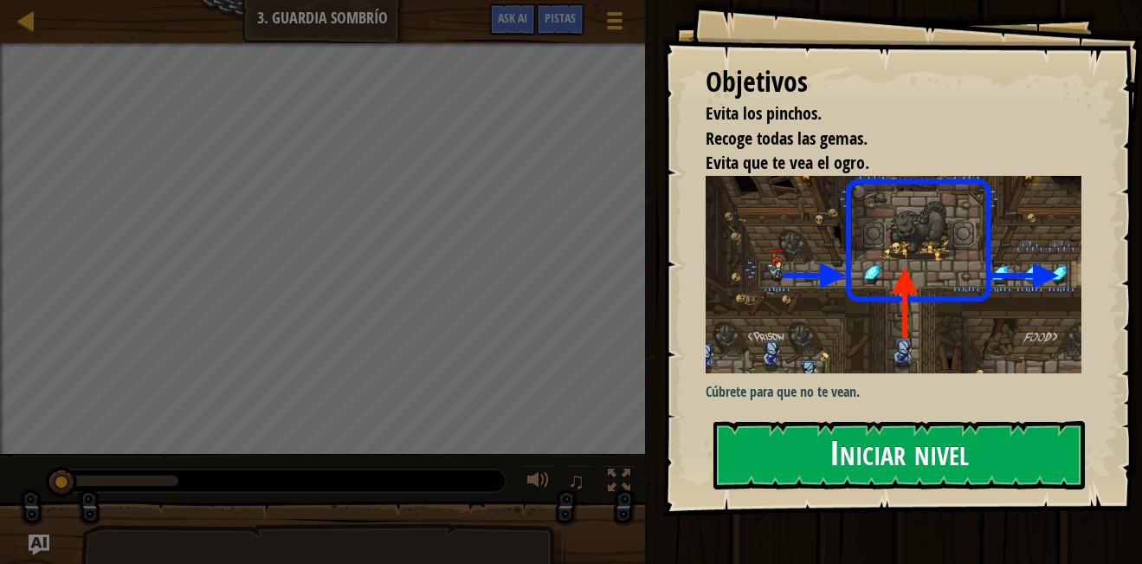
click at [845, 452] on button "Iniciar nivel" at bounding box center [900, 455] width 372 height 68
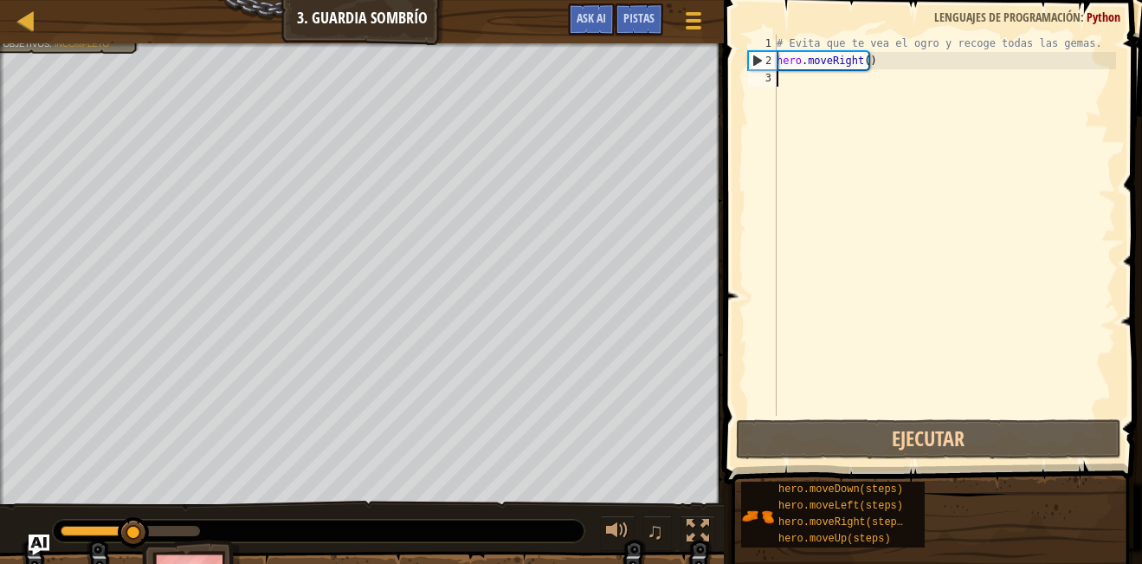
click at [889, 103] on div "# Evita que te vea el ogro y recoge todas las gemas. hero . moveRight ( )" at bounding box center [944, 243] width 343 height 416
type textarea "h"
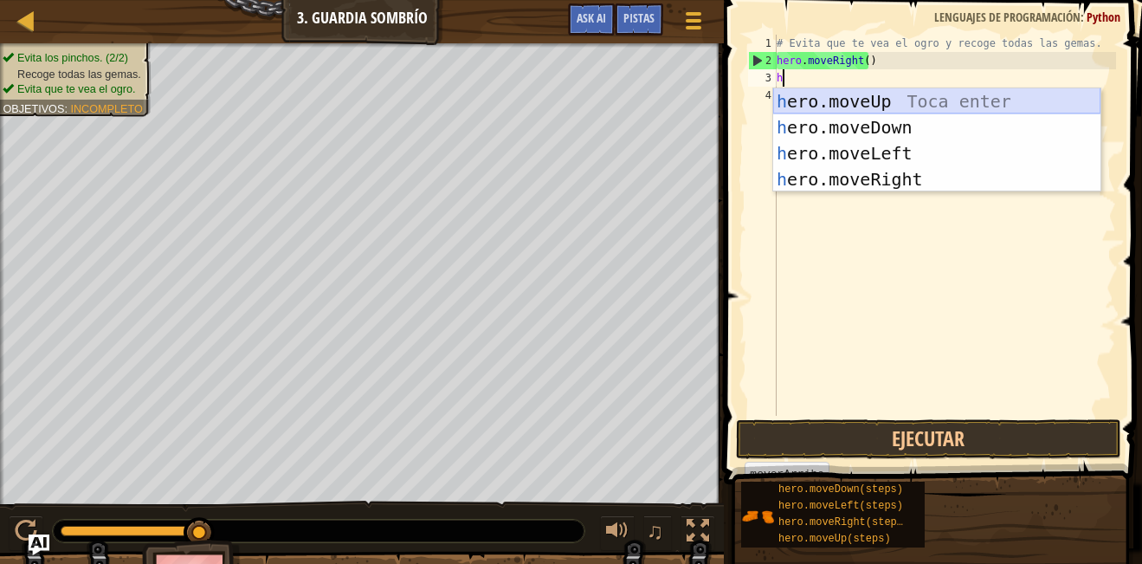
click at [874, 105] on div "h ero.moveUp Toca enter h ero.moveDown Toca enter h ero.moveLeft Toca enter h e…" at bounding box center [936, 166] width 327 height 156
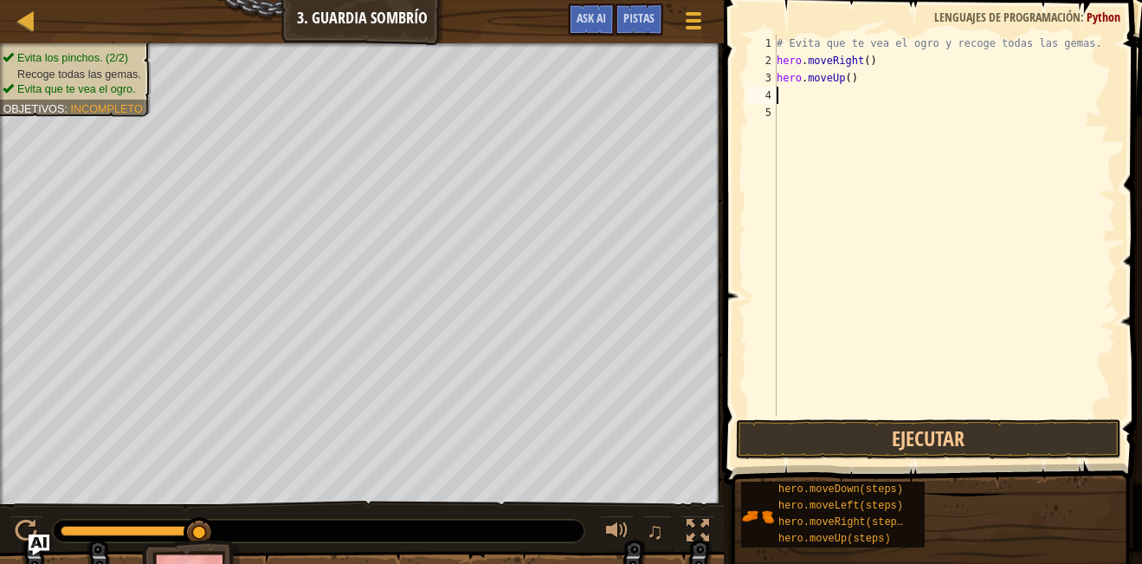
type textarea "h"
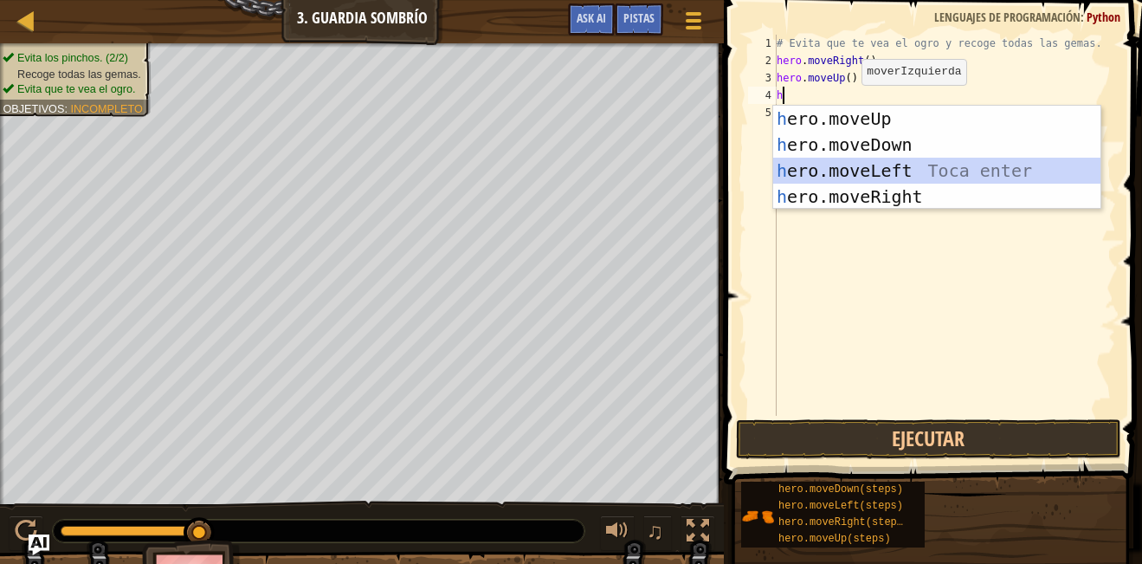
click at [862, 183] on div "h ero.moveUp Toca enter h ero.moveDown Toca enter h ero.moveLeft Toca enter h e…" at bounding box center [936, 184] width 327 height 156
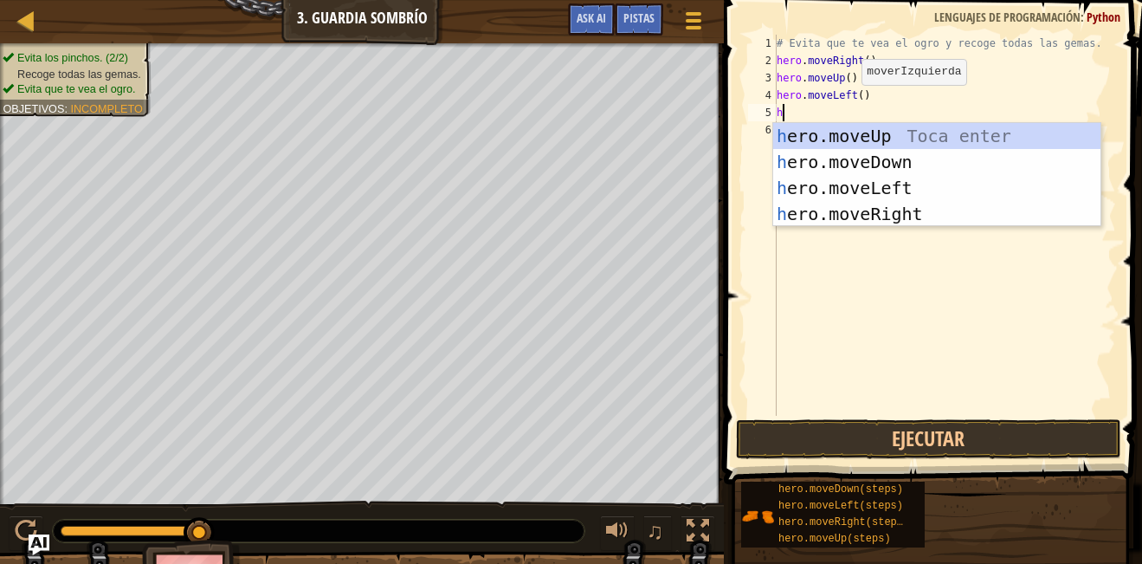
type textarea "h"
click at [870, 156] on div "h ero.moveUp Toca enter h ero.moveDown Toca enter h ero.moveLeft Toca enter h e…" at bounding box center [936, 201] width 327 height 156
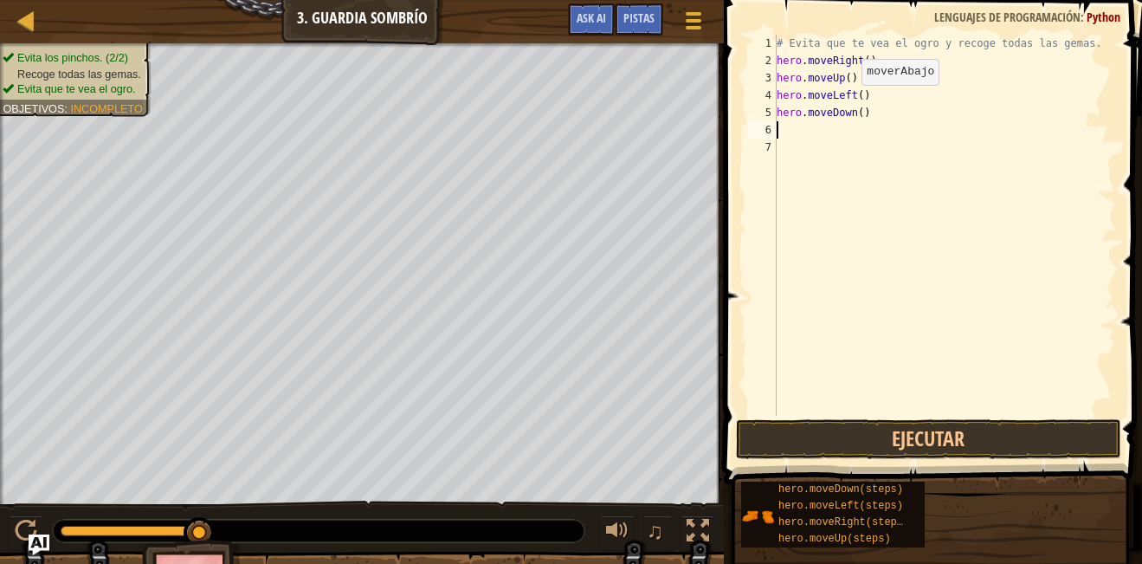
type textarea "h"
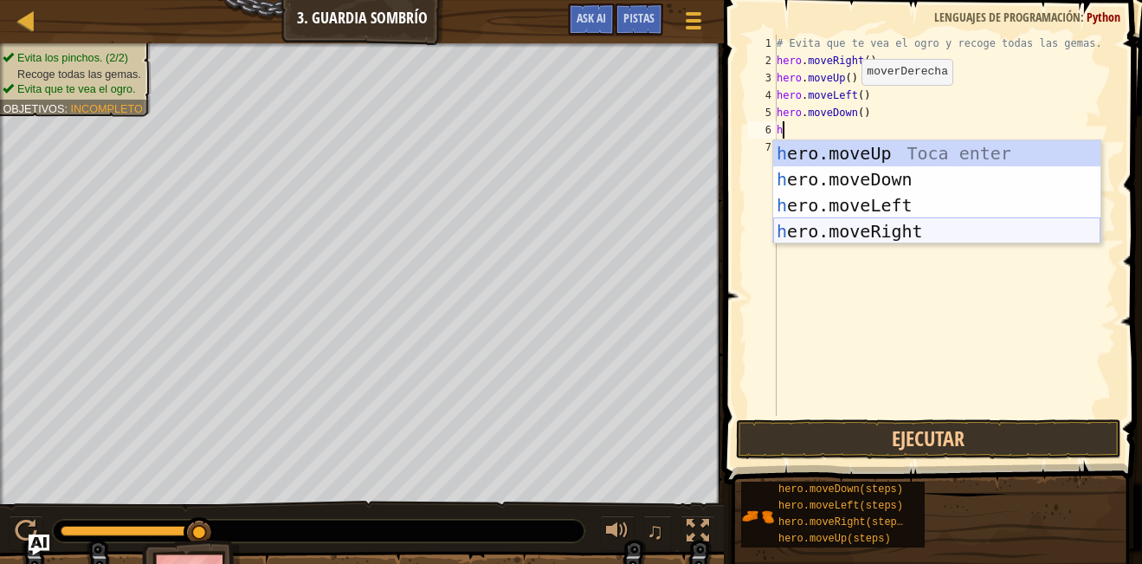
click at [877, 225] on div "h ero.moveUp Toca enter h ero.moveDown Toca enter h ero.moveLeft Toca enter h e…" at bounding box center [936, 218] width 327 height 156
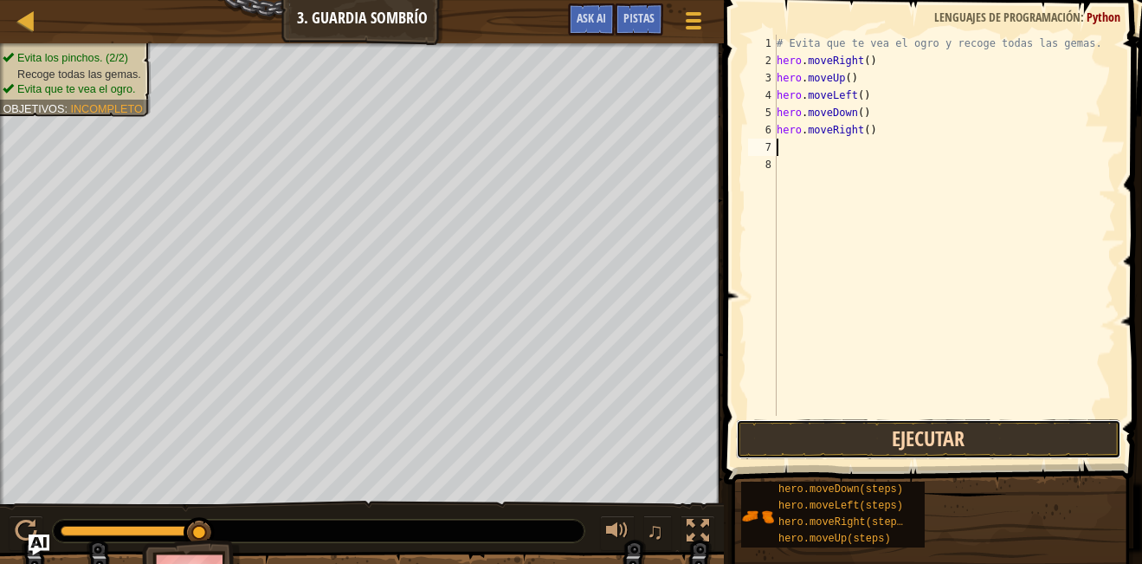
click at [892, 437] on button "Ejecutar" at bounding box center [928, 439] width 385 height 40
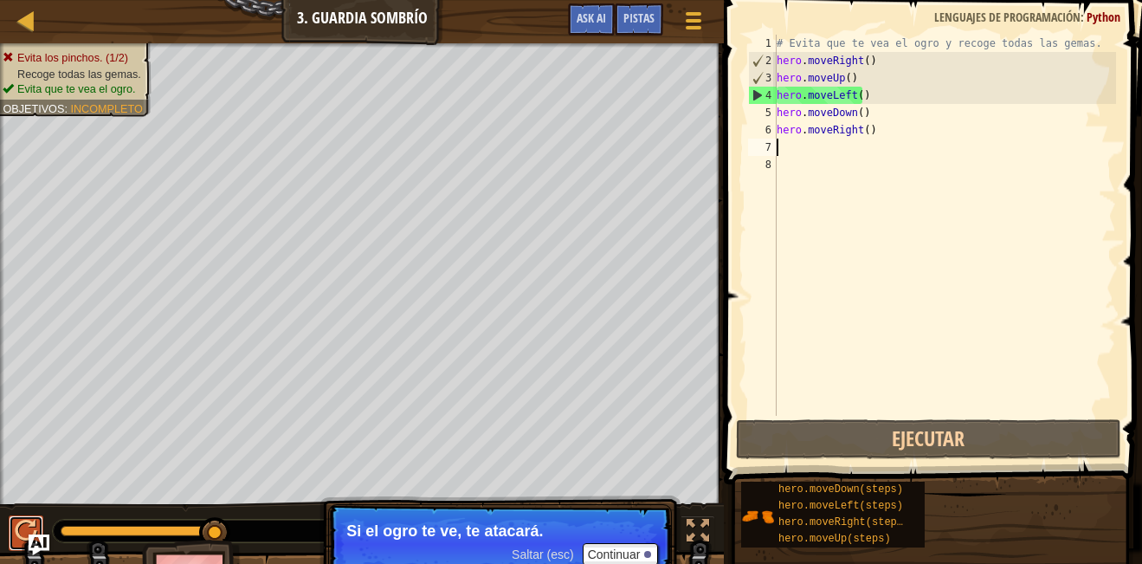
click at [16, 509] on div at bounding box center [26, 531] width 23 height 23
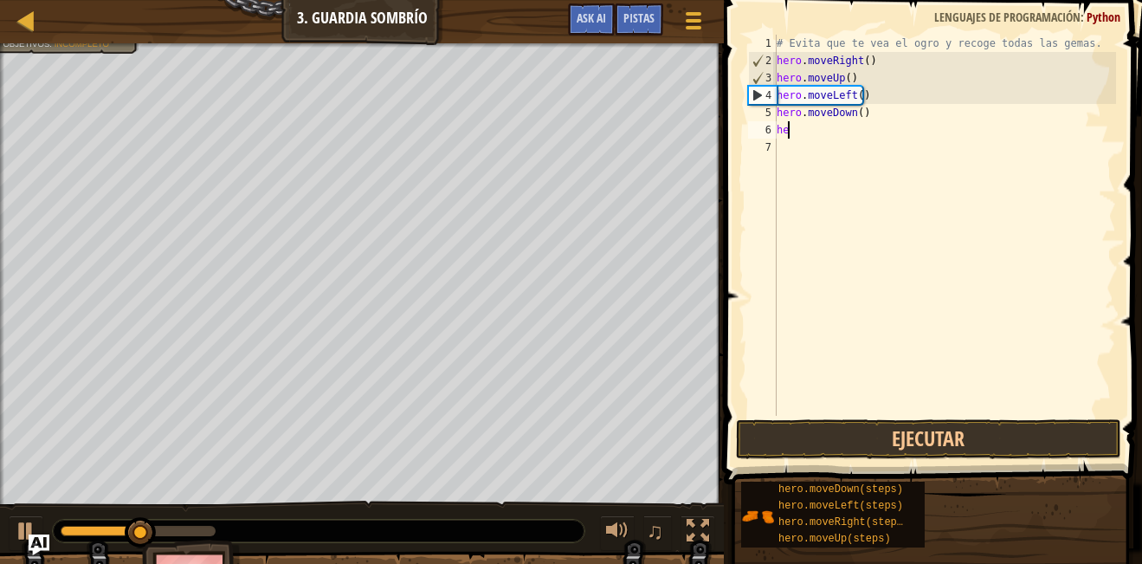
type textarea "h"
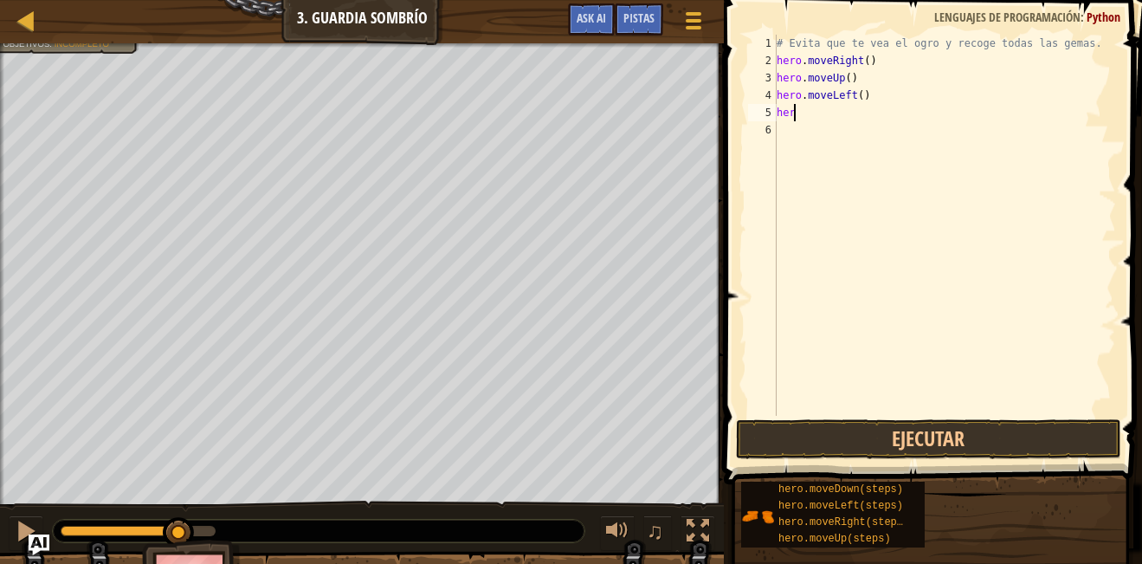
type textarea "h"
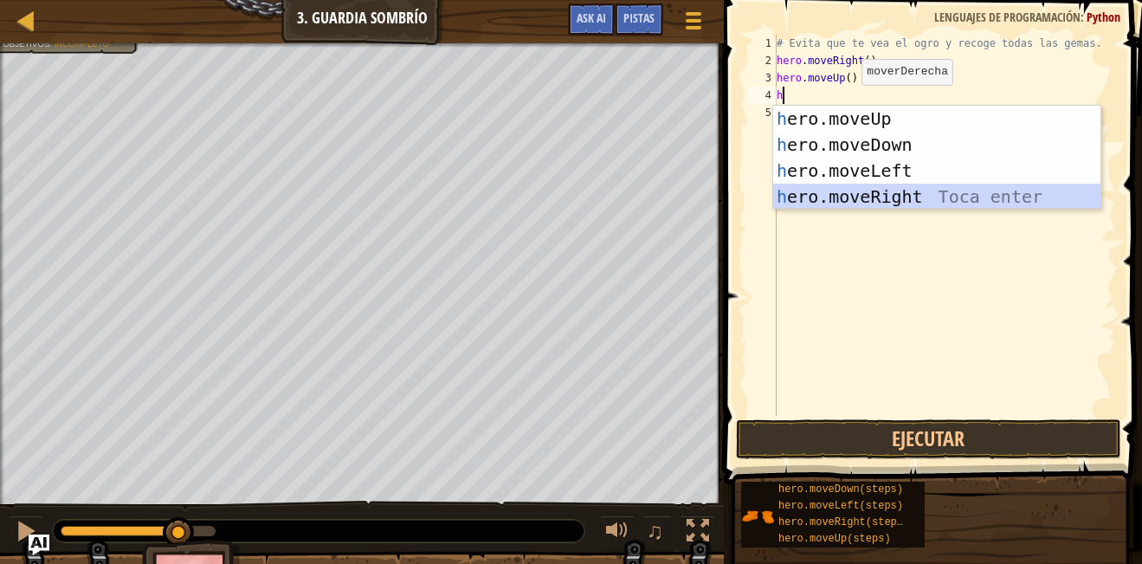
click at [854, 190] on div "h ero.moveUp Toca enter h ero.moveDown Toca enter h ero.moveLeft Toca enter h e…" at bounding box center [936, 184] width 327 height 156
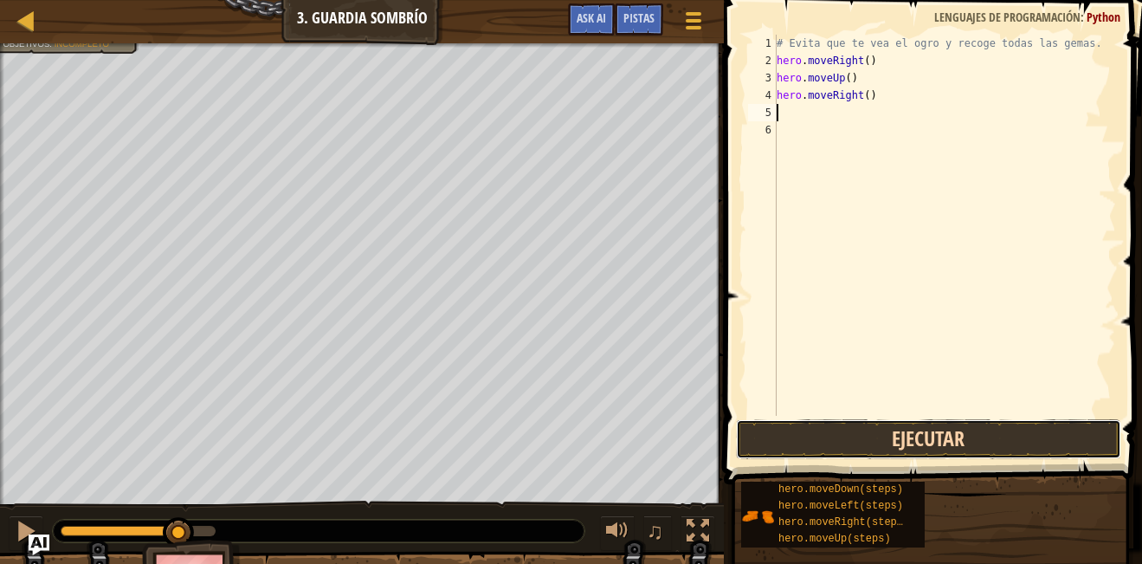
click at [826, 429] on button "Ejecutar" at bounding box center [928, 439] width 385 height 40
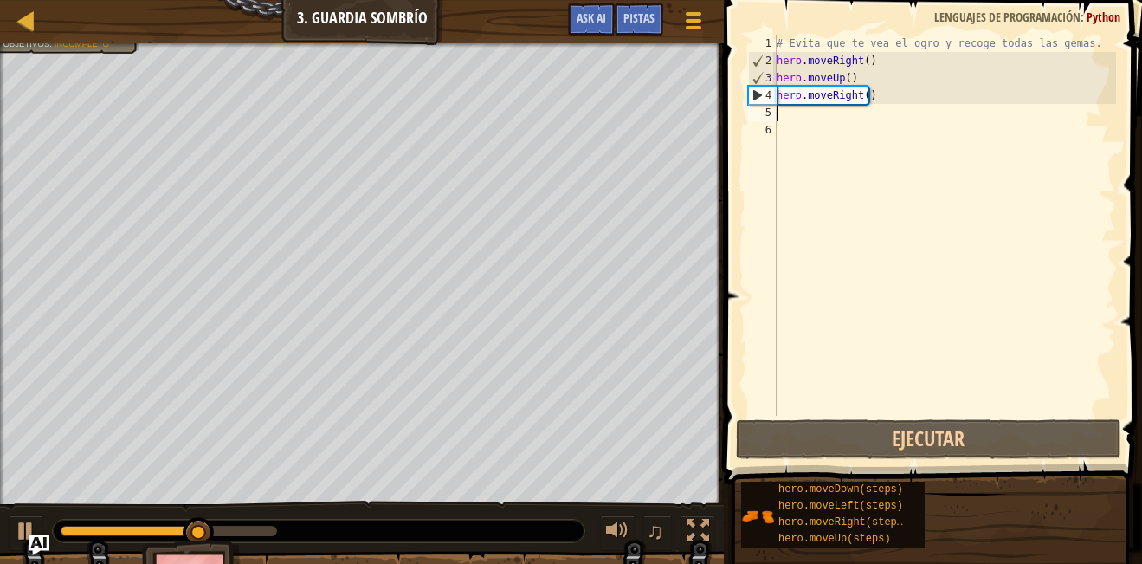
type textarea "h"
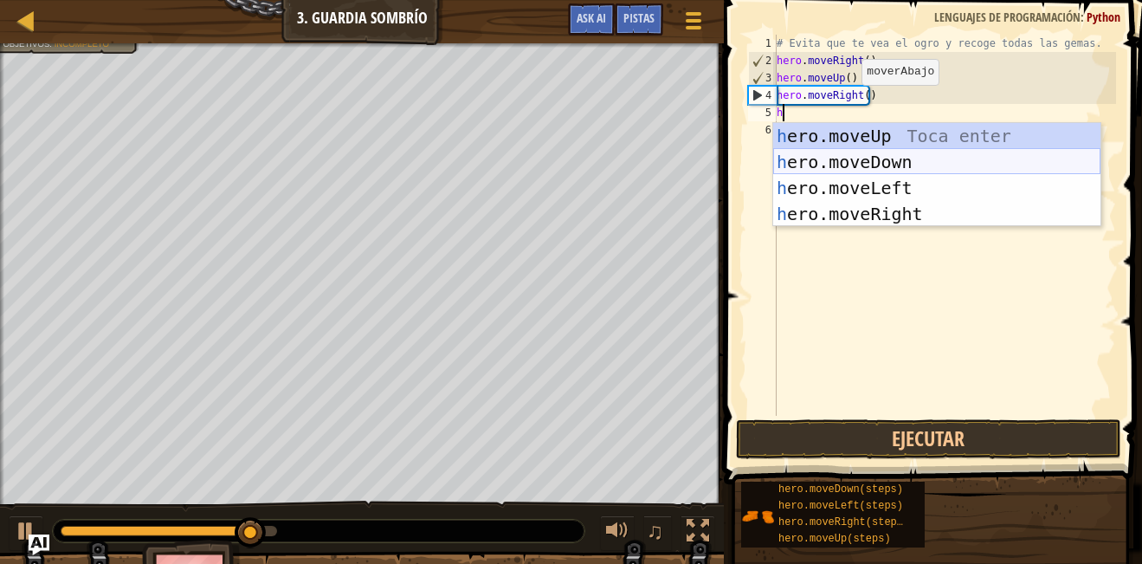
click at [881, 153] on div "h ero.moveUp Toca enter h ero.moveDown Toca enter h ero.moveLeft Toca enter h e…" at bounding box center [936, 201] width 327 height 156
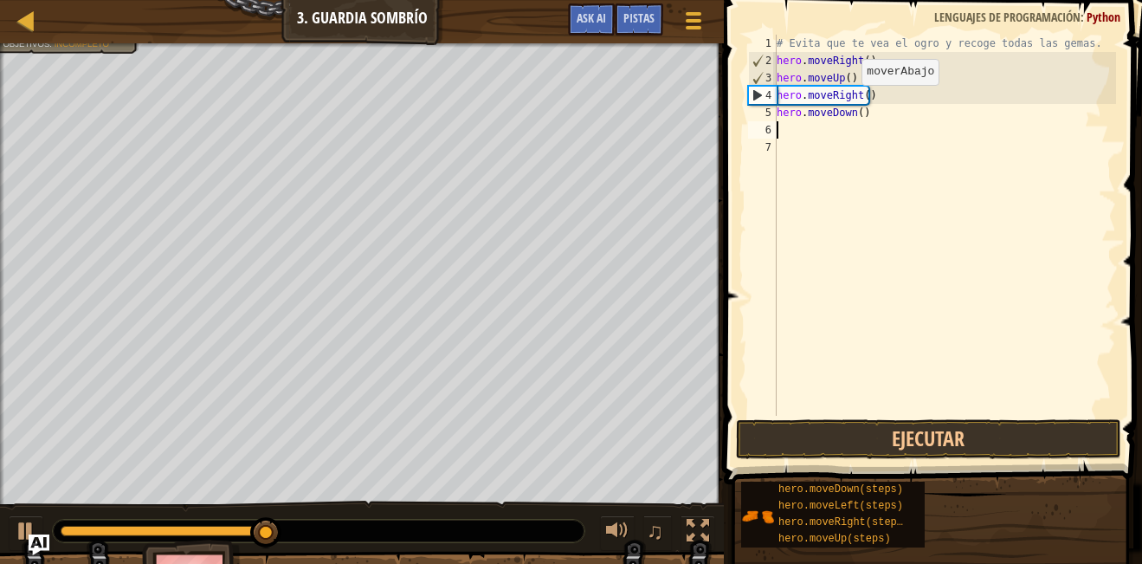
type textarea "h"
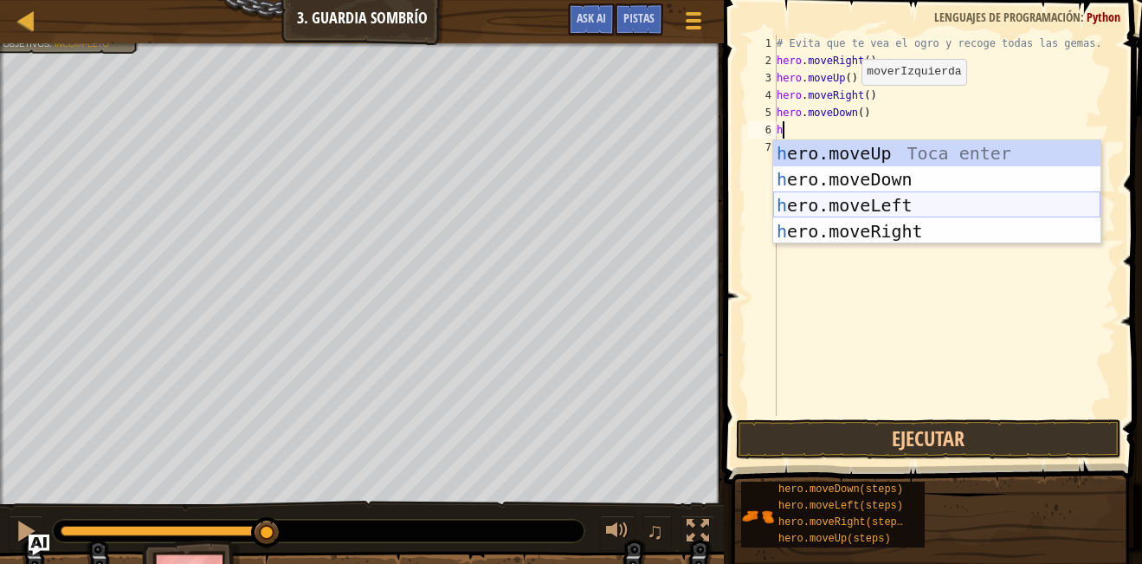
click at [880, 217] on div "h ero.moveUp Toca enter h ero.moveDown Toca enter h ero.moveLeft Toca enter h e…" at bounding box center [936, 218] width 327 height 156
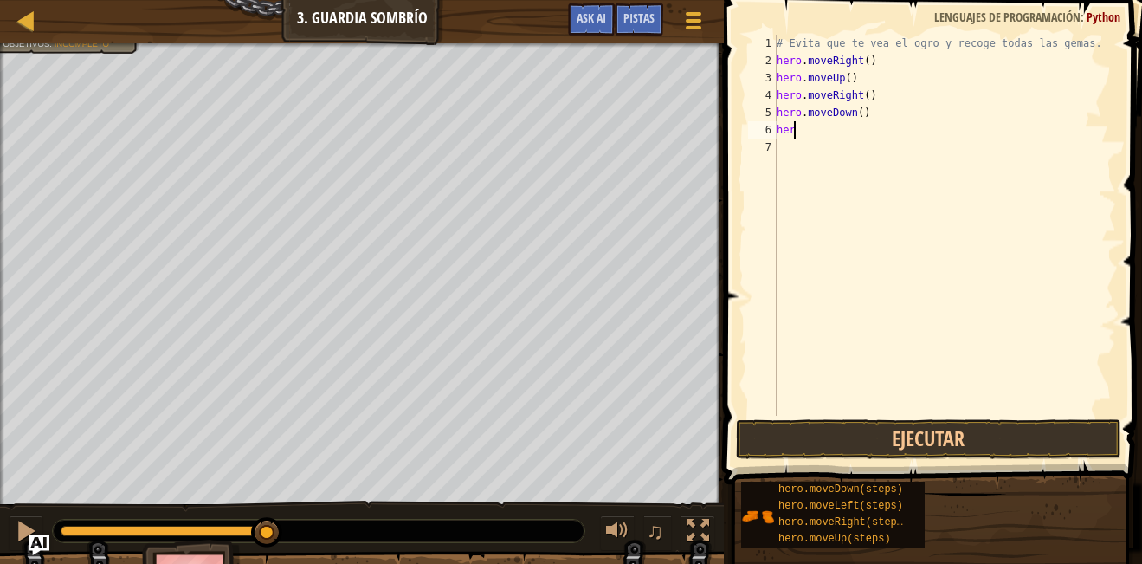
type textarea "hero"
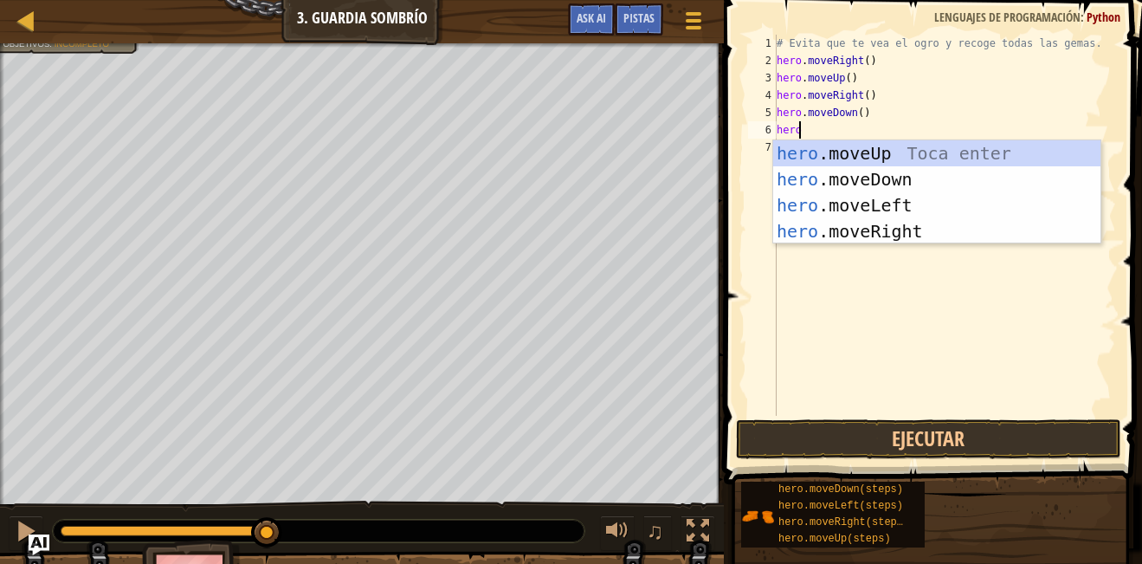
scroll to position [8, 1]
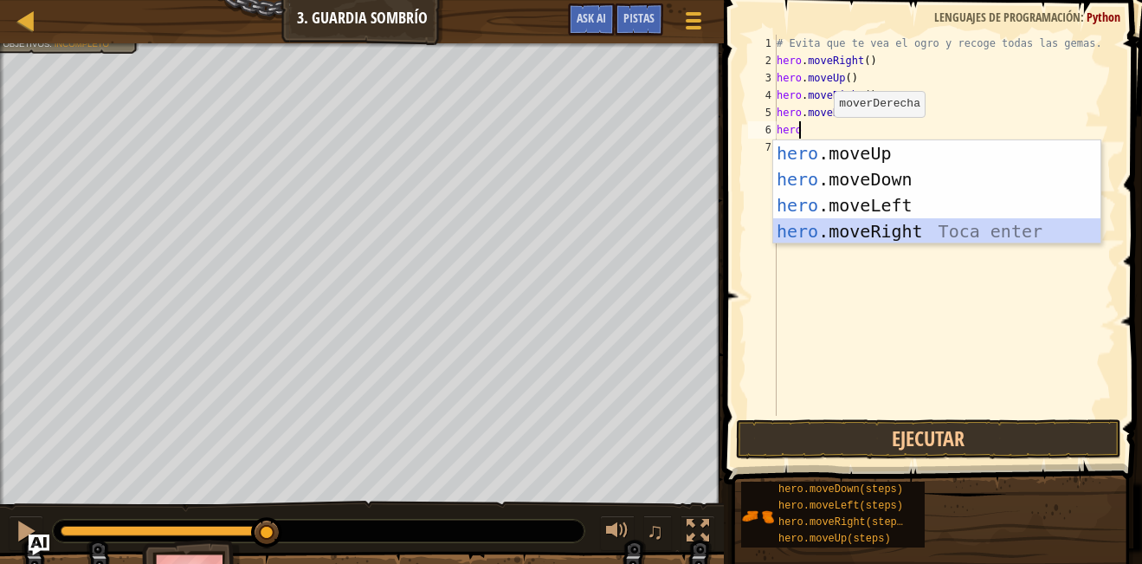
click at [871, 228] on div "hero .moveUp Toca enter hero .moveDown Toca enter hero .moveLeft Toca enter her…" at bounding box center [936, 218] width 327 height 156
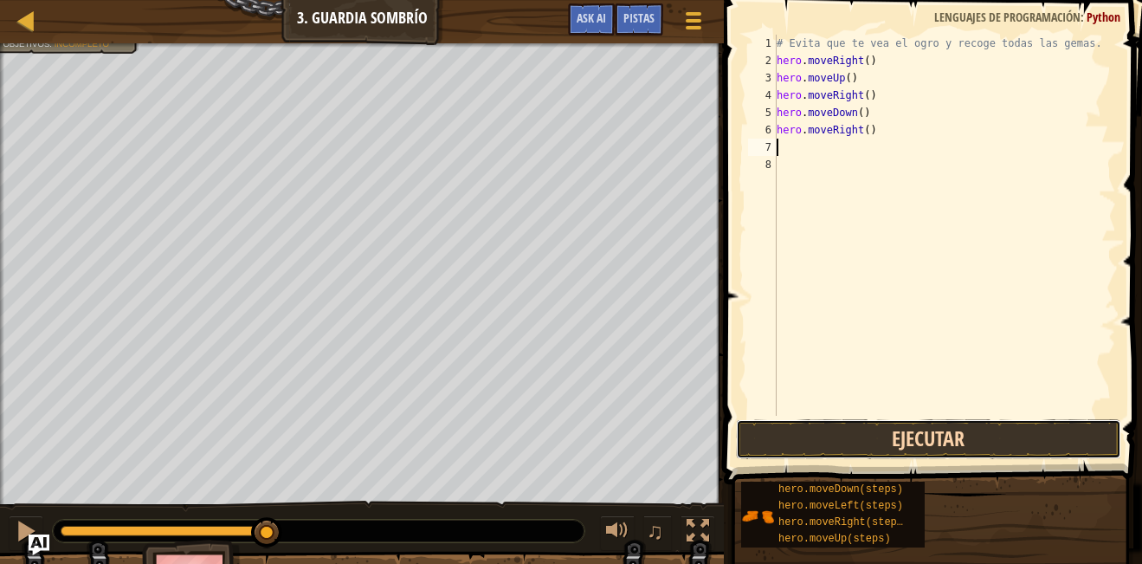
click at [893, 430] on button "Ejecutar" at bounding box center [928, 439] width 385 height 40
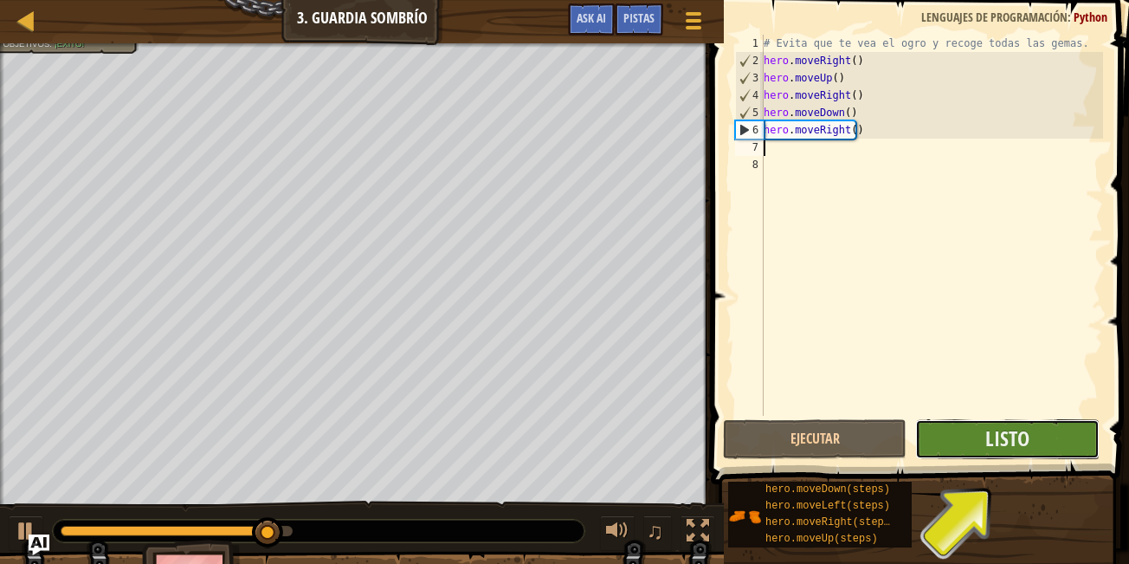
click at [984, 437] on button "Listo" at bounding box center [1007, 439] width 184 height 40
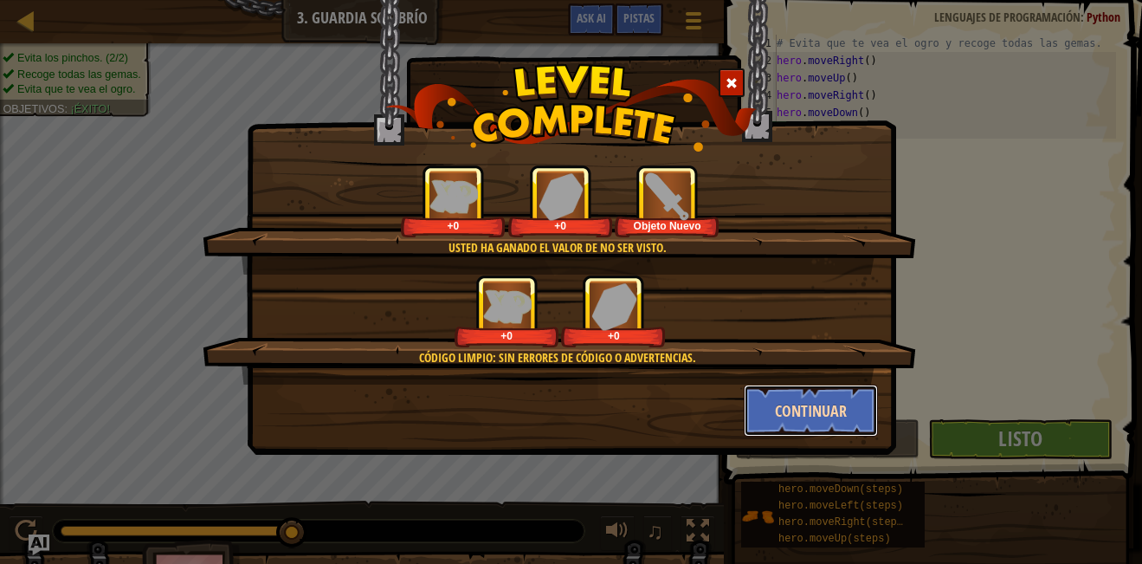
click at [780, 393] on button "Continuar" at bounding box center [811, 411] width 134 height 52
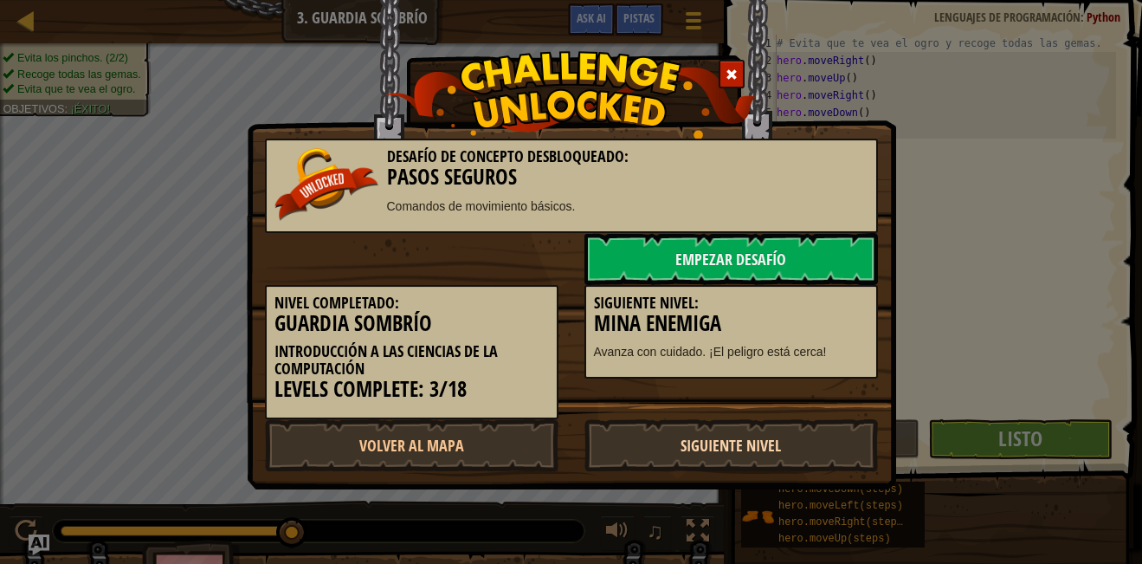
click at [734, 446] on link "Siguiente Nivel" at bounding box center [732, 445] width 294 height 52
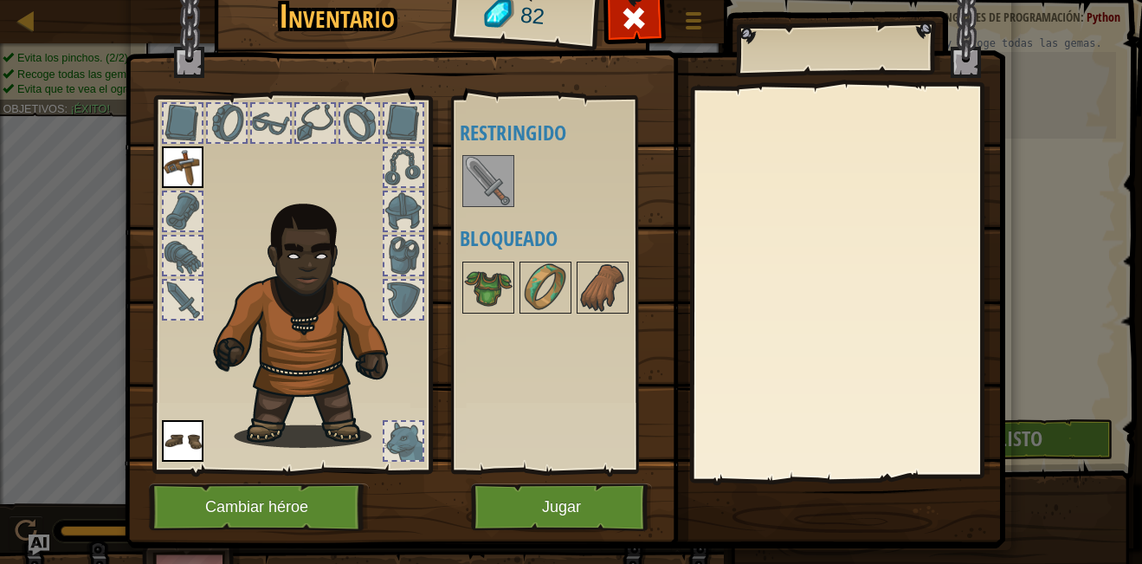
click at [476, 158] on img at bounding box center [488, 181] width 48 height 48
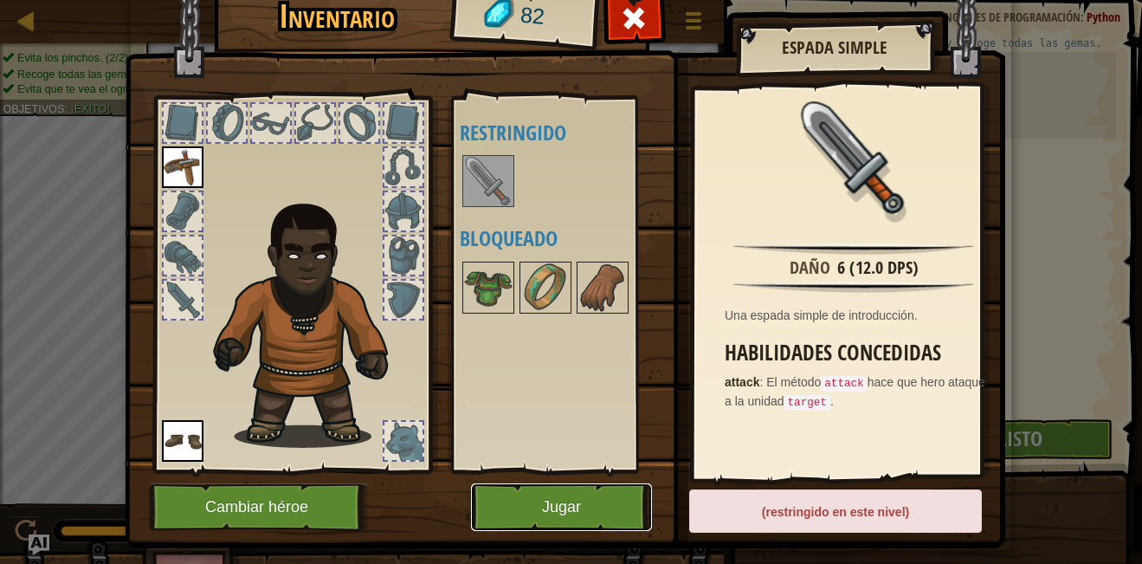
click at [590, 503] on button "Jugar" at bounding box center [561, 507] width 181 height 48
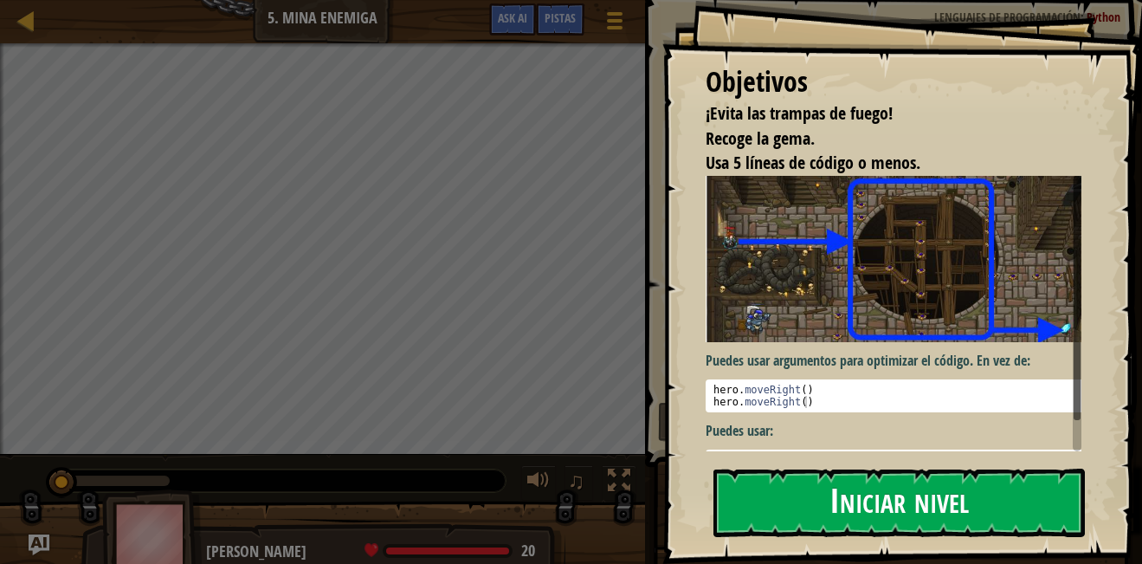
click at [854, 486] on button "Iniciar nivel" at bounding box center [900, 503] width 372 height 68
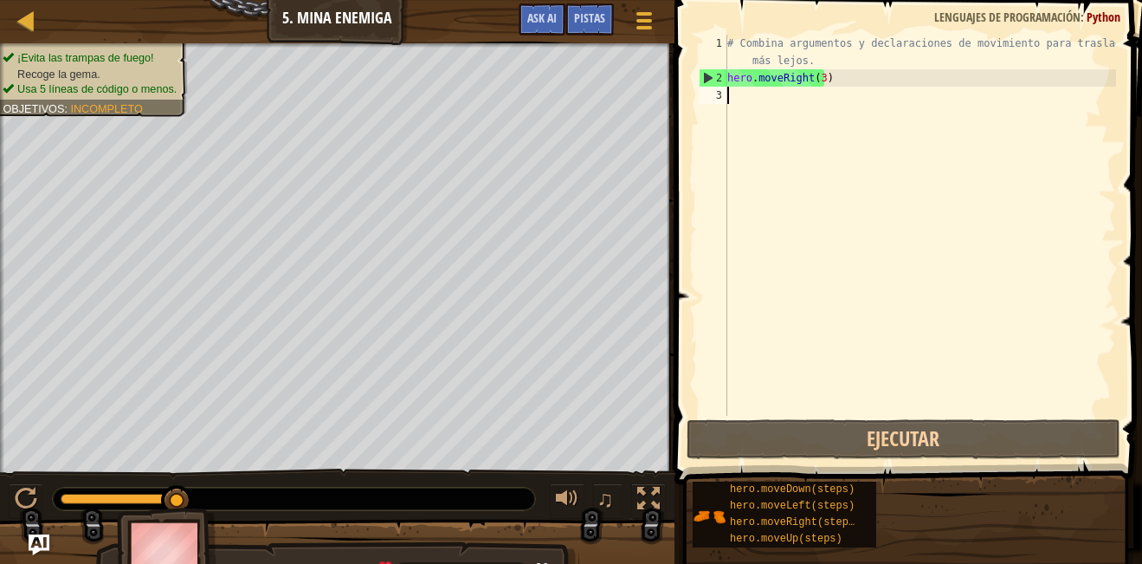
type textarea "h"
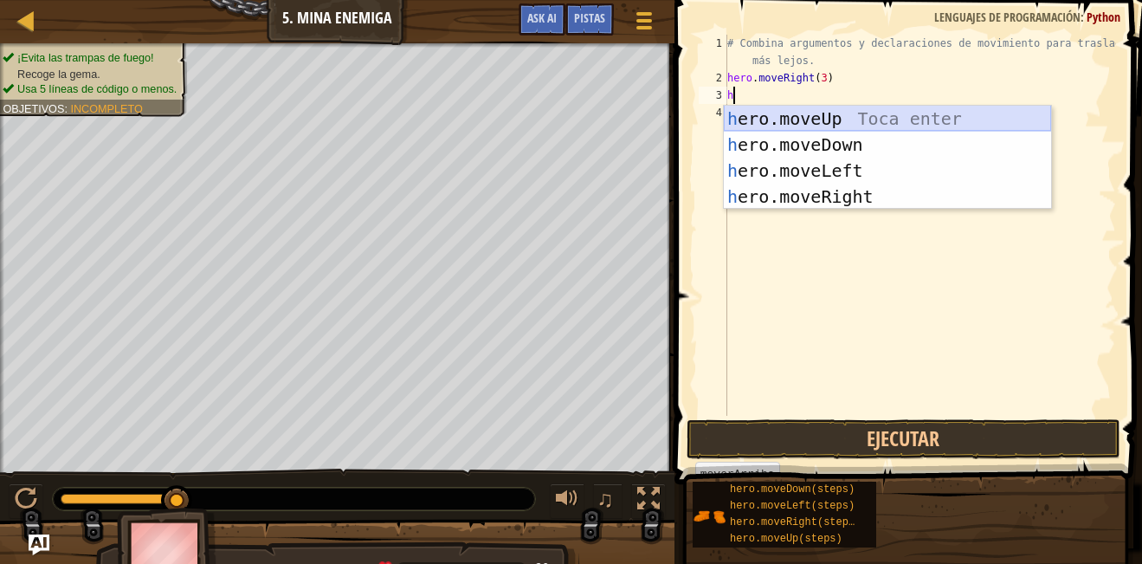
click at [837, 120] on div "h ero.moveUp Toca enter h ero.moveDown Toca enter h ero.moveLeft Toca enter h e…" at bounding box center [887, 184] width 327 height 156
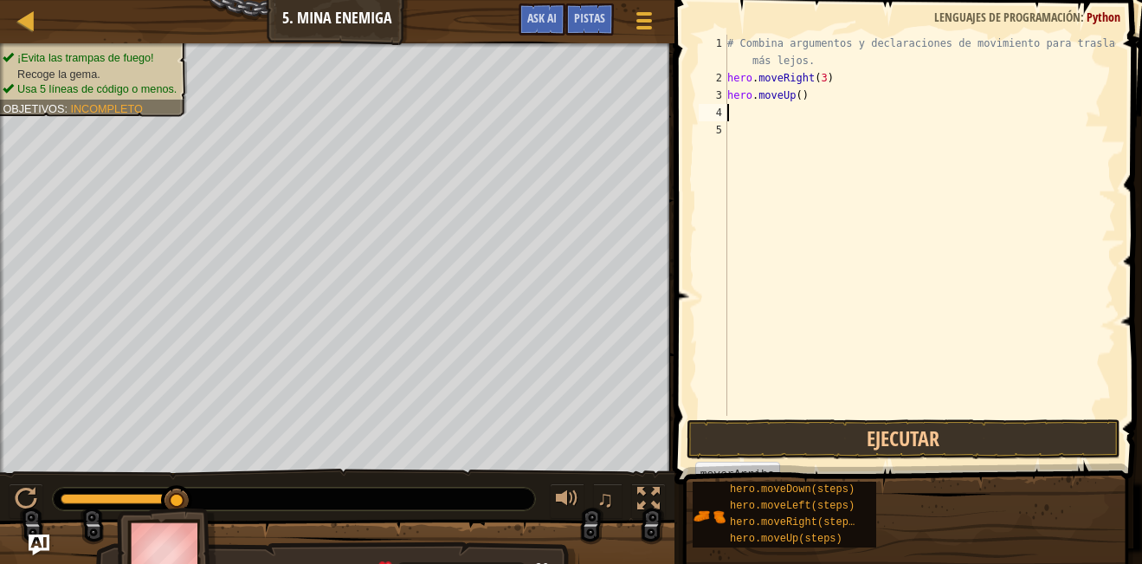
type textarea "h"
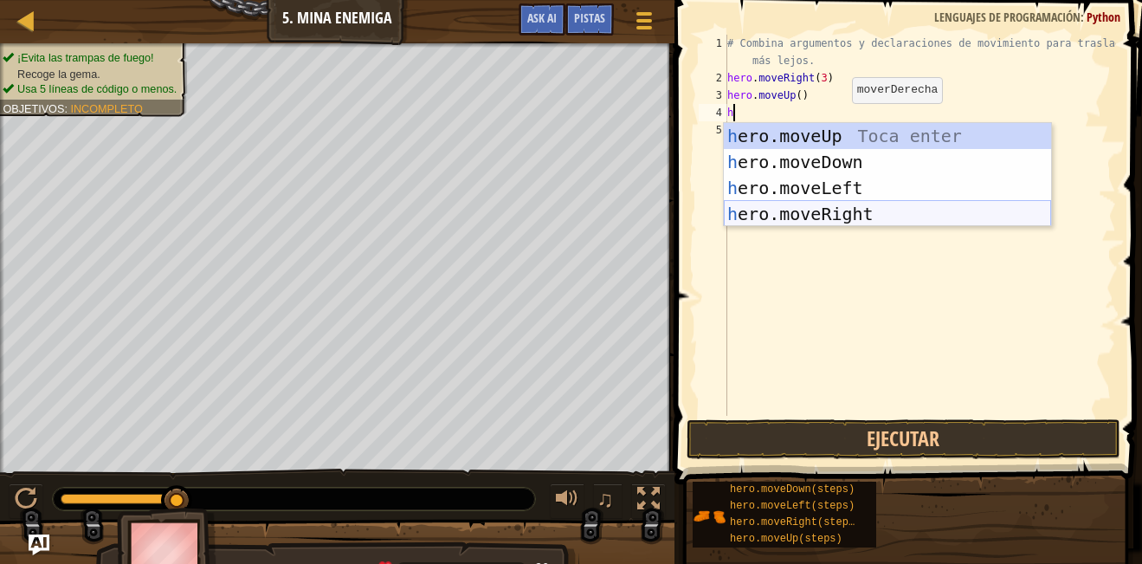
click at [825, 210] on div "h ero.moveUp Toca enter h ero.moveDown Toca enter h ero.moveLeft Toca enter h e…" at bounding box center [887, 201] width 327 height 156
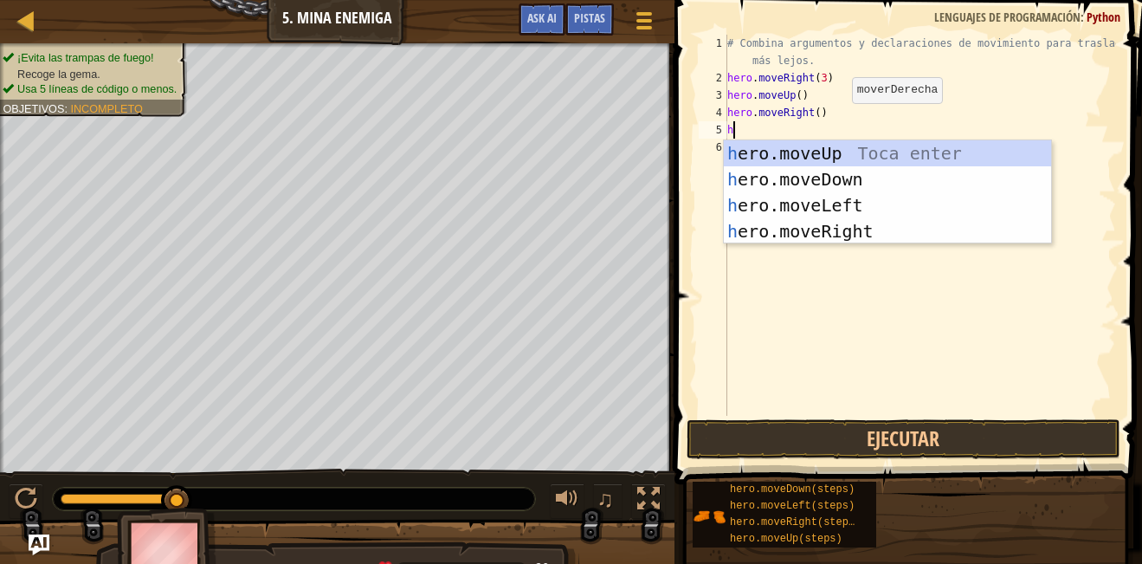
type textarea "h"
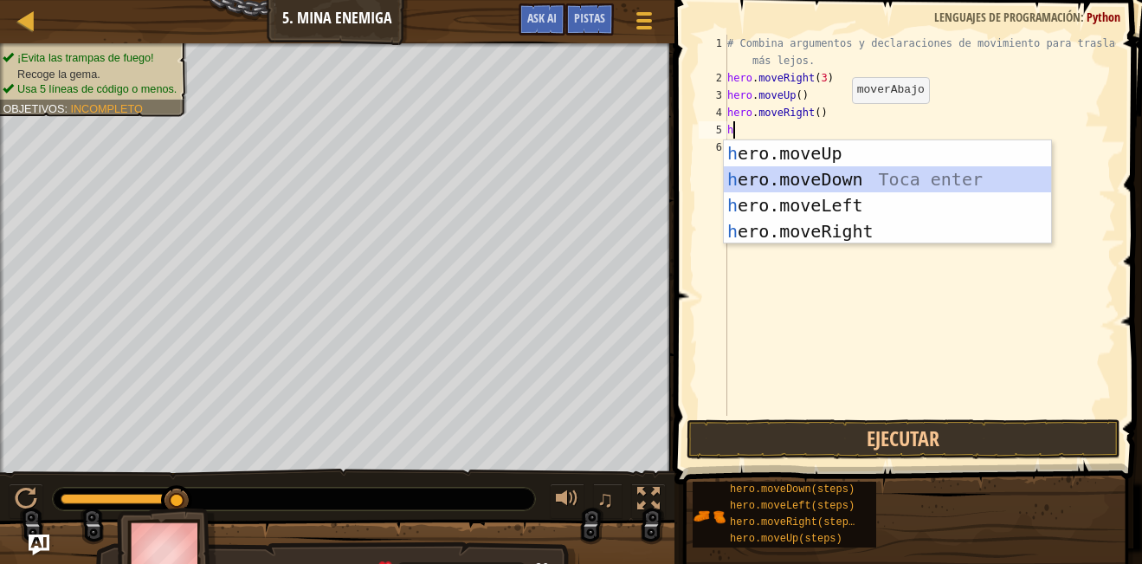
click at [837, 172] on div "h ero.moveUp Toca enter h ero.moveDown Toca enter h ero.moveLeft Toca enter h e…" at bounding box center [887, 218] width 327 height 156
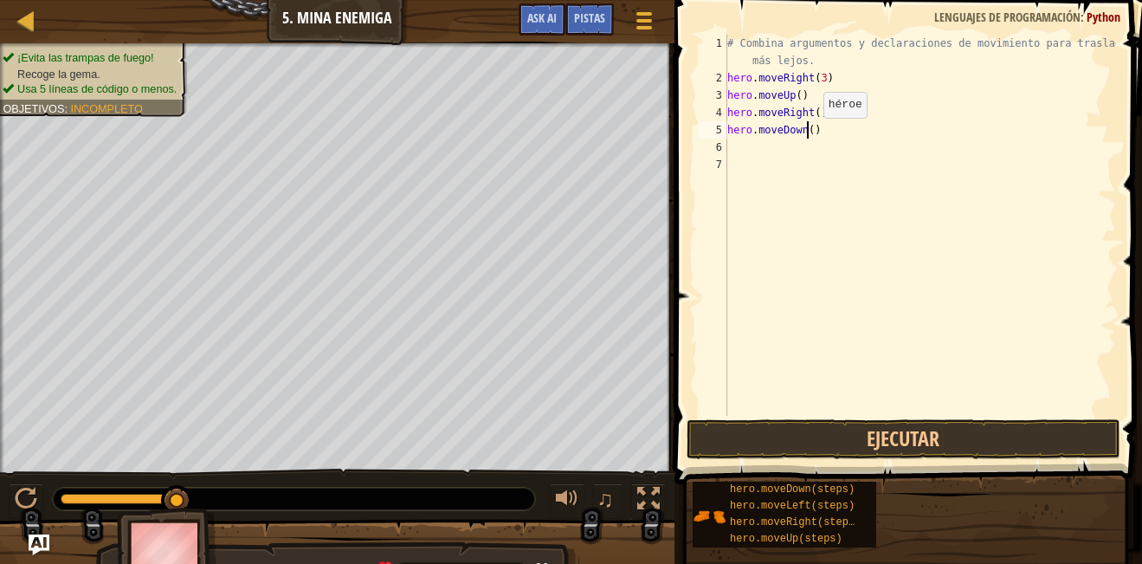
click at [809, 135] on div "# Combina argumentos y declaraciones de movimiento para trasladarte más lejos. …" at bounding box center [920, 251] width 392 height 433
type textarea "hero.moveDown(3)"
click at [736, 142] on div "# Combina argumentos y declaraciones de movimiento para trasladarte más lejos. …" at bounding box center [920, 251] width 392 height 433
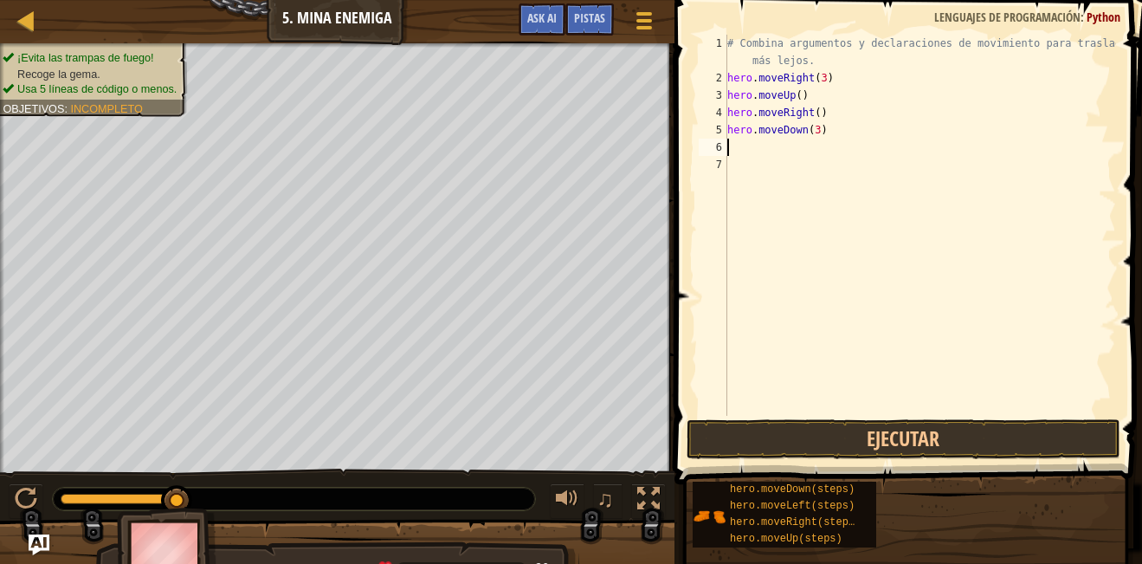
type textarea "h"
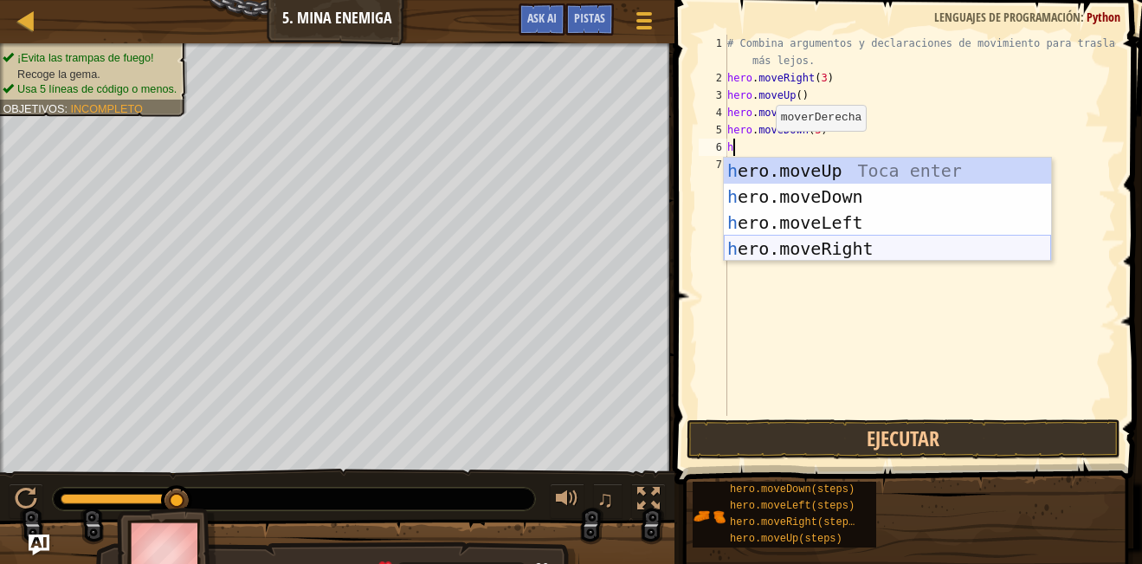
click at [824, 240] on div "h ero.moveUp Toca enter h ero.moveDown Toca enter h ero.moveLeft Toca enter h e…" at bounding box center [887, 236] width 327 height 156
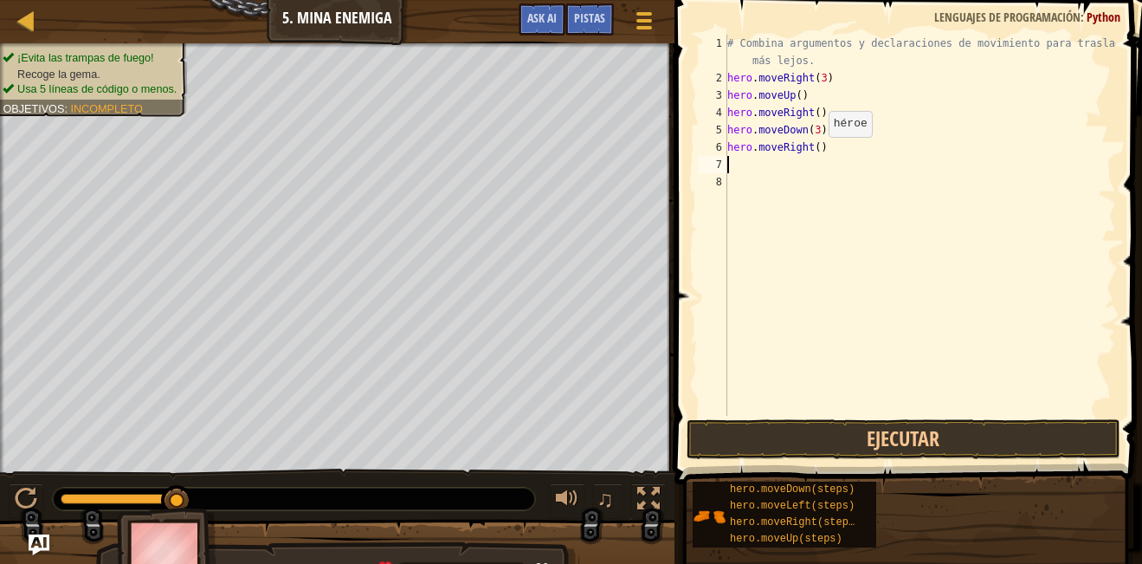
click at [814, 154] on div "# Combina argumentos y declaraciones de movimiento para trasladarte más lejos. …" at bounding box center [920, 251] width 392 height 433
type textarea "hero.moveRight(2)"
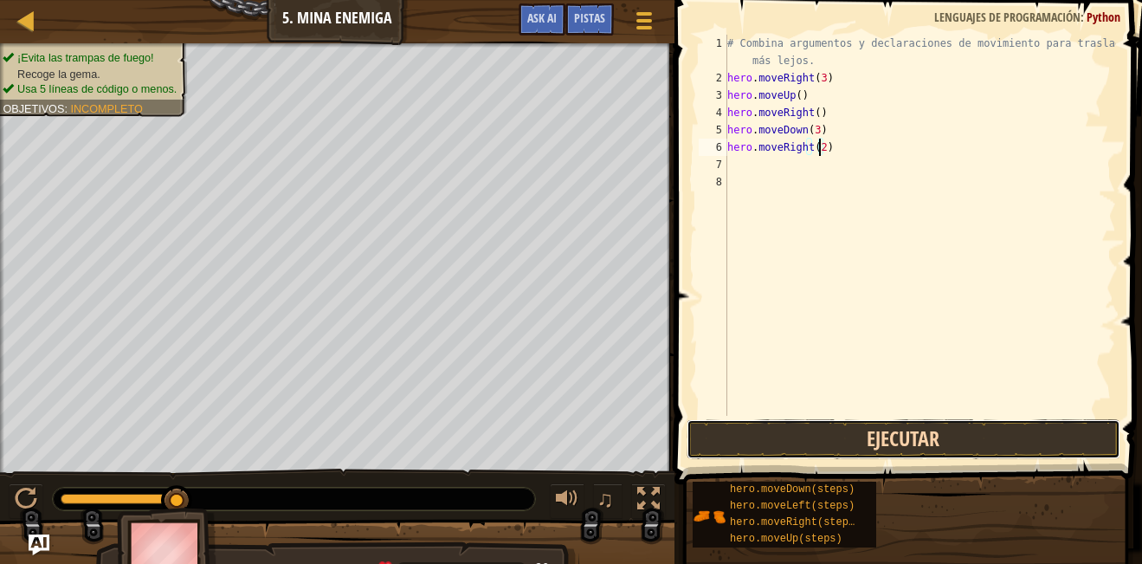
click at [838, 430] on button "Ejecutar" at bounding box center [904, 439] width 434 height 40
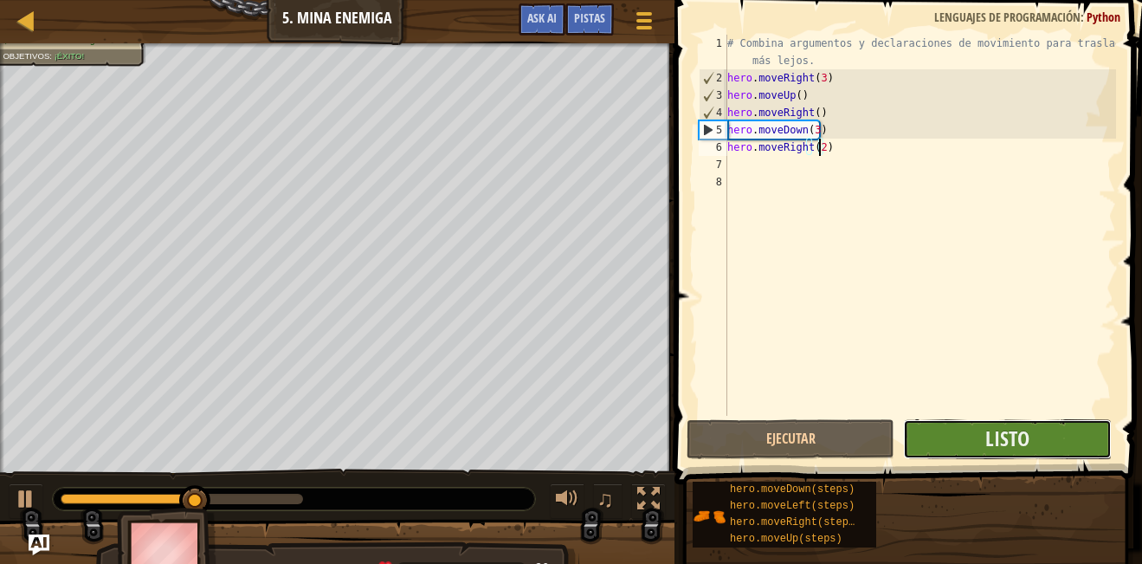
click at [947, 430] on button "Listo" at bounding box center [1007, 439] width 208 height 40
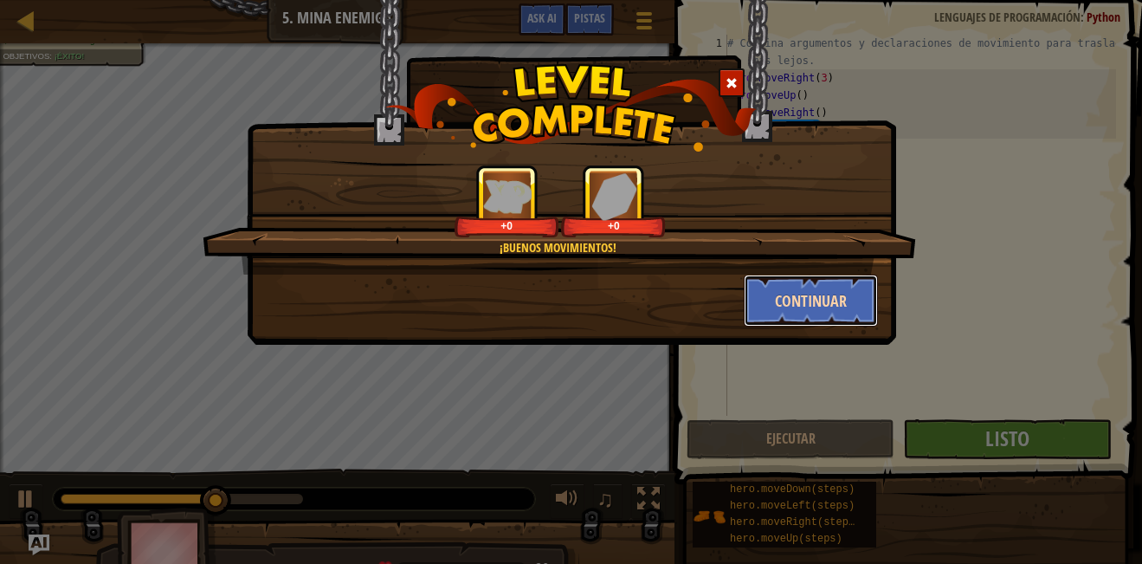
click at [779, 306] on button "Continuar" at bounding box center [811, 301] width 134 height 52
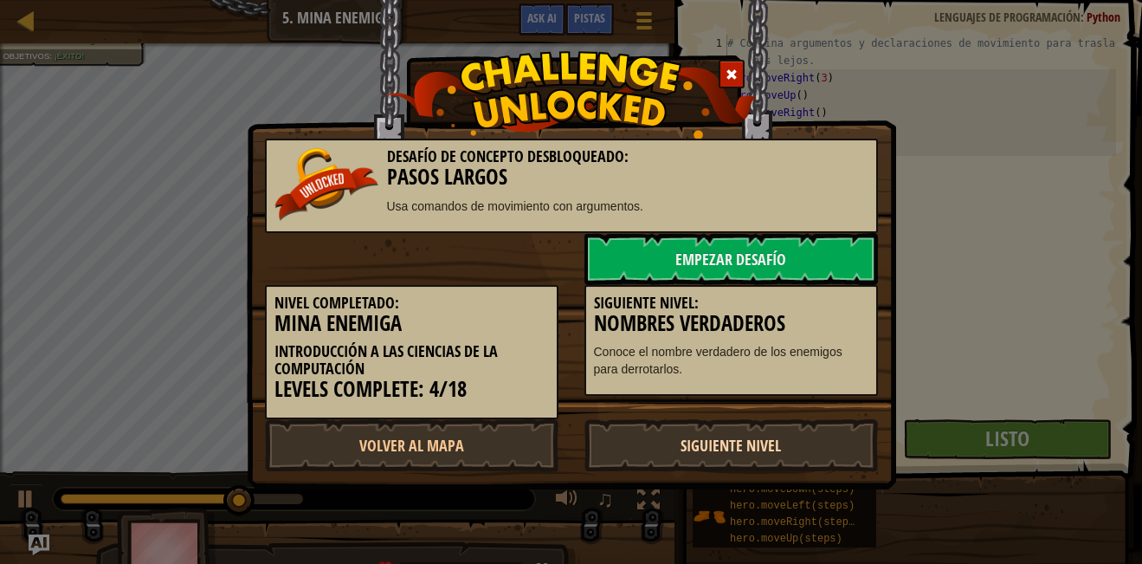
click at [740, 451] on link "Siguiente Nivel" at bounding box center [732, 445] width 294 height 52
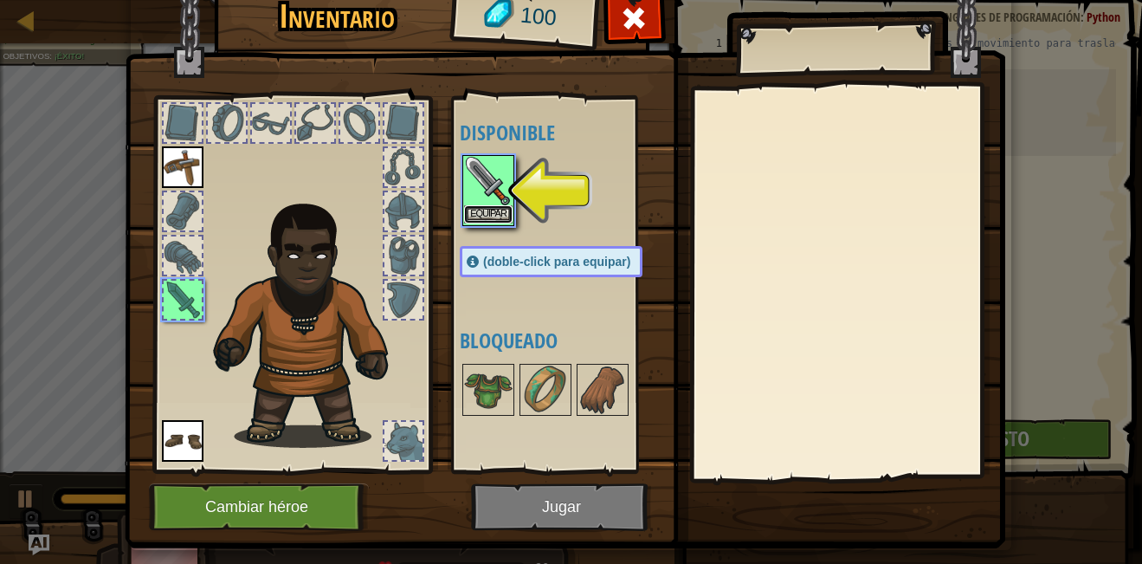
click at [475, 208] on button "Equipar" at bounding box center [488, 214] width 48 height 18
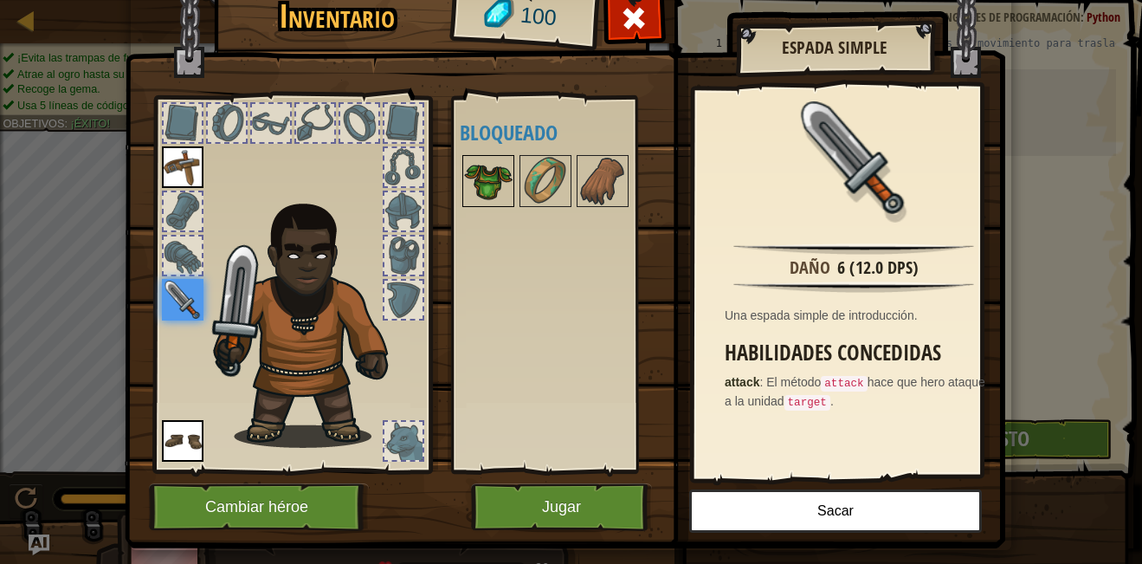
click at [482, 168] on img at bounding box center [488, 181] width 48 height 48
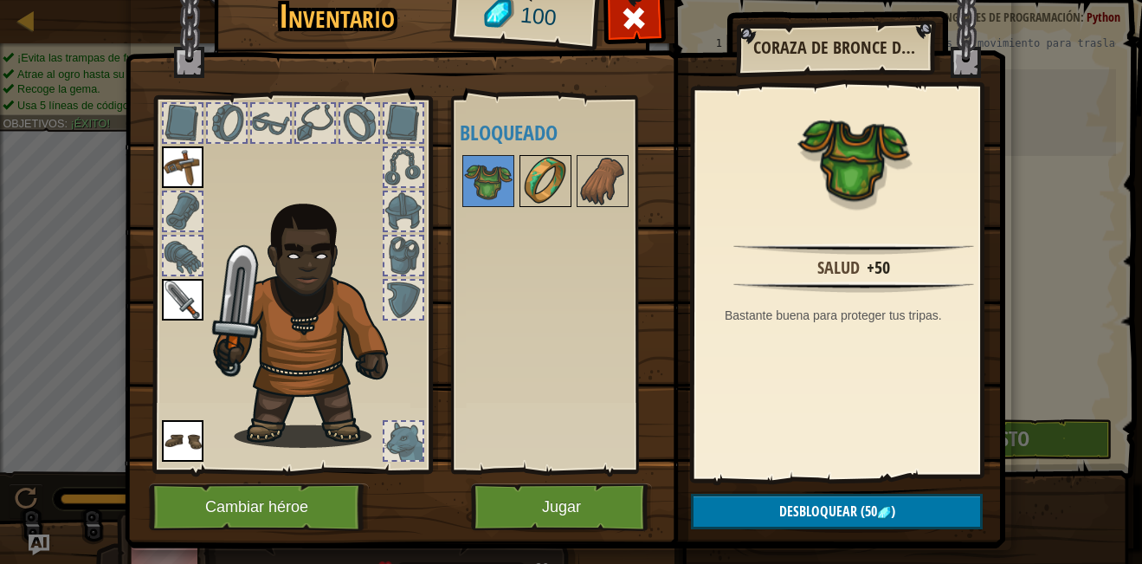
click at [535, 172] on img at bounding box center [545, 181] width 48 height 48
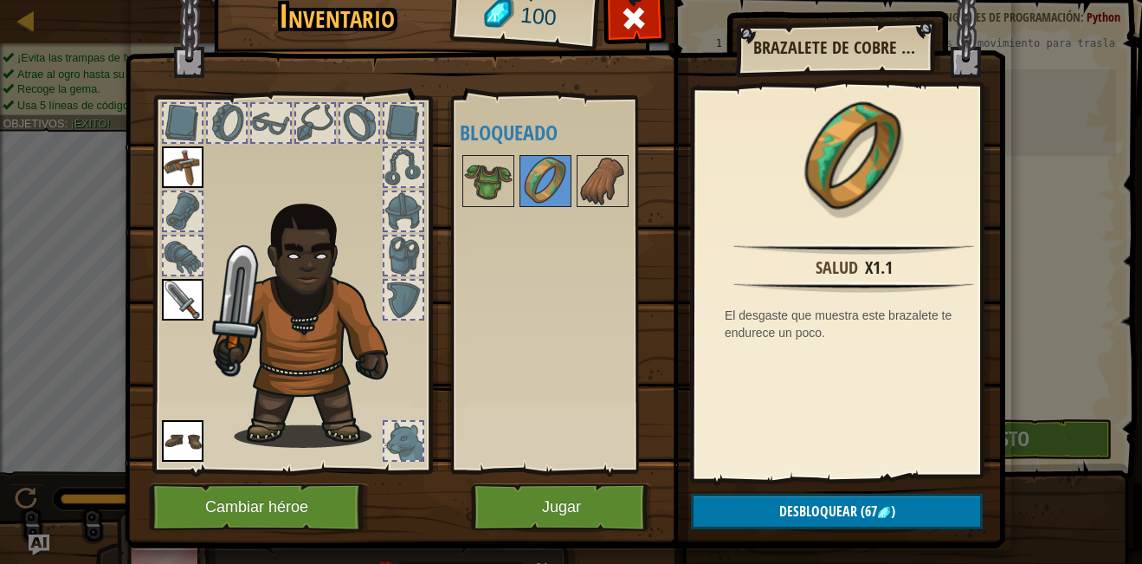
click at [587, 154] on div at bounding box center [568, 180] width 217 height 57
click at [490, 179] on img at bounding box center [488, 181] width 48 height 48
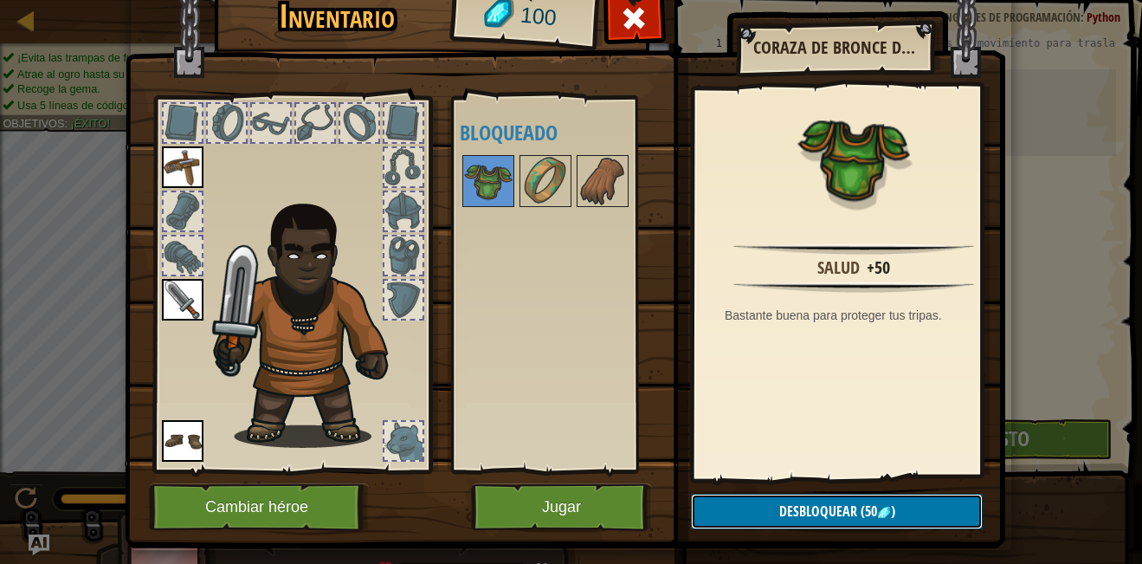
click at [809, 503] on span "Desbloquear" at bounding box center [818, 510] width 78 height 19
click at [793, 497] on button "Confirmar" at bounding box center [837, 512] width 292 height 36
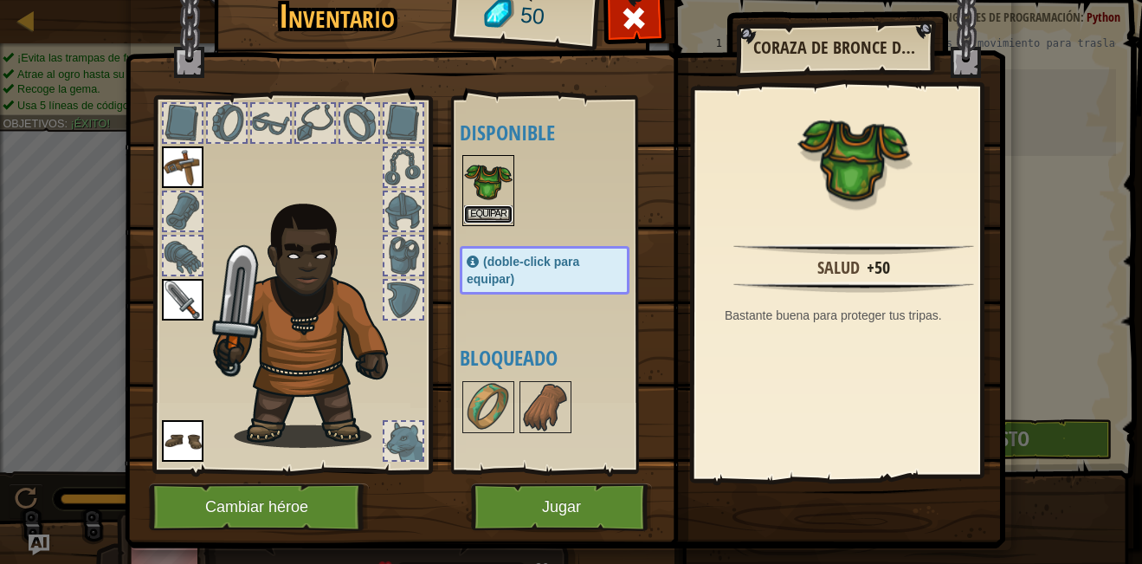
click at [496, 206] on button "Equipar" at bounding box center [488, 214] width 48 height 18
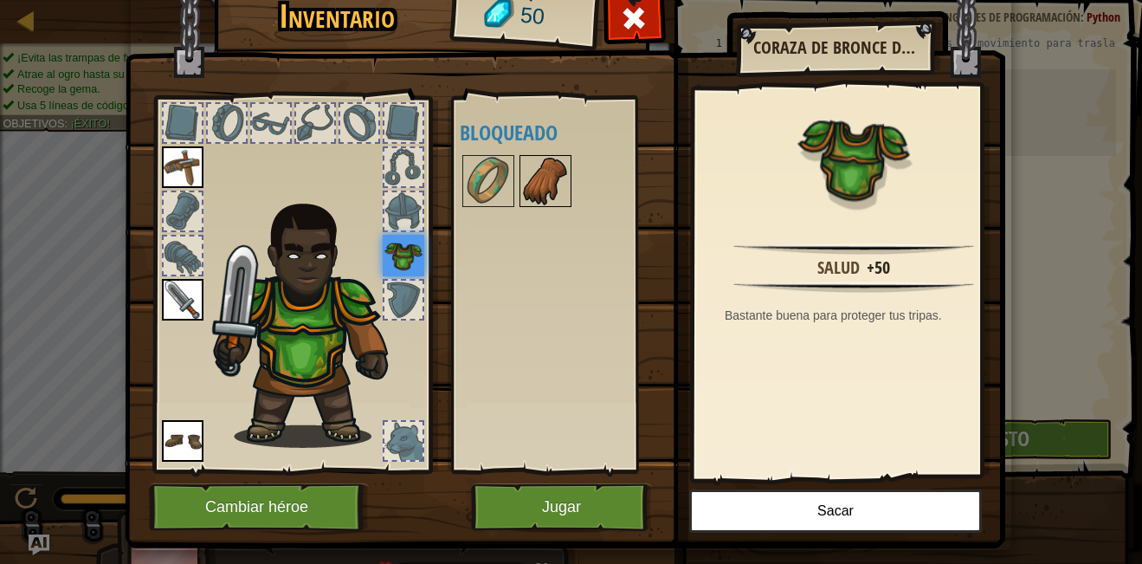
click at [521, 168] on img at bounding box center [545, 181] width 48 height 48
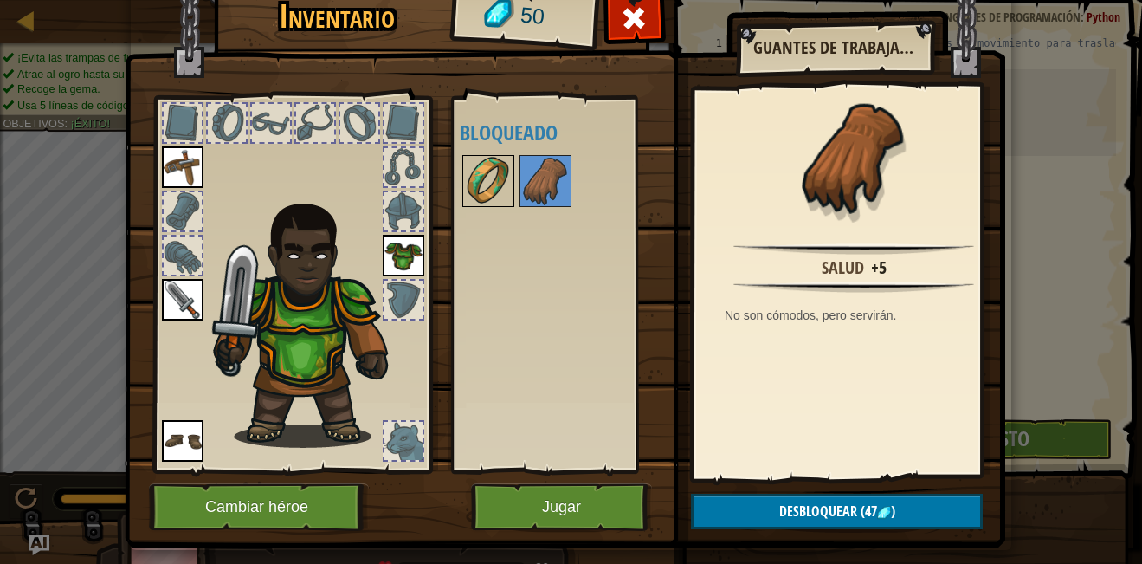
click at [494, 172] on img at bounding box center [488, 181] width 48 height 48
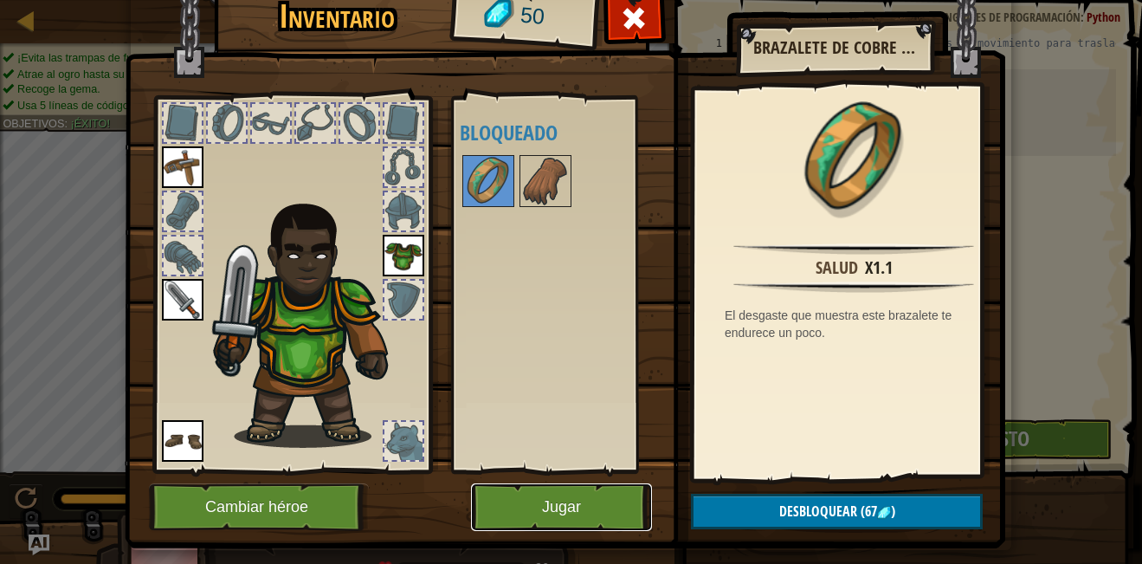
click at [592, 494] on button "Jugar" at bounding box center [561, 507] width 181 height 48
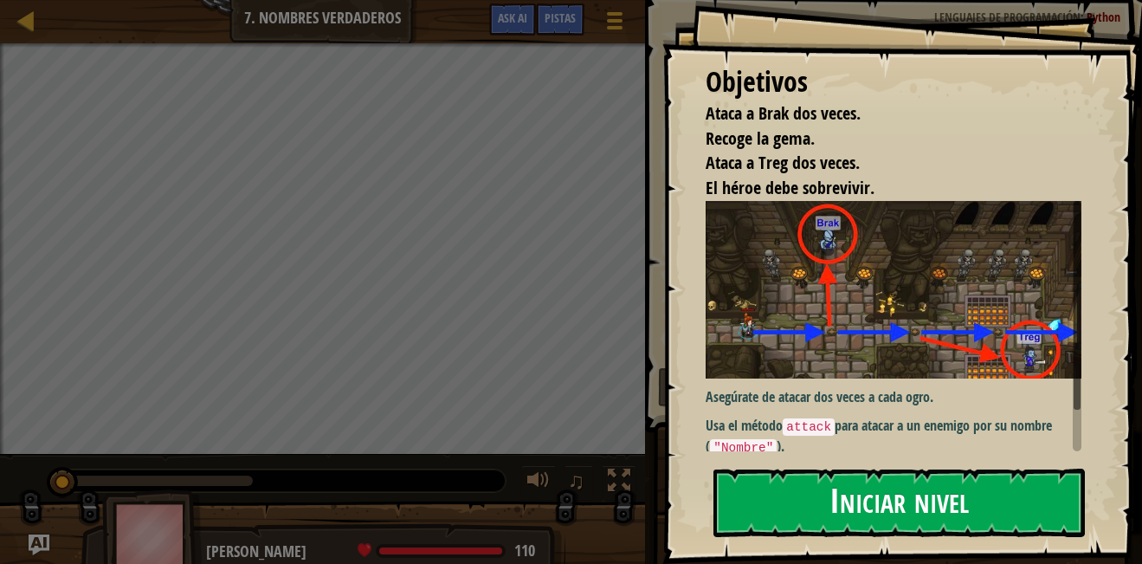
click at [850, 353] on div "Objetivos Ataca a Brak dos veces. Recoge la gema. Ataca a Treg dos veces. El hé…" at bounding box center [903, 282] width 480 height 564
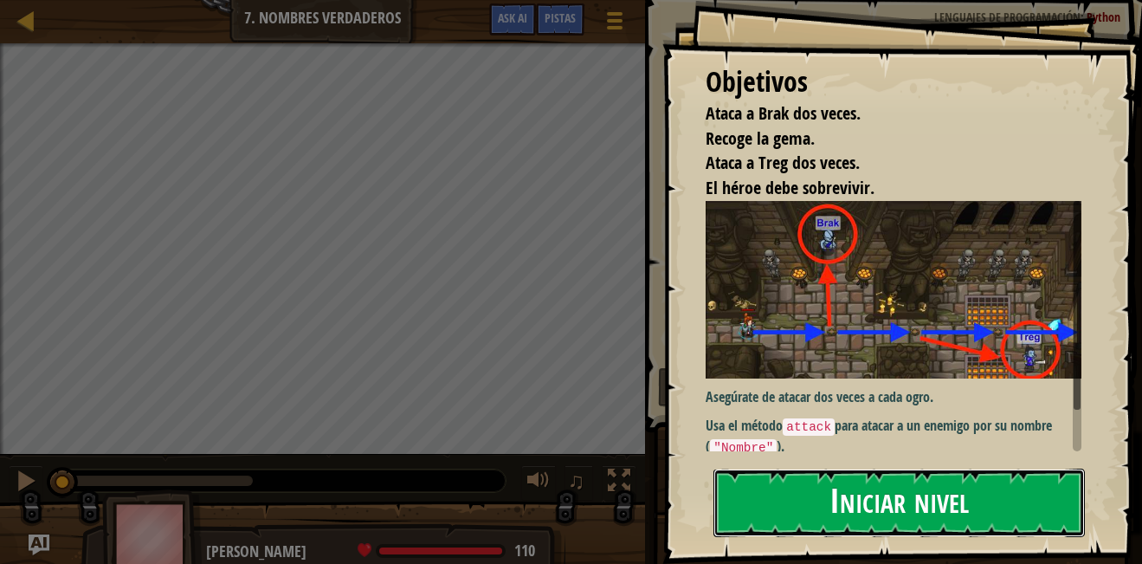
click at [831, 509] on button "Iniciar nivel" at bounding box center [900, 503] width 372 height 68
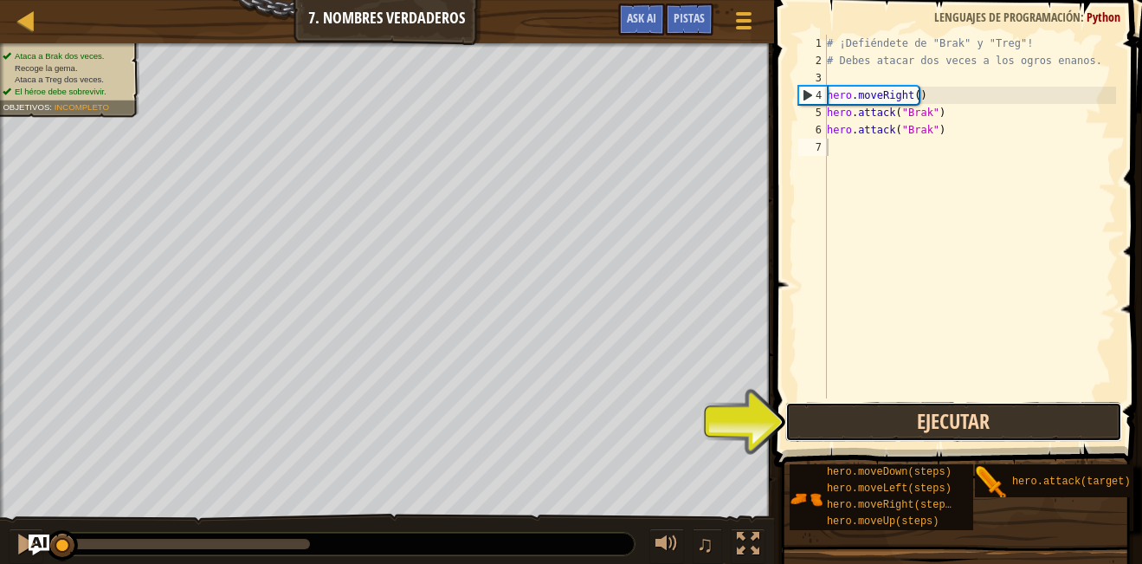
click at [898, 426] on button "Ejecutar" at bounding box center [954, 422] width 337 height 40
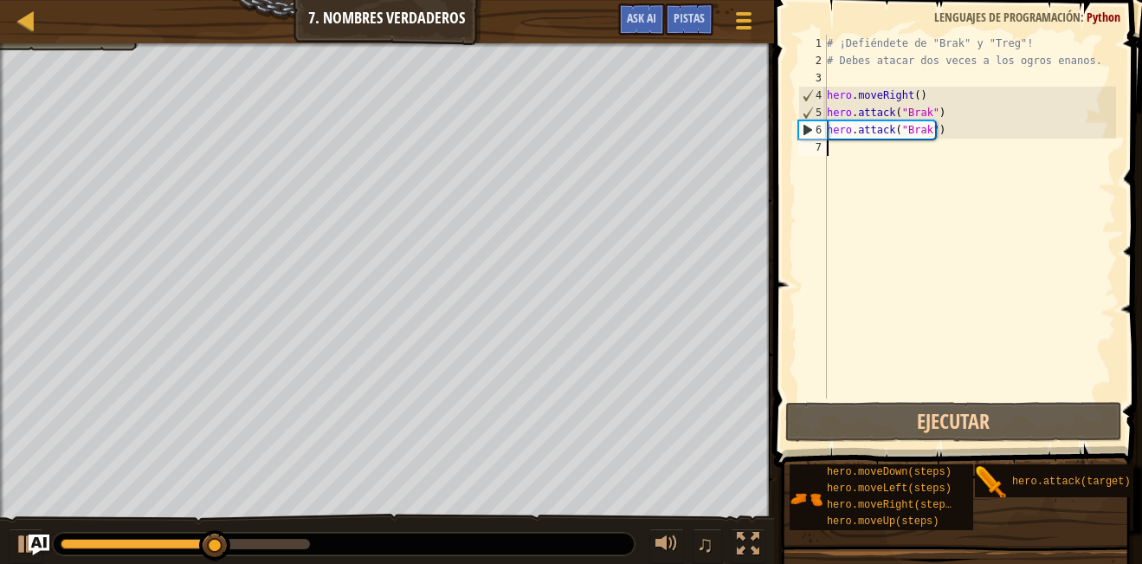
type textarea "h"
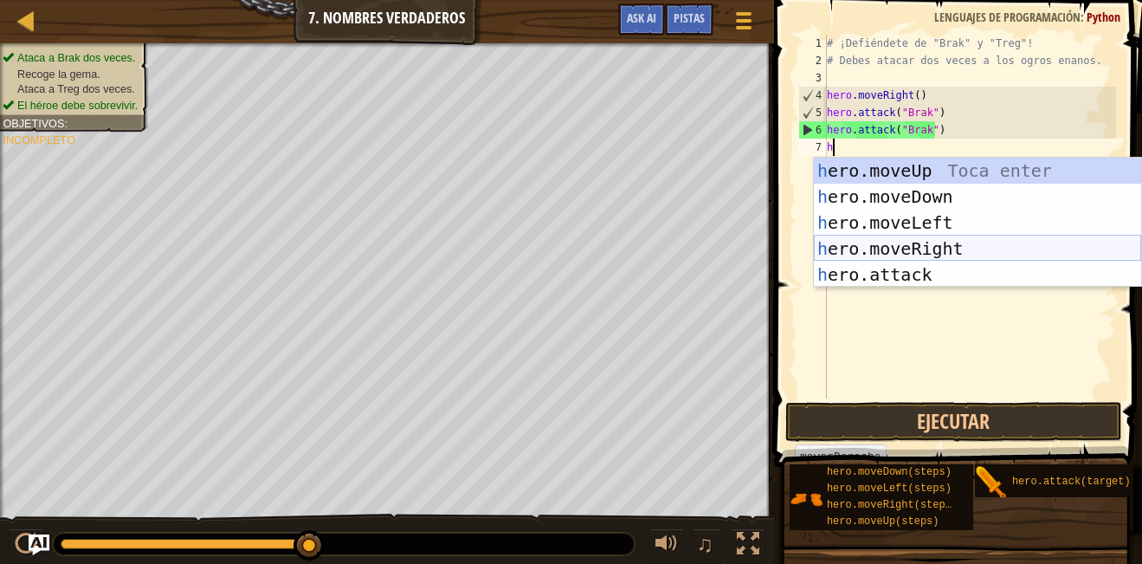
click at [902, 237] on div "h ero.moveUp Toca enter h ero.moveDown Toca enter h ero.moveLeft Toca enter h e…" at bounding box center [977, 249] width 327 height 182
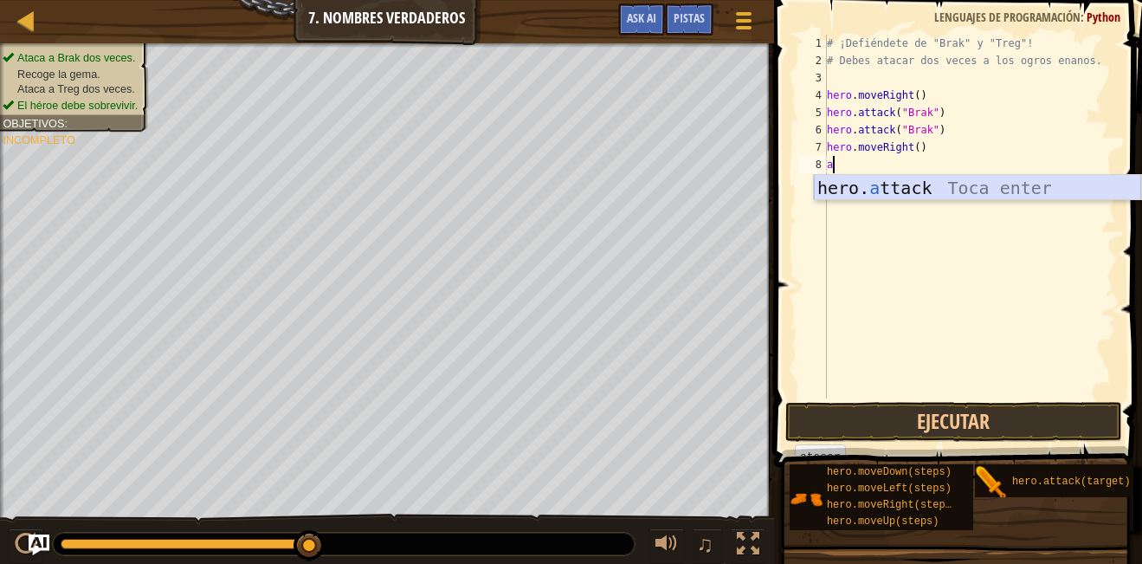
click at [902, 187] on div "hero. a ttack Toca enter" at bounding box center [977, 214] width 327 height 78
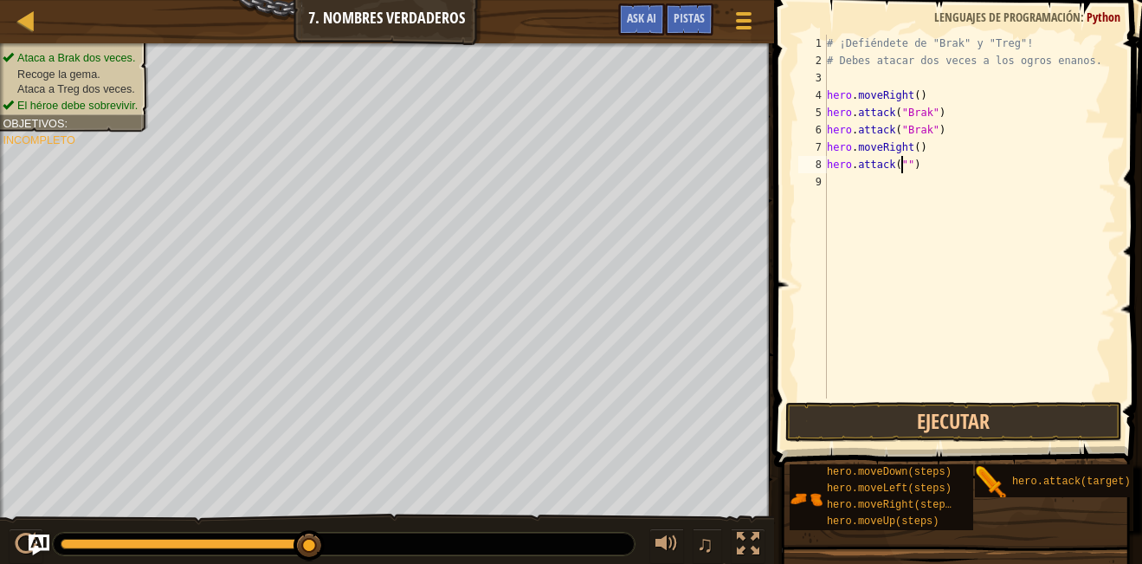
scroll to position [8, 6]
type textarea "hero.attack("Treg")"
click at [859, 187] on div "# ¡Defiéndete de "Brak" y "Treg"! # Debes atacar dos veces a los ogros enanos. …" at bounding box center [970, 234] width 293 height 398
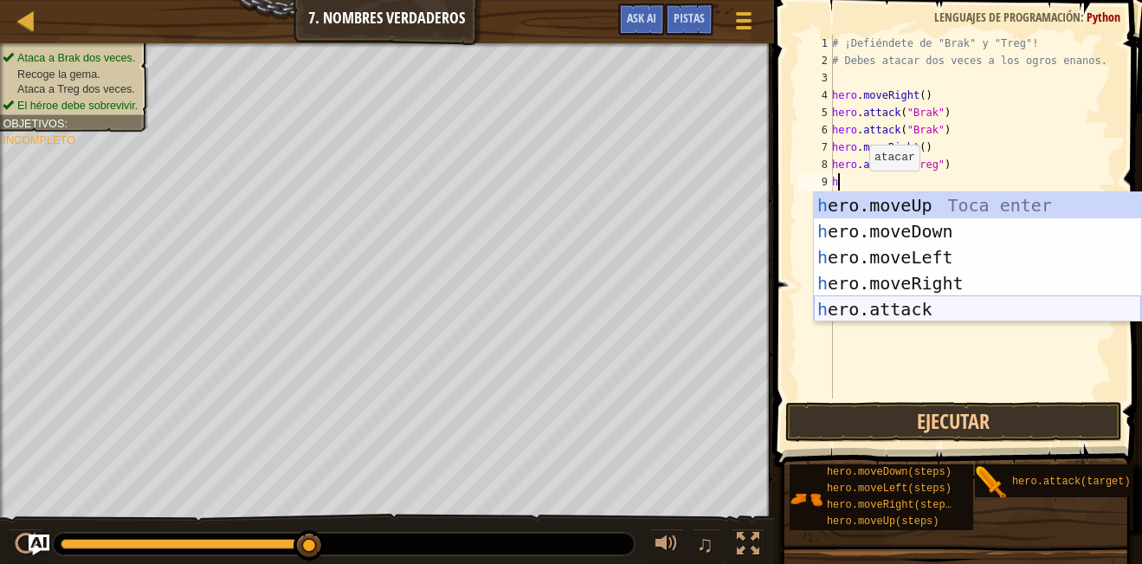
click at [934, 303] on div "h ero.moveUp Toca enter h ero.moveDown Toca enter h ero.moveLeft Toca enter h e…" at bounding box center [977, 283] width 327 height 182
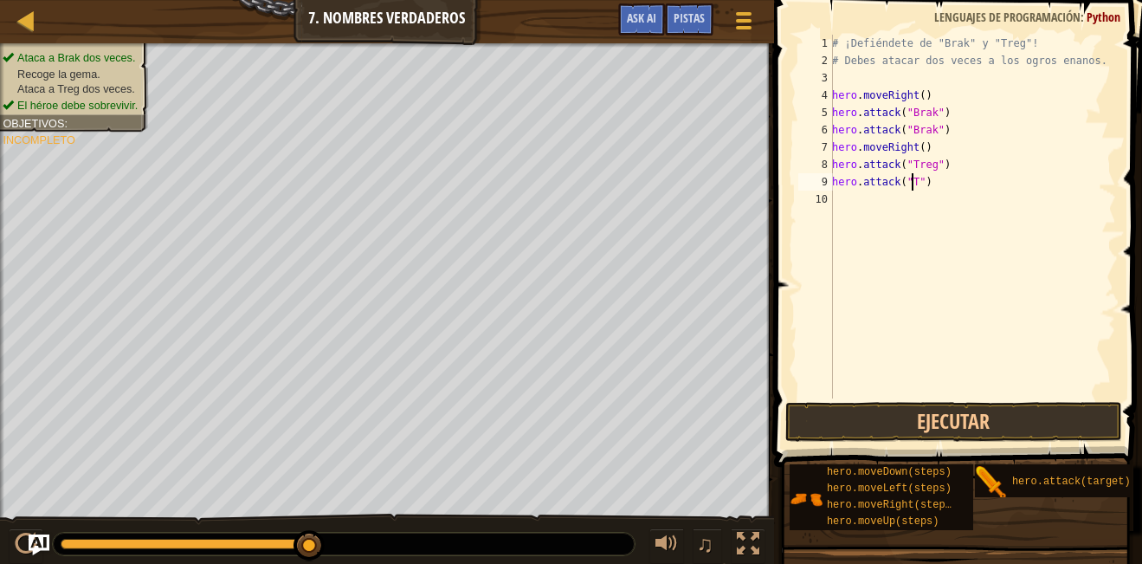
scroll to position [8, 6]
type textarea "hero.attack("Treg")"
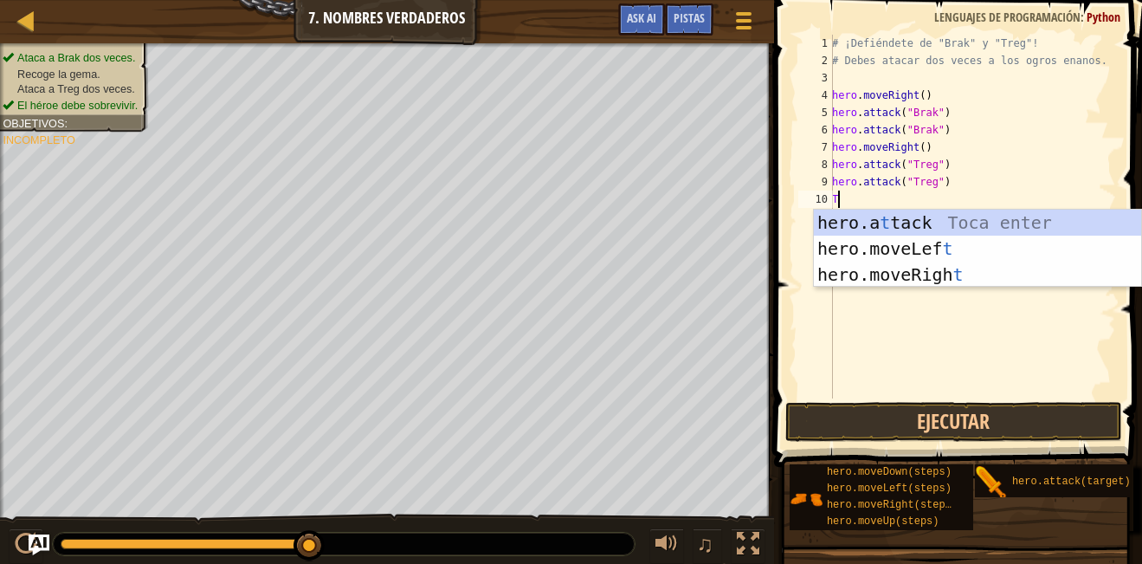
click at [860, 213] on div "hero.a t tack Toca enter hero.moveLef t Toca enter hero.moveRigh t Toca enter" at bounding box center [977, 275] width 327 height 130
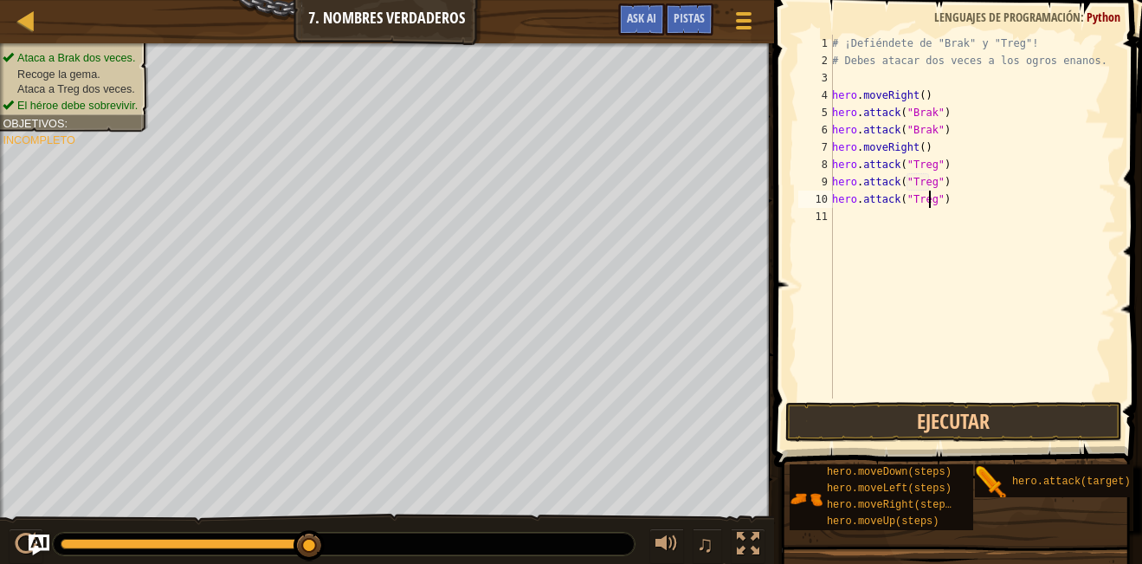
scroll to position [8, 8]
type textarea "hero.attack("Treg")"
click at [933, 421] on button "Ejecutar" at bounding box center [954, 422] width 337 height 40
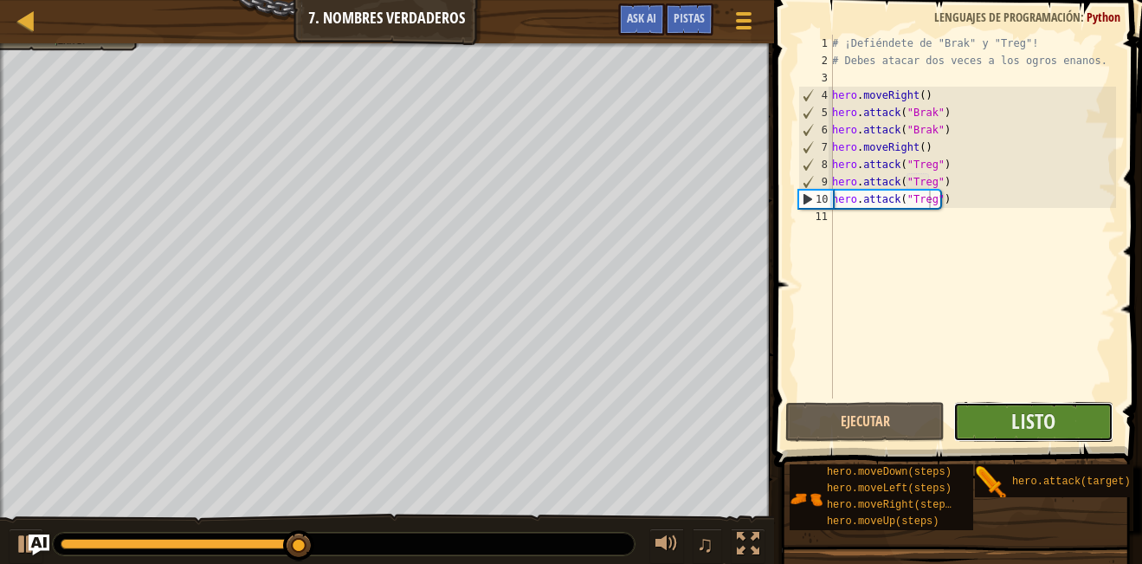
click at [999, 414] on button "Listo" at bounding box center [1034, 422] width 160 height 40
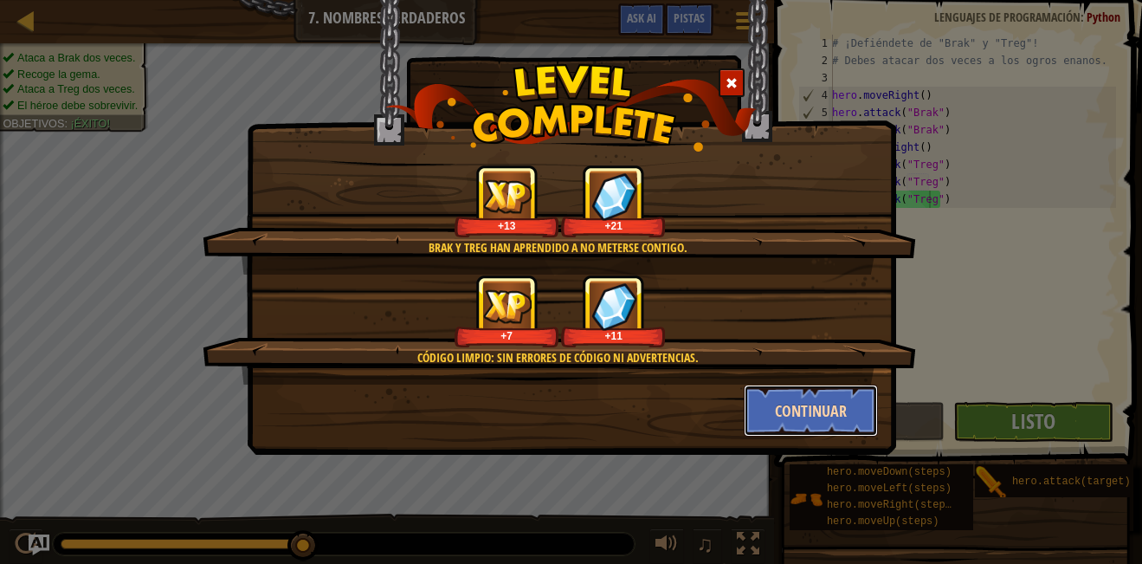
click at [818, 401] on button "Continuar" at bounding box center [811, 411] width 134 height 52
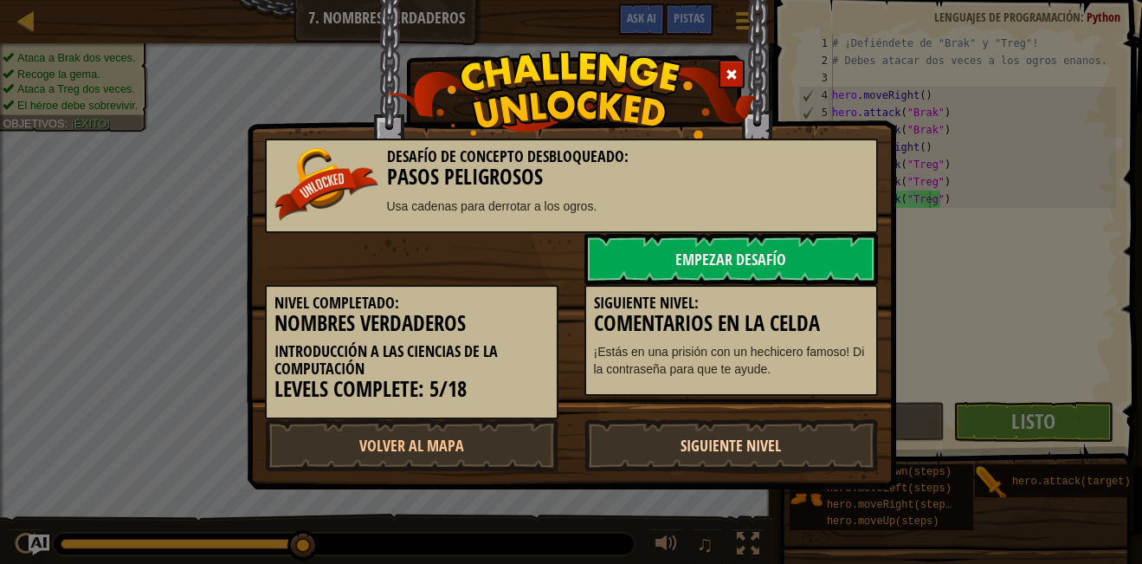
click at [734, 450] on link "Siguiente Nivel" at bounding box center [732, 445] width 294 height 52
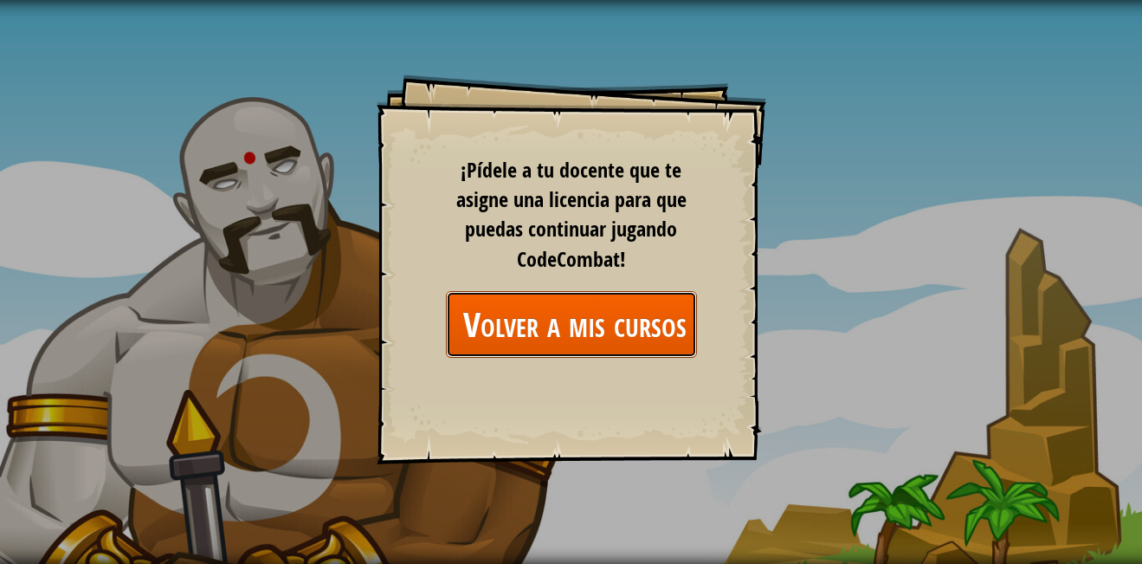
click at [578, 324] on link "Volver a mis cursos" at bounding box center [571, 324] width 251 height 67
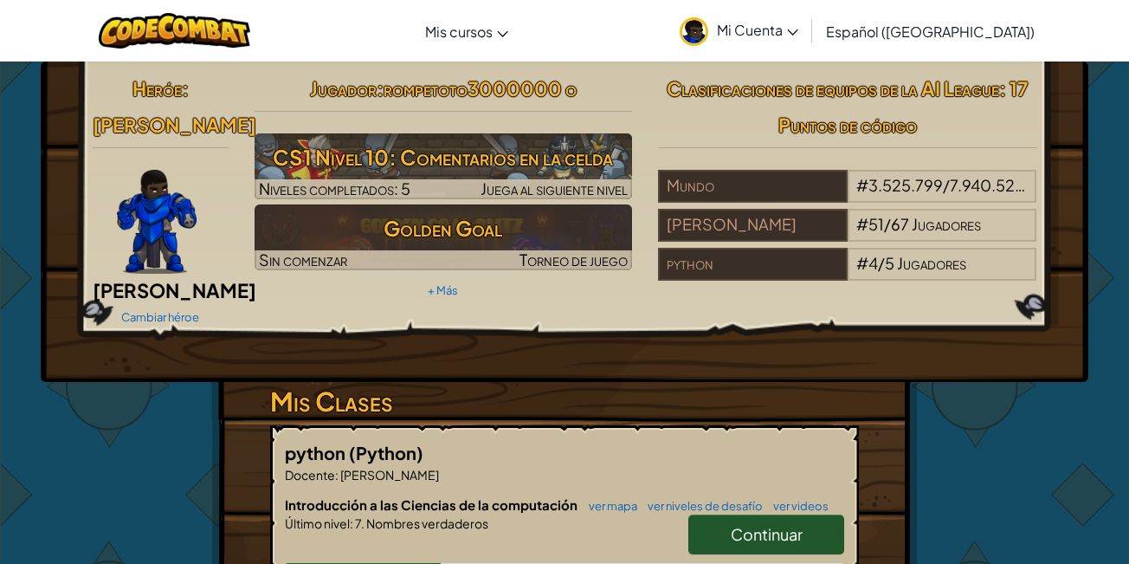
click at [731, 509] on span "Continuar" at bounding box center [767, 534] width 72 height 20
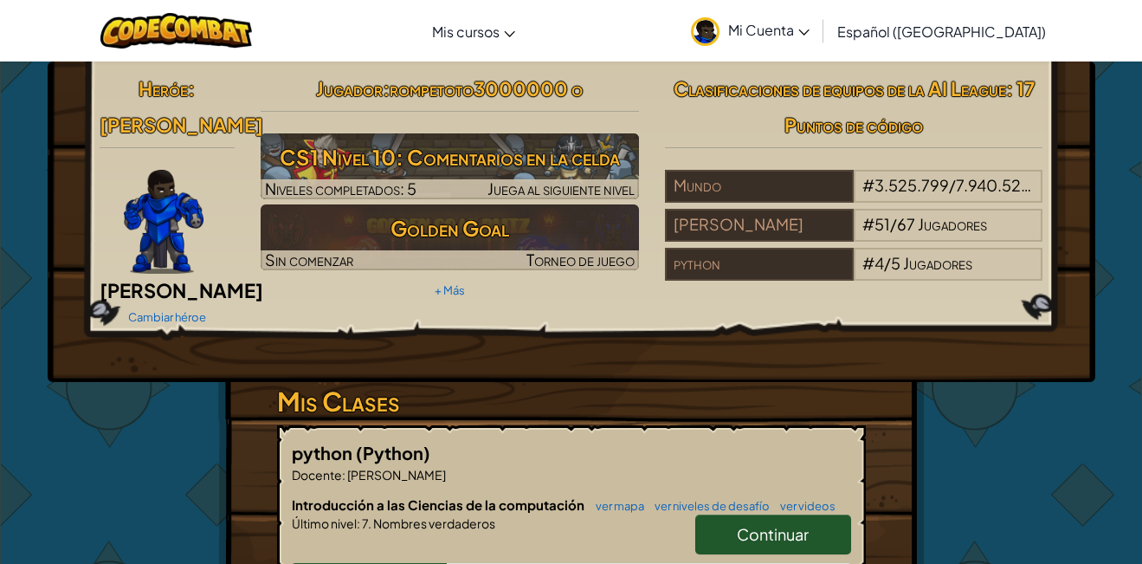
select select "es-419"
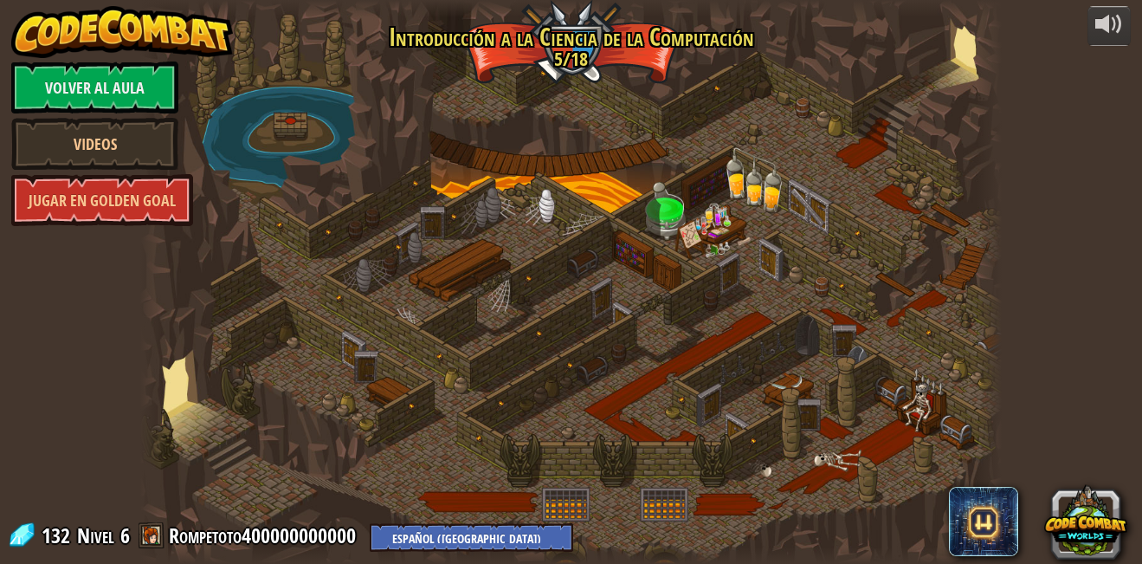
select select "es-419"
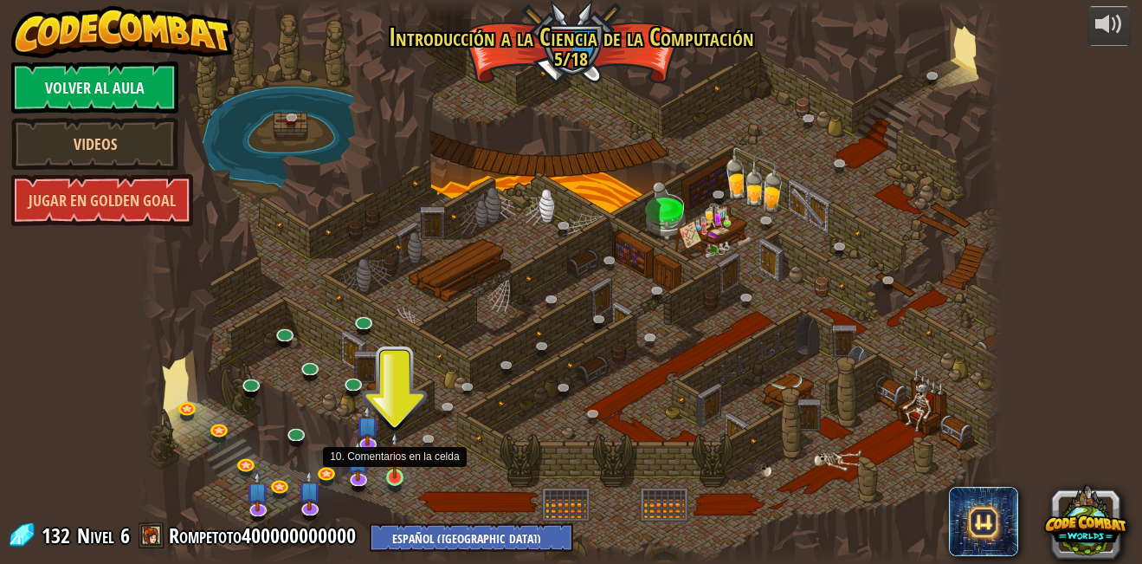
click at [385, 468] on img at bounding box center [395, 454] width 21 height 47
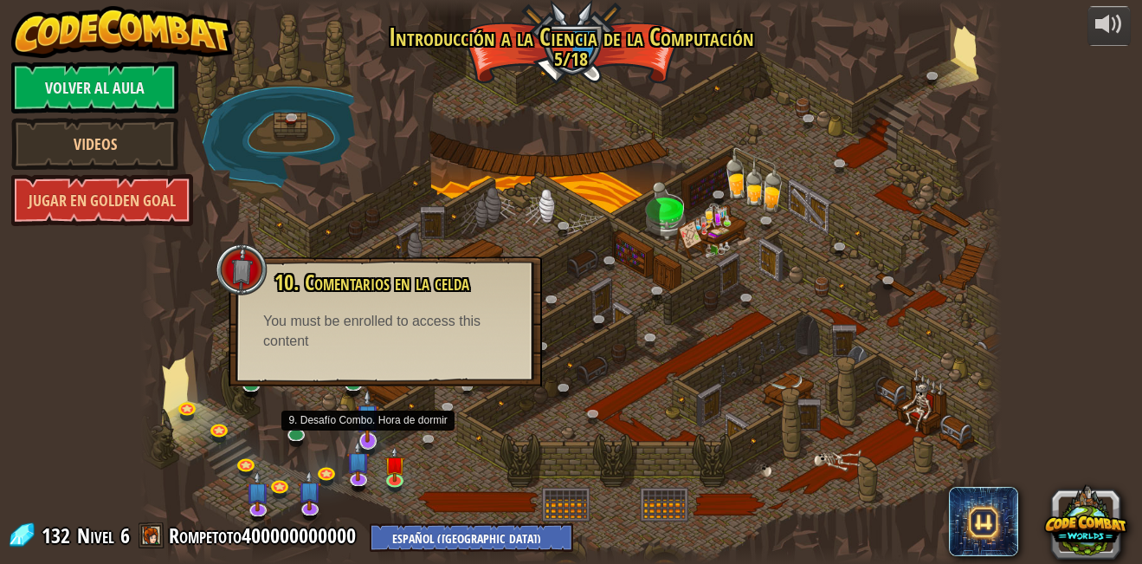
click at [371, 440] on img at bounding box center [367, 416] width 23 height 54
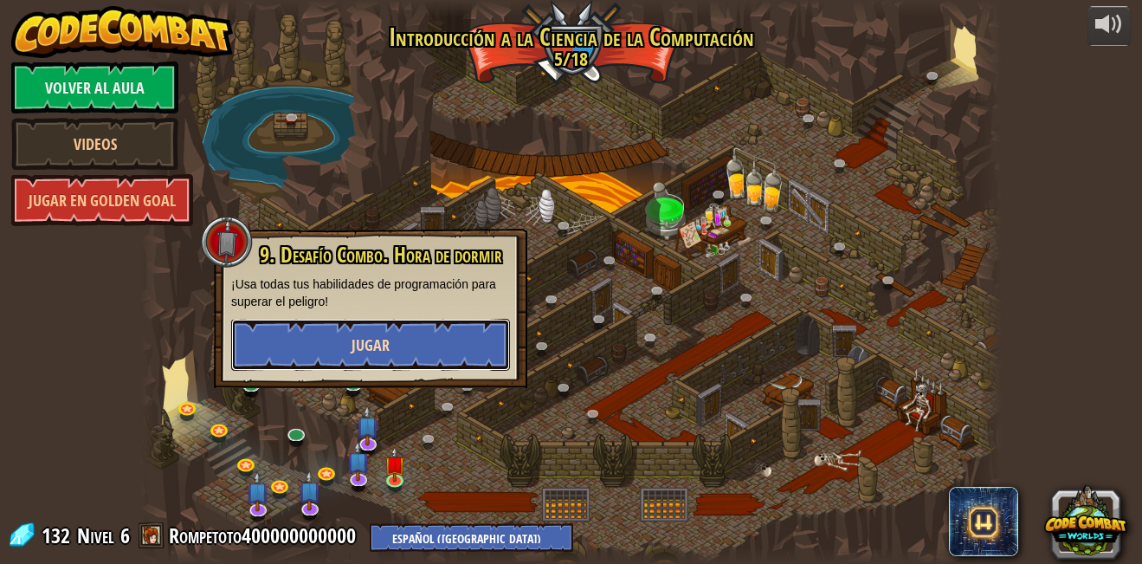
click at [370, 338] on span "Jugar" at bounding box center [371, 345] width 38 height 22
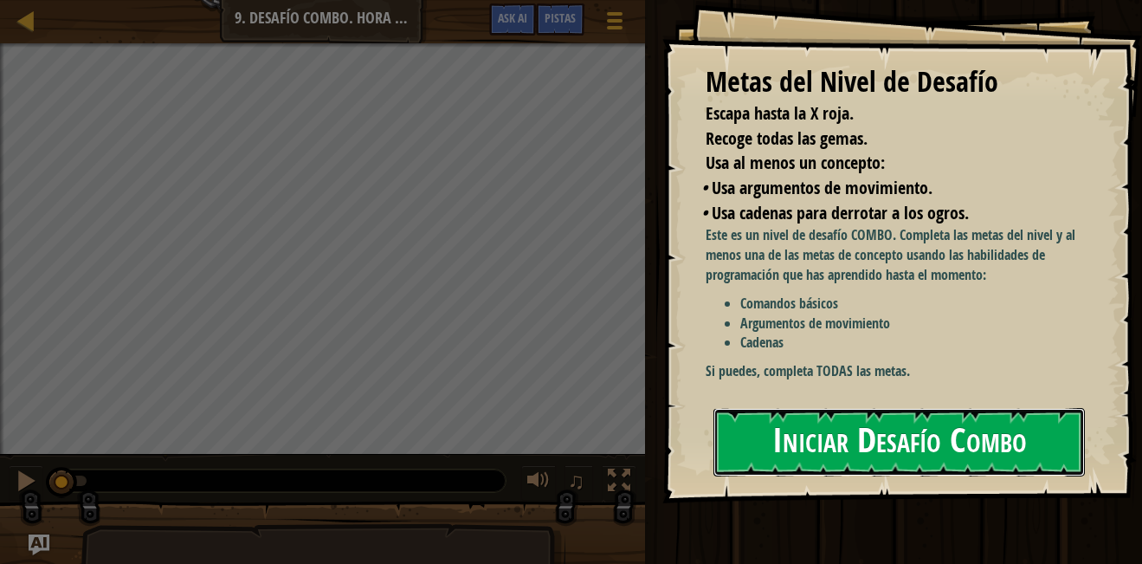
click at [762, 441] on button "Iniciar Desafío Combo" at bounding box center [900, 442] width 372 height 68
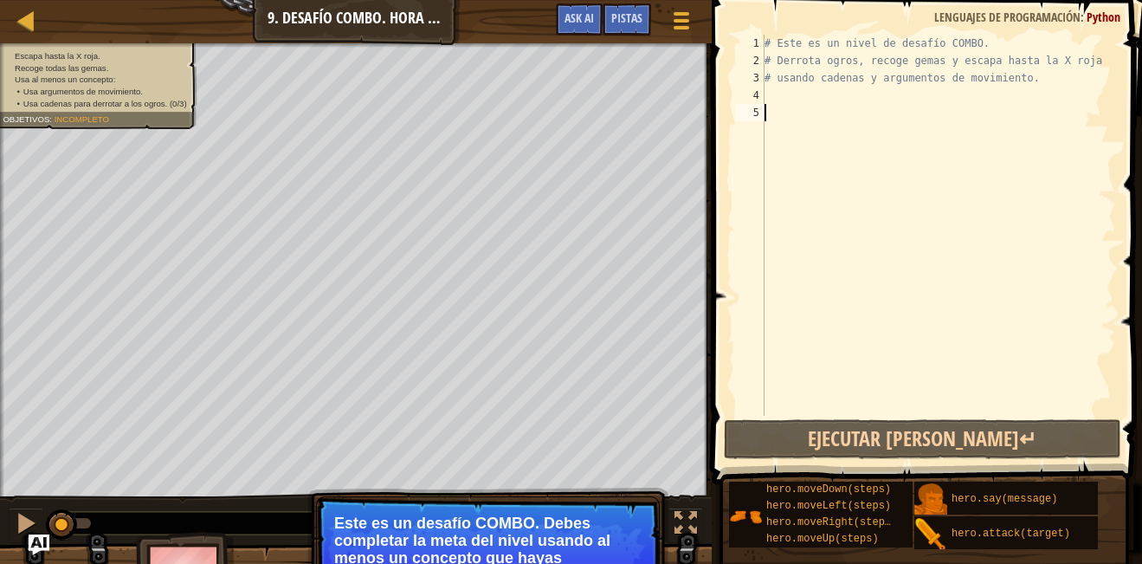
click at [802, 107] on div "# Este es un nivel de desafío COMBO. # Derrota ogros, recoge gemas y escapa has…" at bounding box center [938, 243] width 355 height 416
click at [789, 100] on div "# Este es un nivel de desafío COMBO. # Derrota ogros, recoge gemas y escapa has…" at bounding box center [938, 243] width 355 height 416
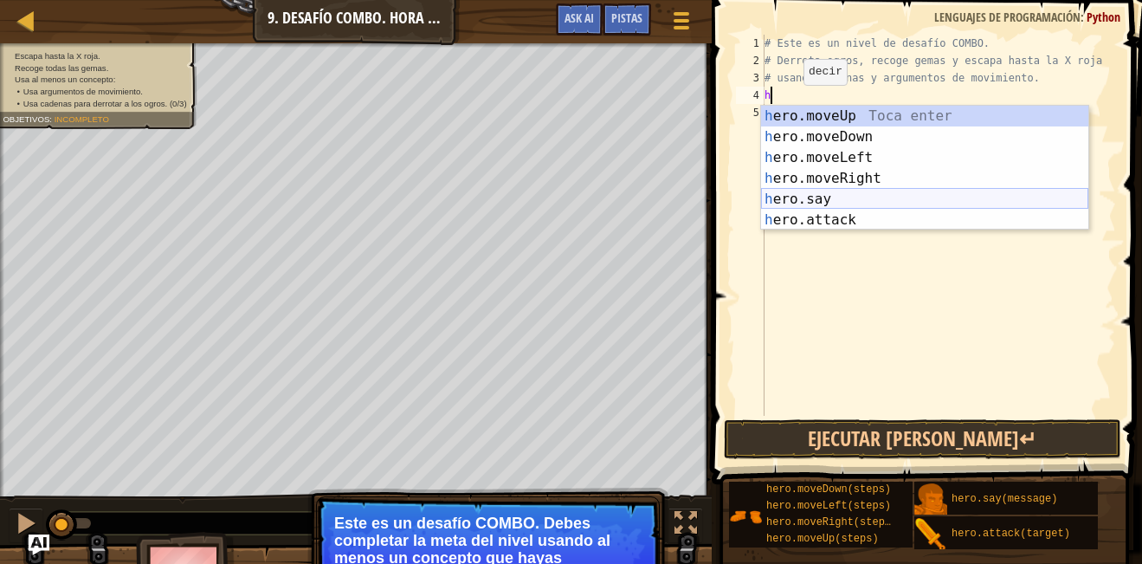
click at [799, 191] on div "h ero.moveUp Toca enter h ero.moveDown Toca enter h ero.moveLeft Toca enter h e…" at bounding box center [924, 189] width 327 height 166
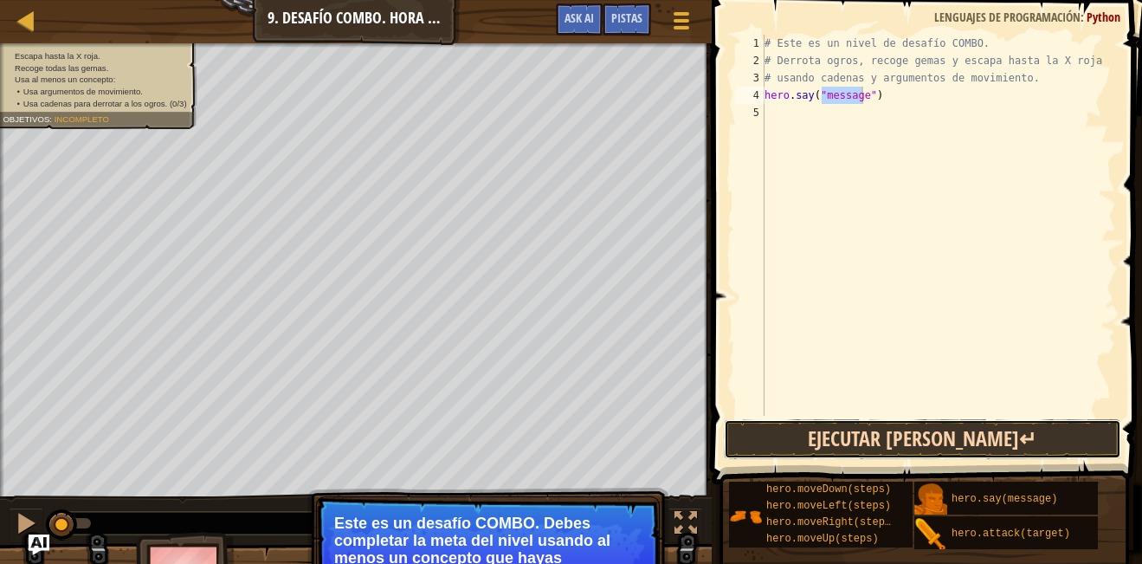
click at [806, 440] on button "Ejecutar ⇧↵" at bounding box center [923, 439] width 398 height 40
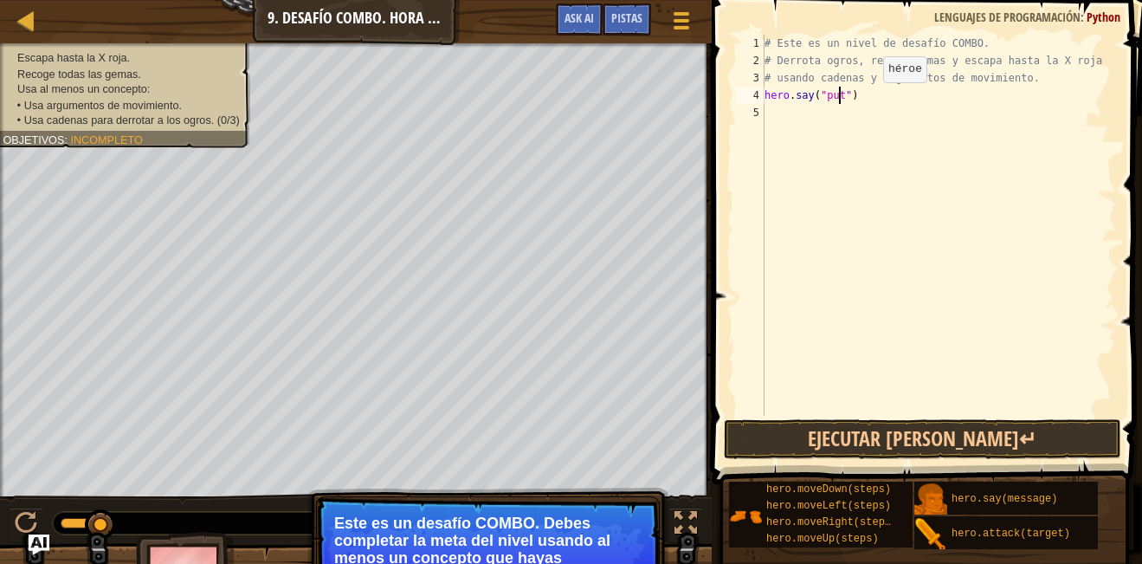
scroll to position [8, 6]
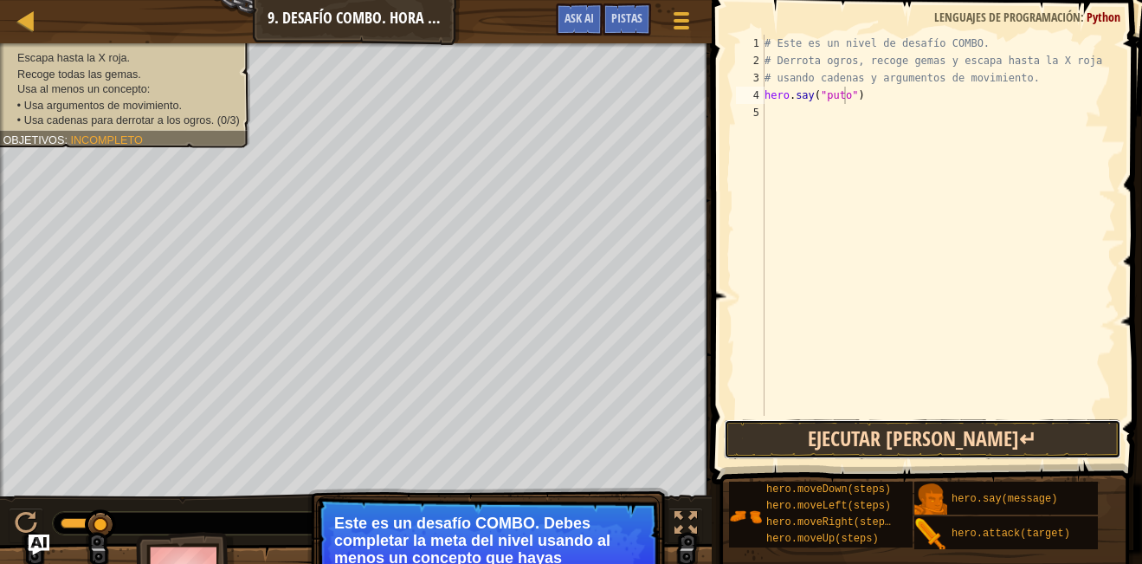
click at [829, 431] on button "Ejecutar ⇧↵" at bounding box center [923, 439] width 398 height 40
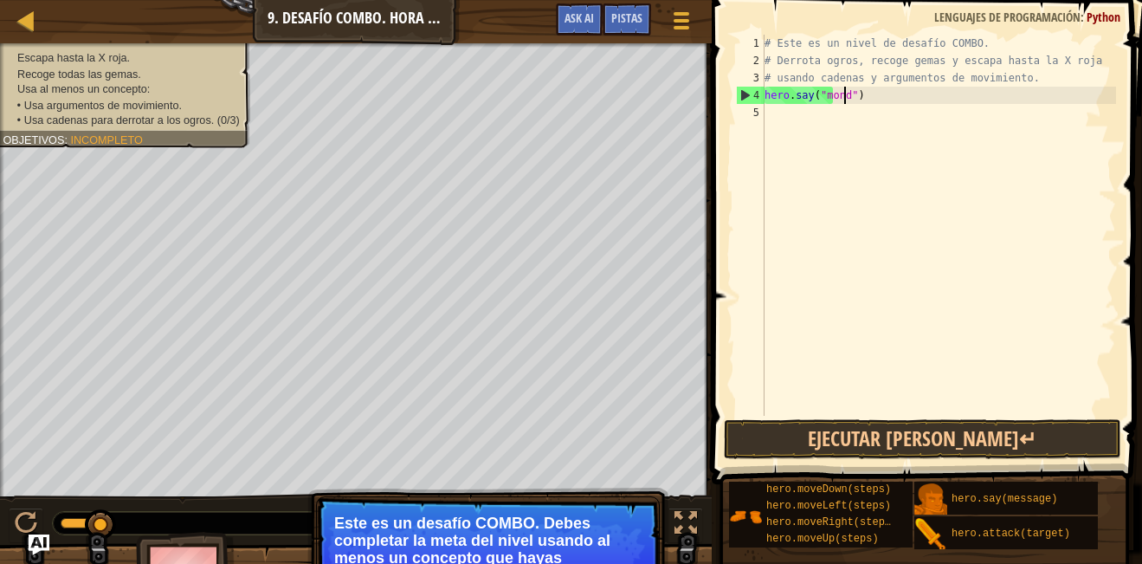
scroll to position [8, 7]
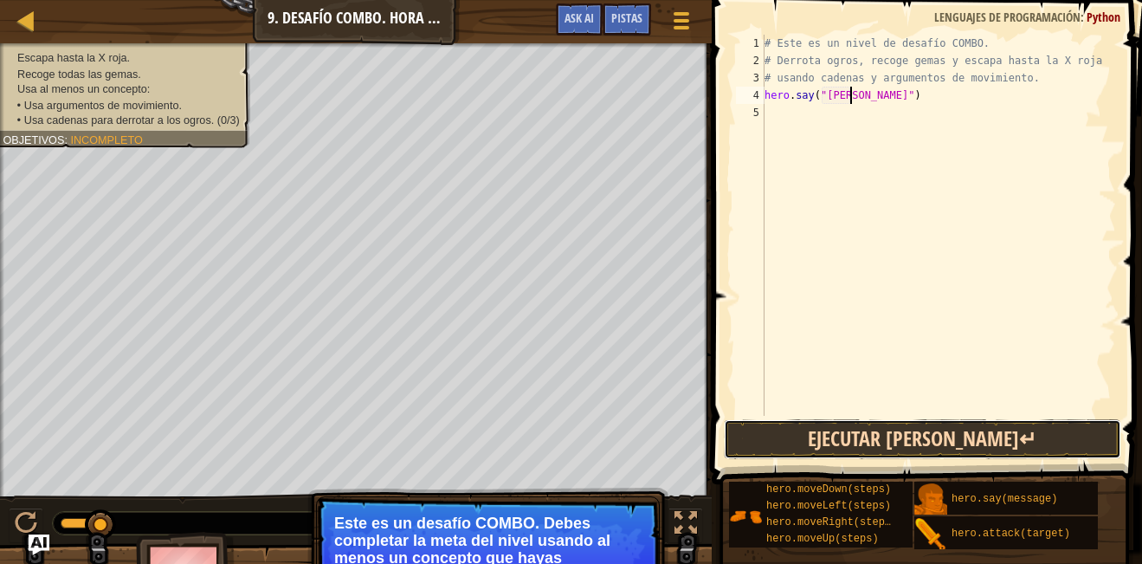
click at [870, 446] on button "Ejecutar ⇧↵" at bounding box center [923, 439] width 398 height 40
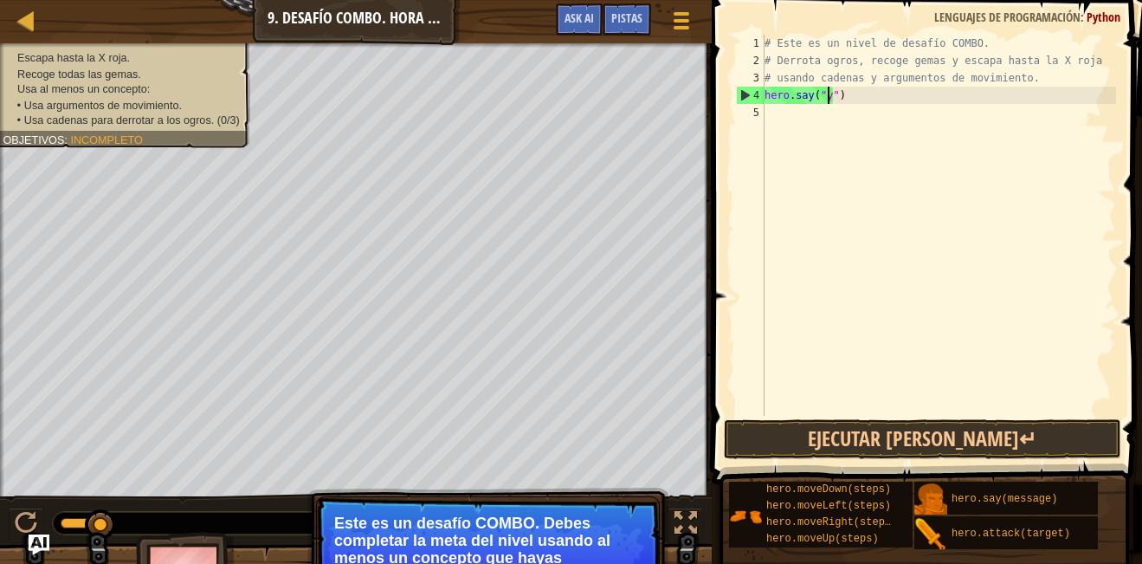
scroll to position [8, 6]
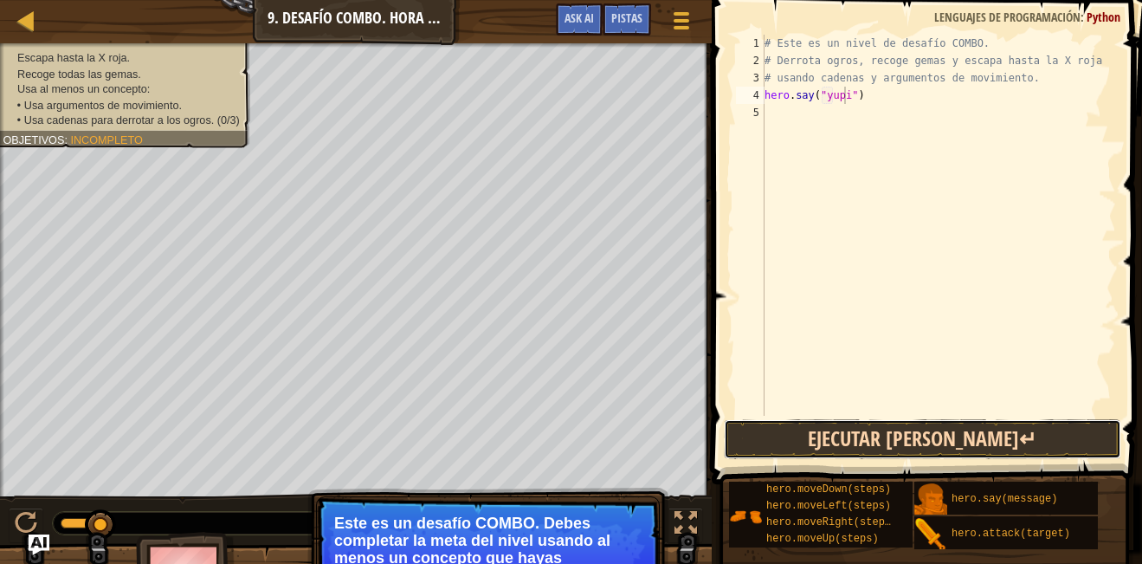
click at [889, 443] on button "Ejecutar ⇧↵" at bounding box center [923, 439] width 398 height 40
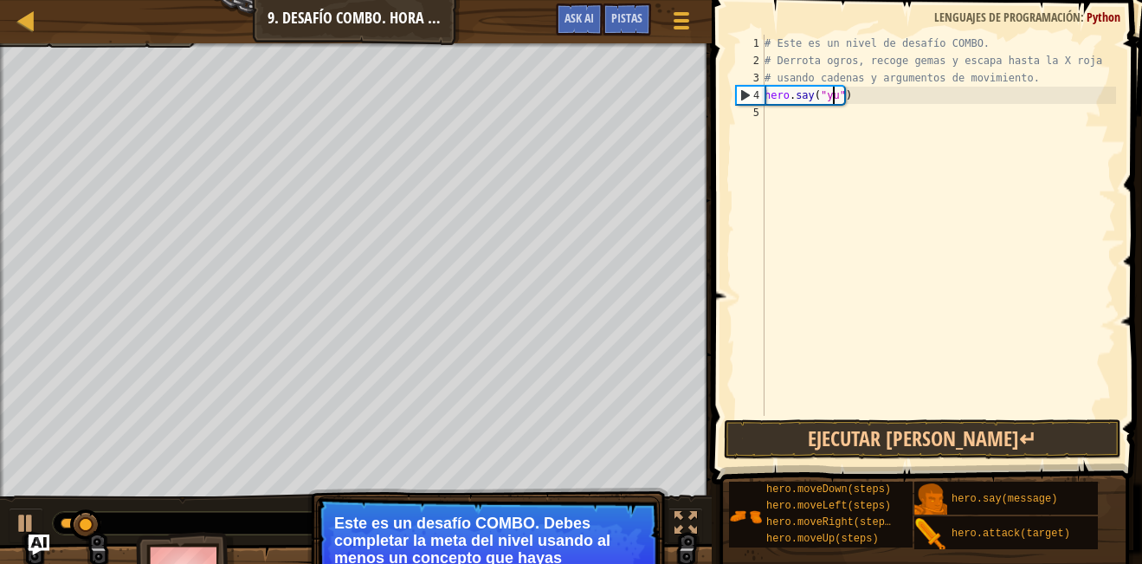
scroll to position [8, 5]
type textarea "hero.say("")"
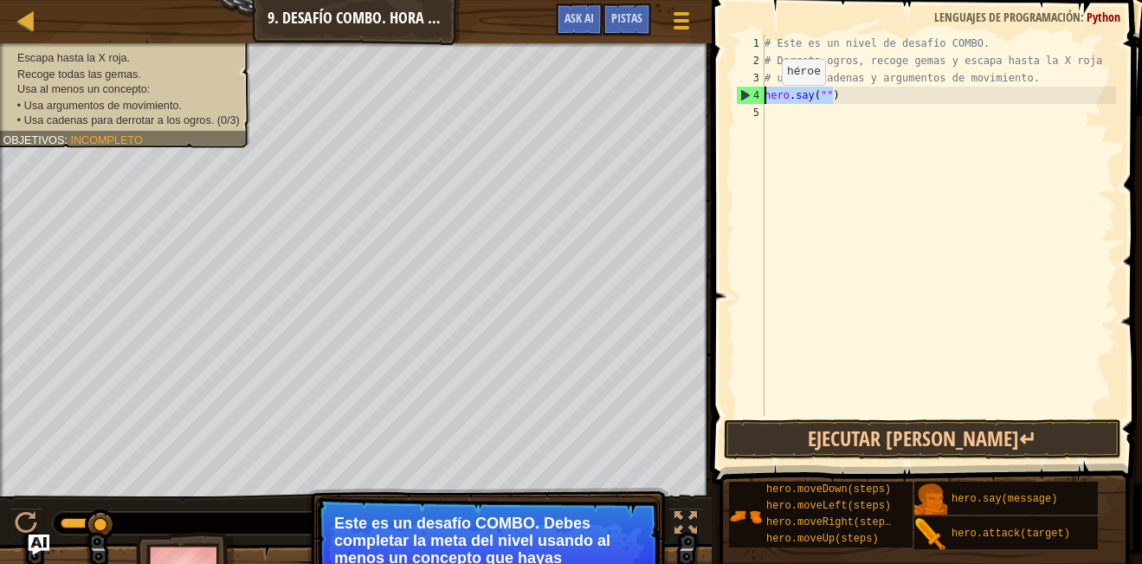
drag, startPoint x: 831, startPoint y: 94, endPoint x: 747, endPoint y: 102, distance: 85.2
click at [747, 102] on div "hero.say("") 1 2 3 4 5 # Este es un nivel de desafío COMBO. # Derrota ogros, re…" at bounding box center [925, 225] width 384 height 381
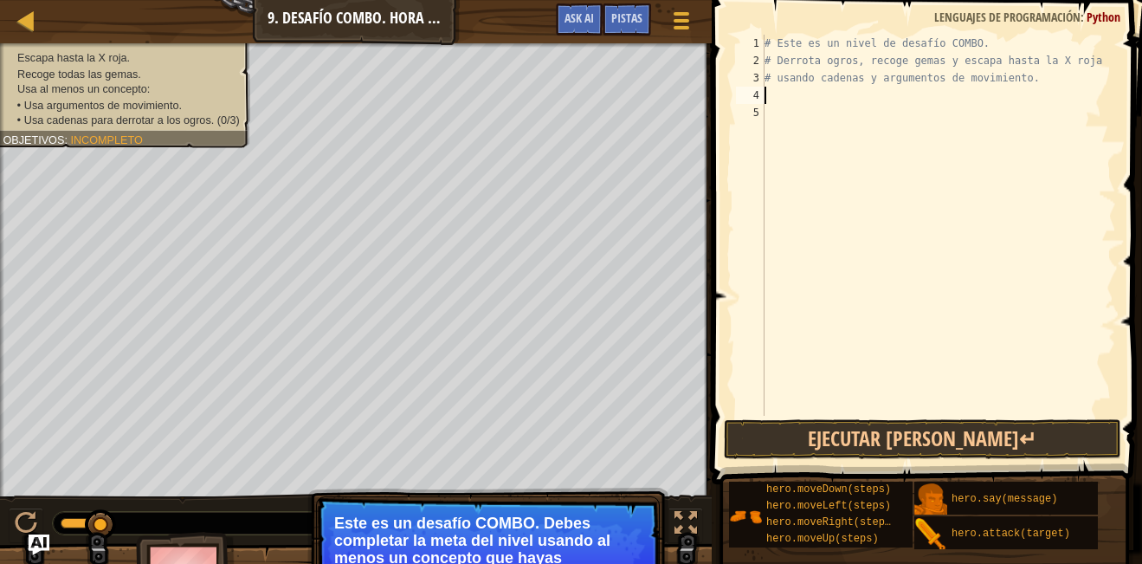
type textarea "h"
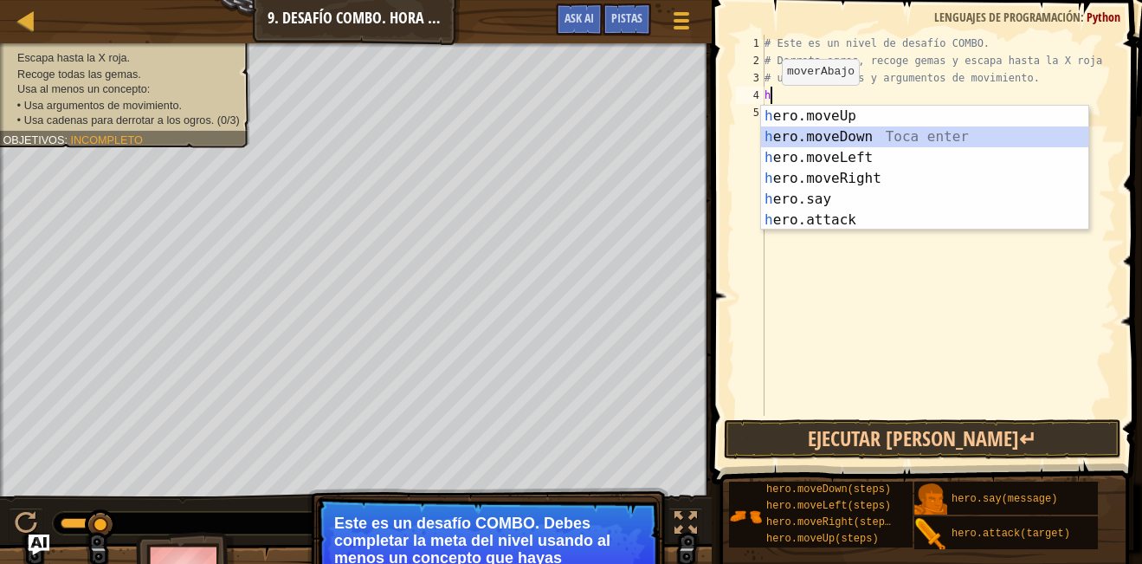
click at [870, 137] on div "h ero.moveUp Toca enter h ero.moveDown Toca enter h ero.moveLeft Toca enter h e…" at bounding box center [924, 189] width 327 height 166
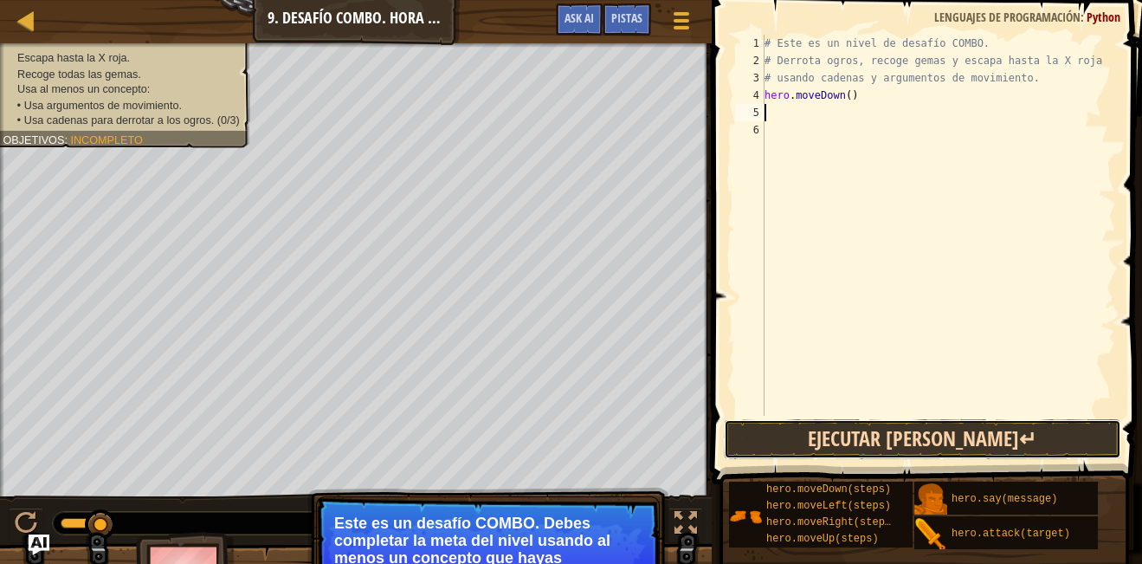
click at [850, 430] on button "Ejecutar ⇧↵" at bounding box center [923, 439] width 398 height 40
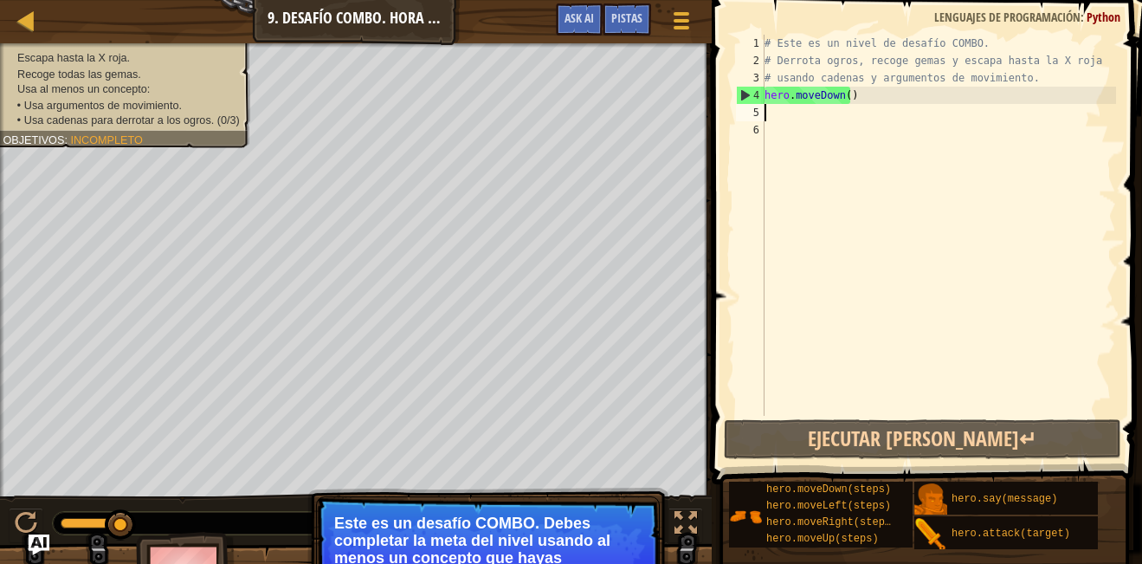
drag, startPoint x: 870, startPoint y: 109, endPoint x: 731, endPoint y: 113, distance: 138.6
click at [731, 113] on div "1 2 3 4 5 6 # Este es un nivel de desafío COMBO. # Derrota ogros, recoge gemas …" at bounding box center [925, 276] width 436 height 535
drag, startPoint x: 851, startPoint y: 95, endPoint x: 723, endPoint y: 100, distance: 128.3
click at [723, 100] on div "1 2 3 4 5 6 # Este es un nivel de desafío COMBO. # Derrota ogros, recoge gemas …" at bounding box center [925, 276] width 436 height 535
type textarea "hero.moveDown()"
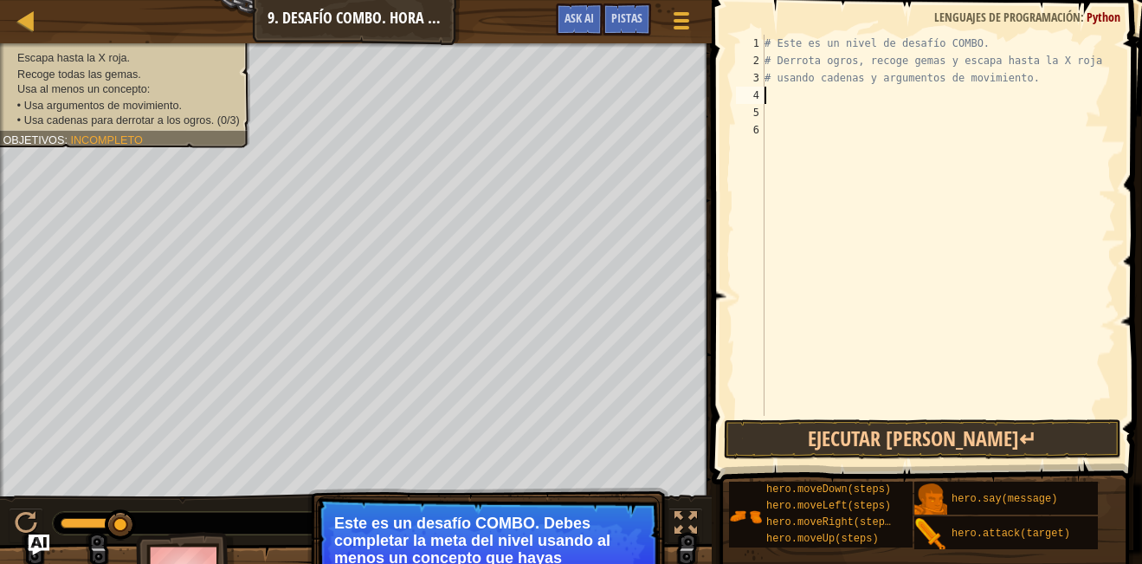
type textarea "h"
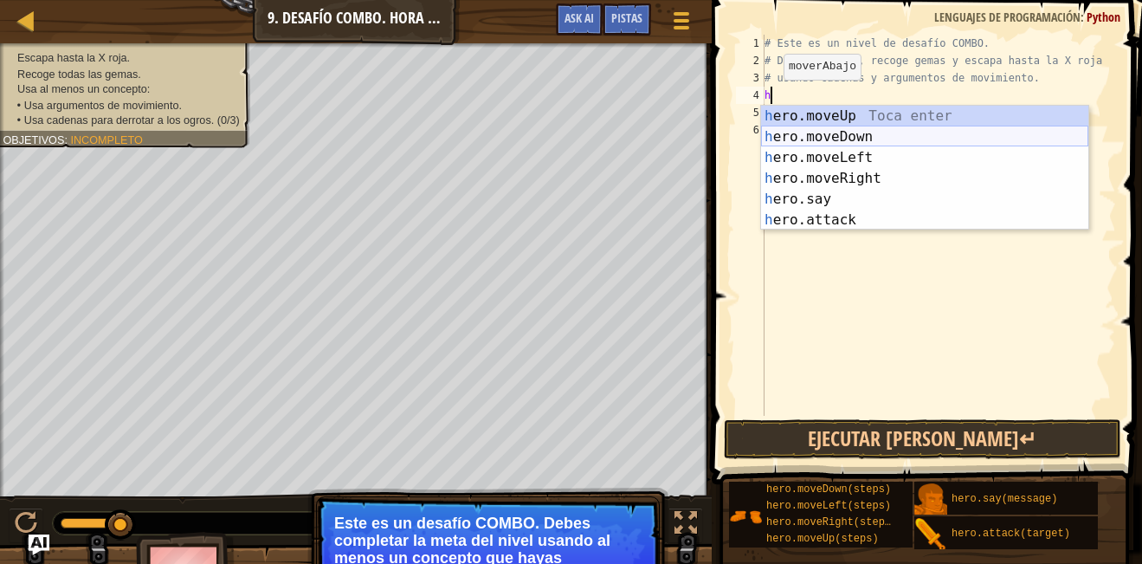
click at [820, 128] on div "h ero.moveUp Toca enter h ero.moveDown Toca enter h ero.moveLeft Toca enter h e…" at bounding box center [924, 189] width 327 height 166
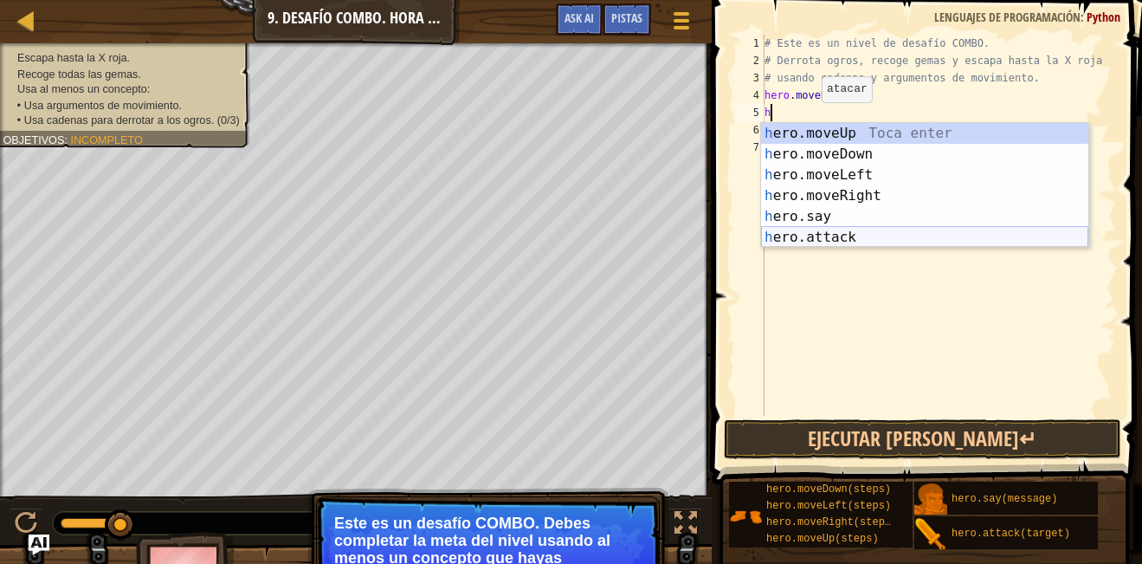
click at [834, 241] on div "h ero.moveUp Toca enter h ero.moveDown Toca enter h ero.moveLeft Toca enter h e…" at bounding box center [924, 206] width 327 height 166
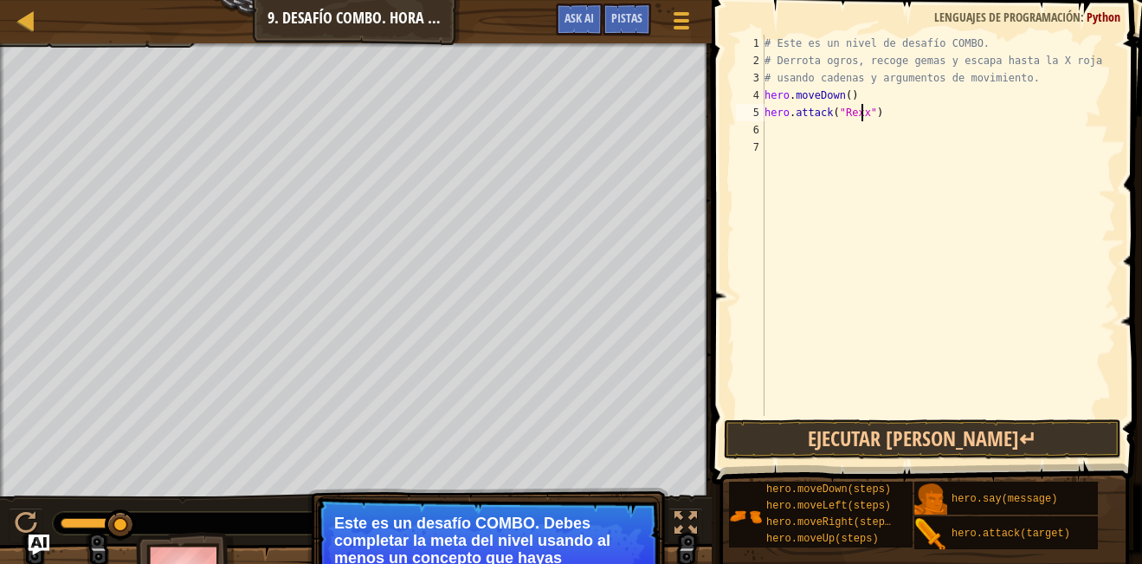
scroll to position [8, 8]
type textarea "hero.attack("Rexxar")"
click at [801, 129] on div "# Este es un nivel de desafío COMBO. # Derrota ogros, recoge gemas y escapa has…" at bounding box center [938, 243] width 355 height 416
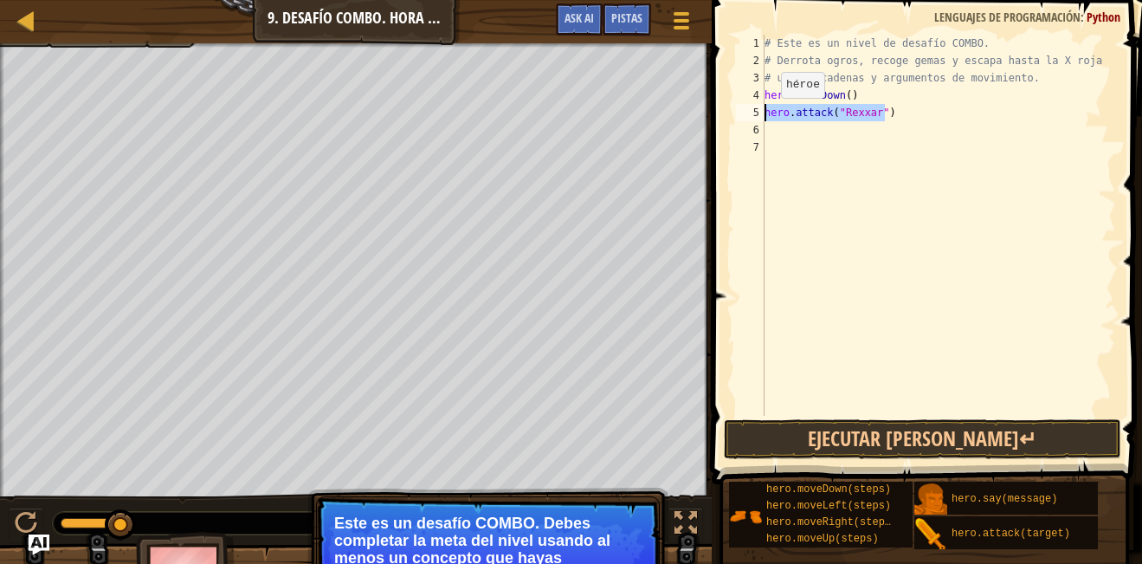
drag, startPoint x: 889, startPoint y: 118, endPoint x: 766, endPoint y: 115, distance: 122.1
click at [766, 115] on div "# Este es un nivel de desafío COMBO. # Derrota ogros, recoge gemas y escapa has…" at bounding box center [938, 243] width 355 height 416
type textarea "hero.attack("Rexxar")"
click at [770, 130] on div "# Este es un nivel de desafío COMBO. # Derrota ogros, recoge gemas y escapa has…" at bounding box center [938, 243] width 355 height 416
paste textarea "hero.attack("Rexxar")"
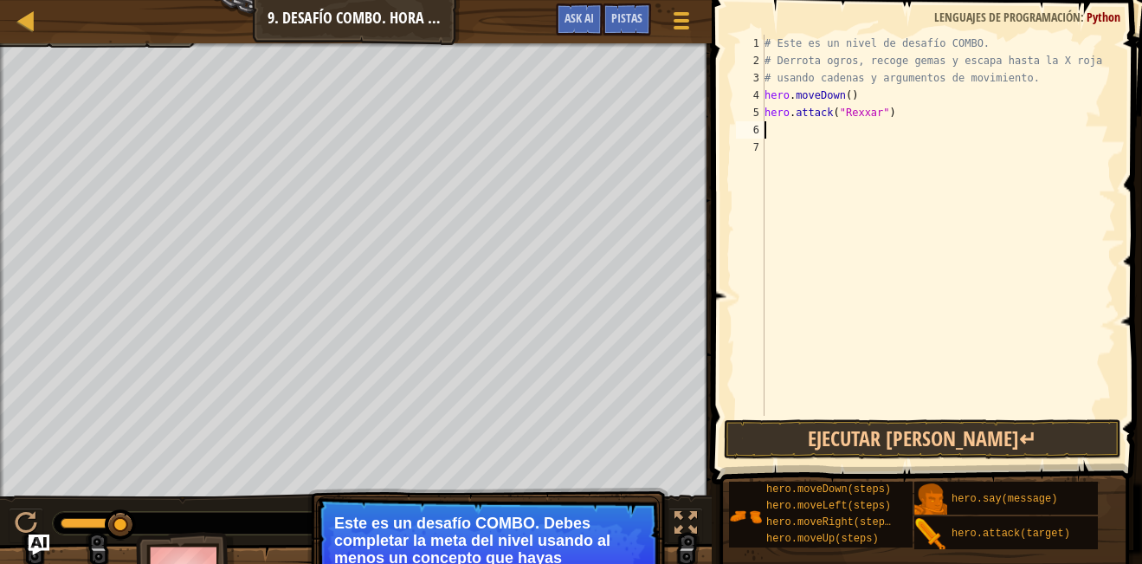
type textarea "hero.attack("Rexxar")"
click at [775, 145] on div "# Este es un nivel de desafío COMBO. # Derrota ogros, recoge gemas y escapa has…" at bounding box center [938, 243] width 355 height 416
paste textarea "hero.attack("Rexxar")"
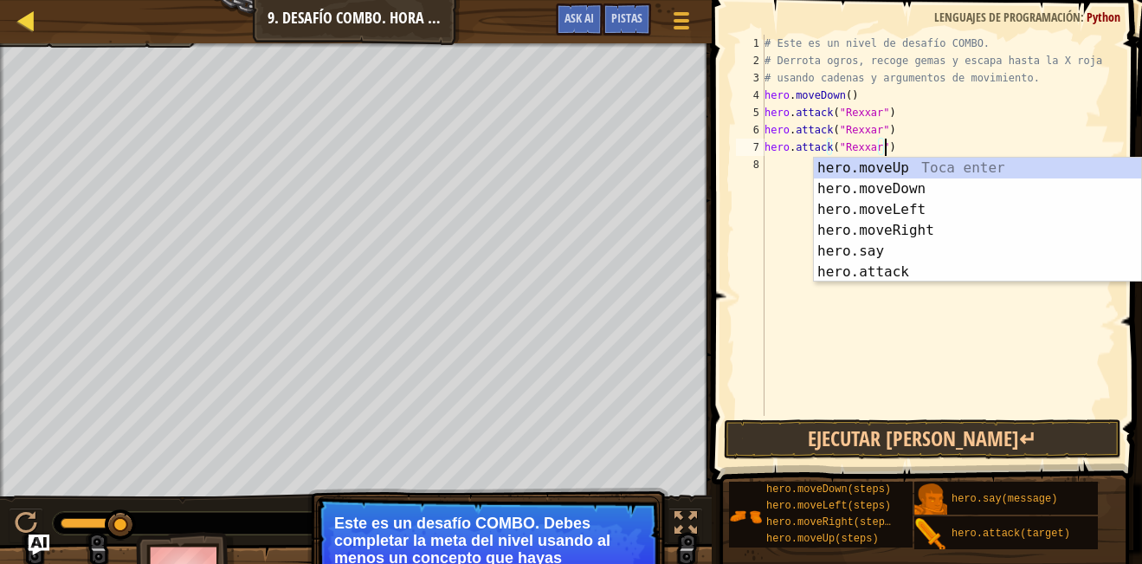
type textarea "hero.attack("Rexxar")"
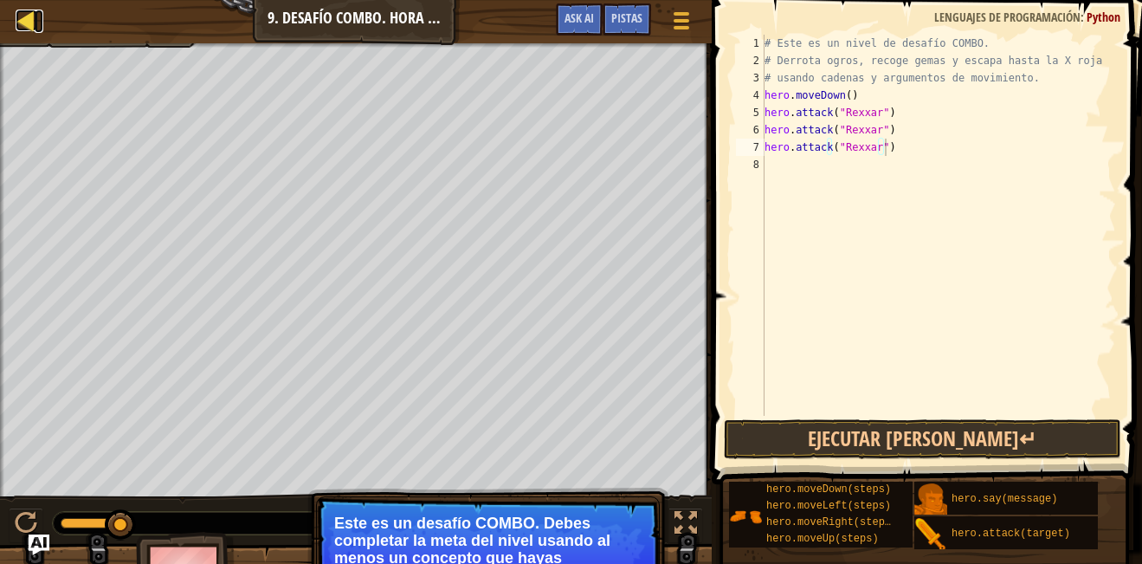
click at [16, 10] on div at bounding box center [27, 21] width 22 height 22
select select "es-419"
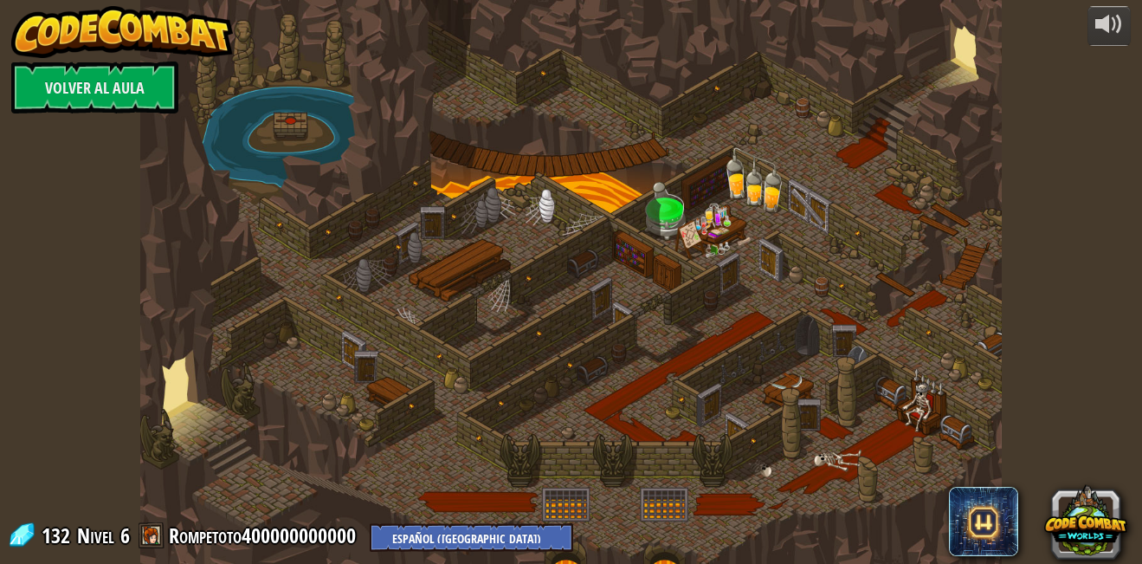
select select "es-419"
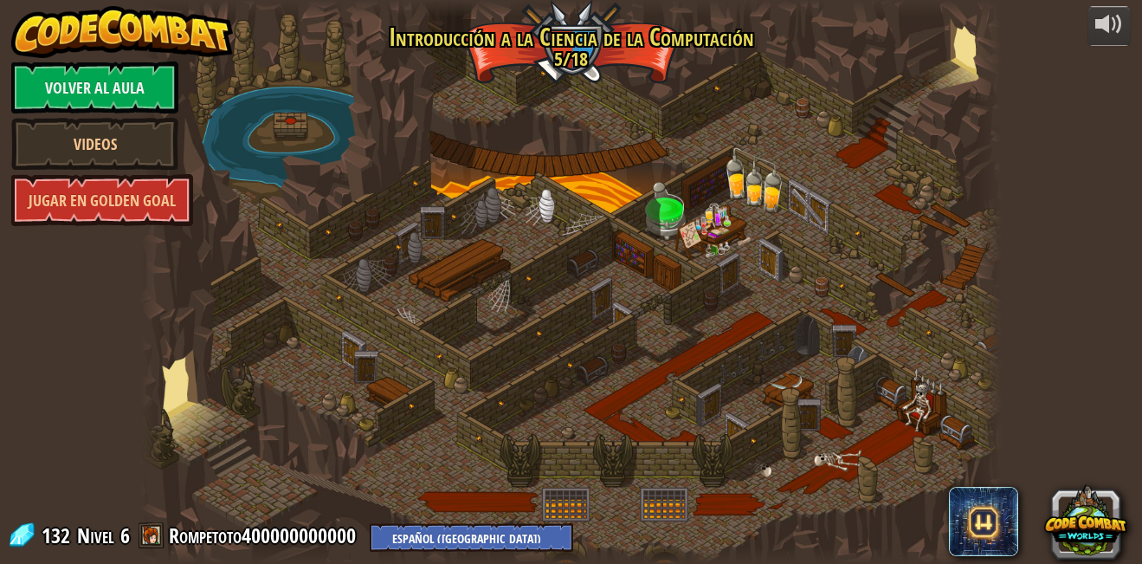
select select "es-419"
